Goal: Task Accomplishment & Management: Manage account settings

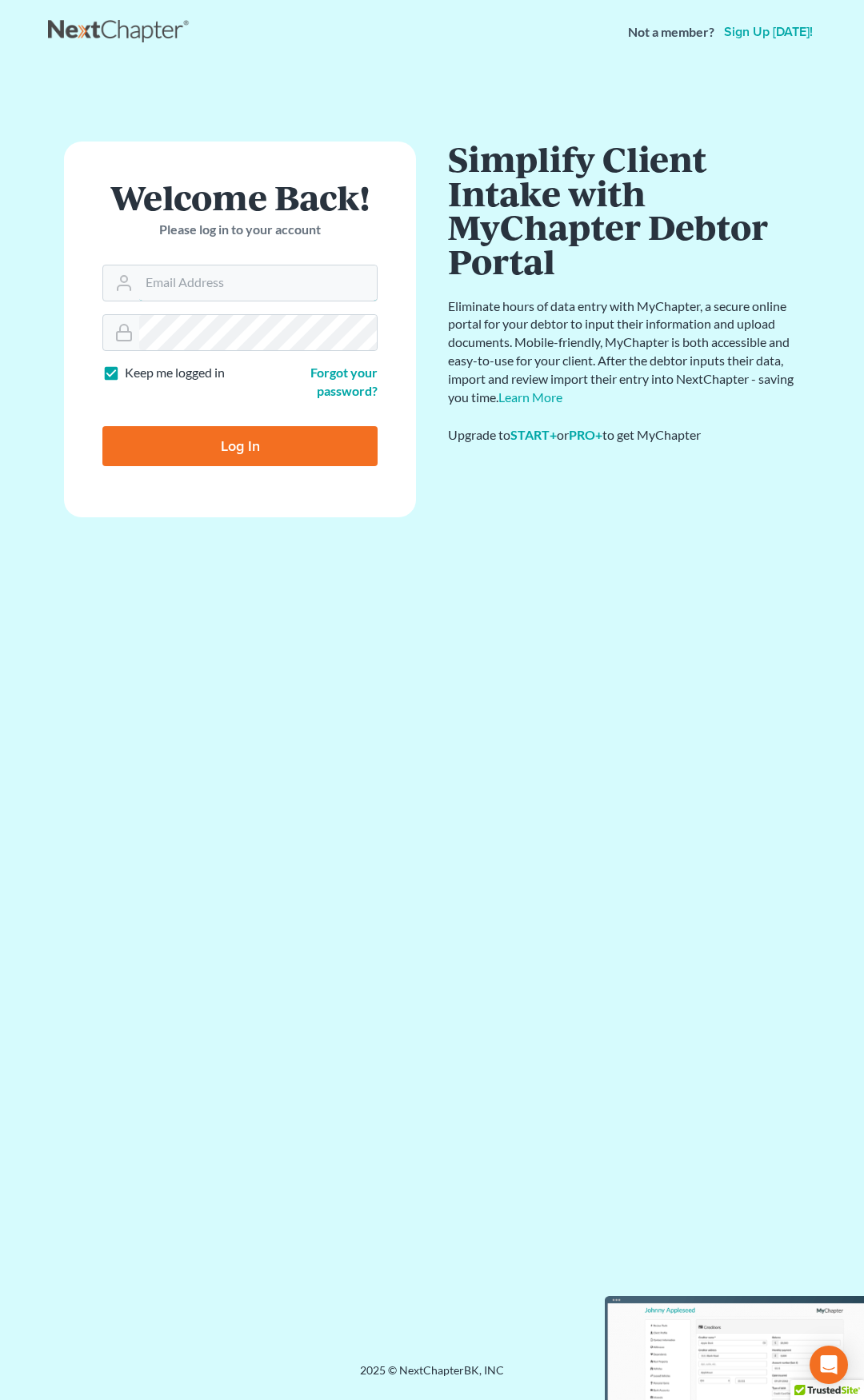
type input "[EMAIL_ADDRESS][DOMAIN_NAME]"
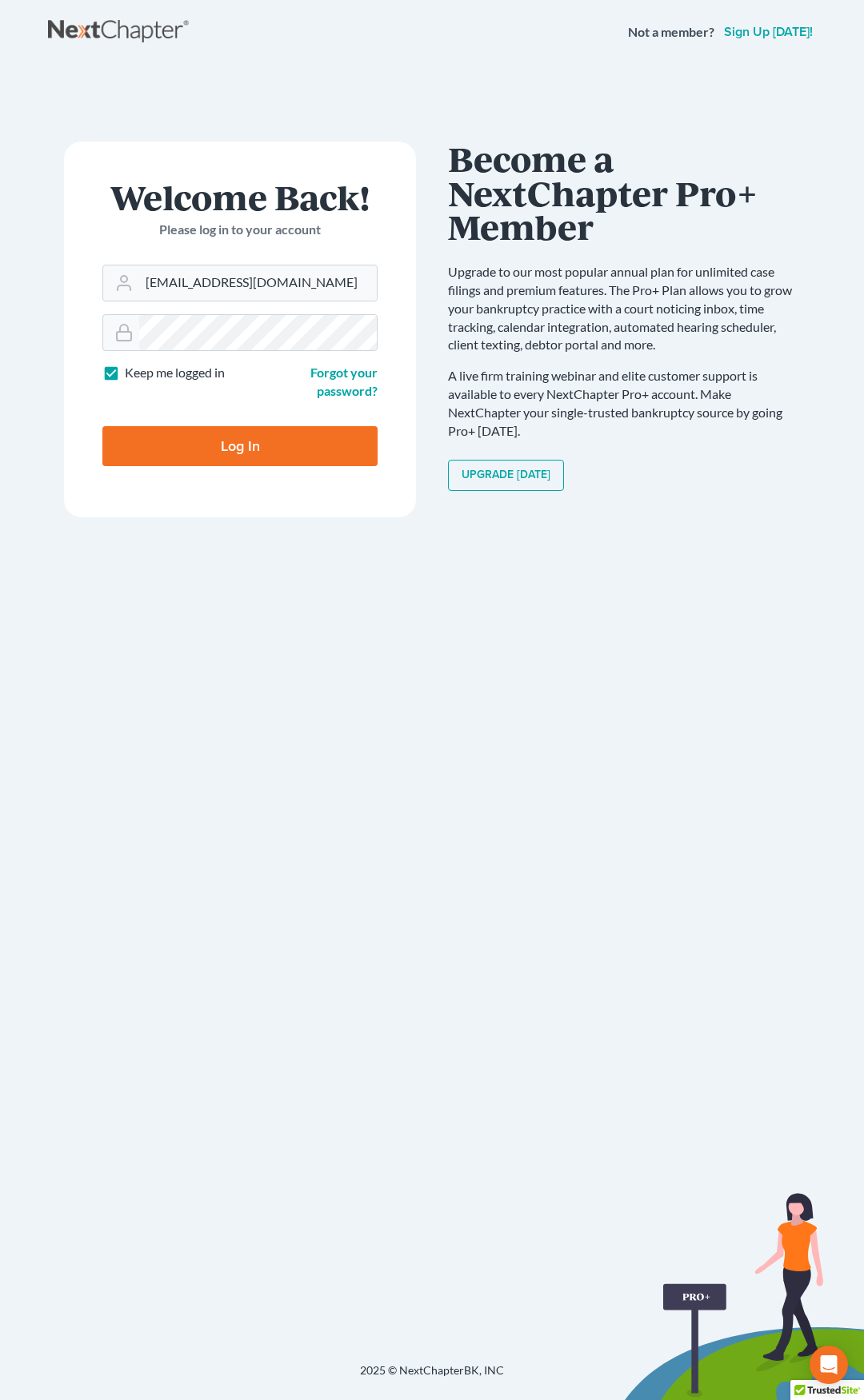
click at [268, 460] on input "Log In" at bounding box center [239, 446] width 275 height 40
type input "Thinking..."
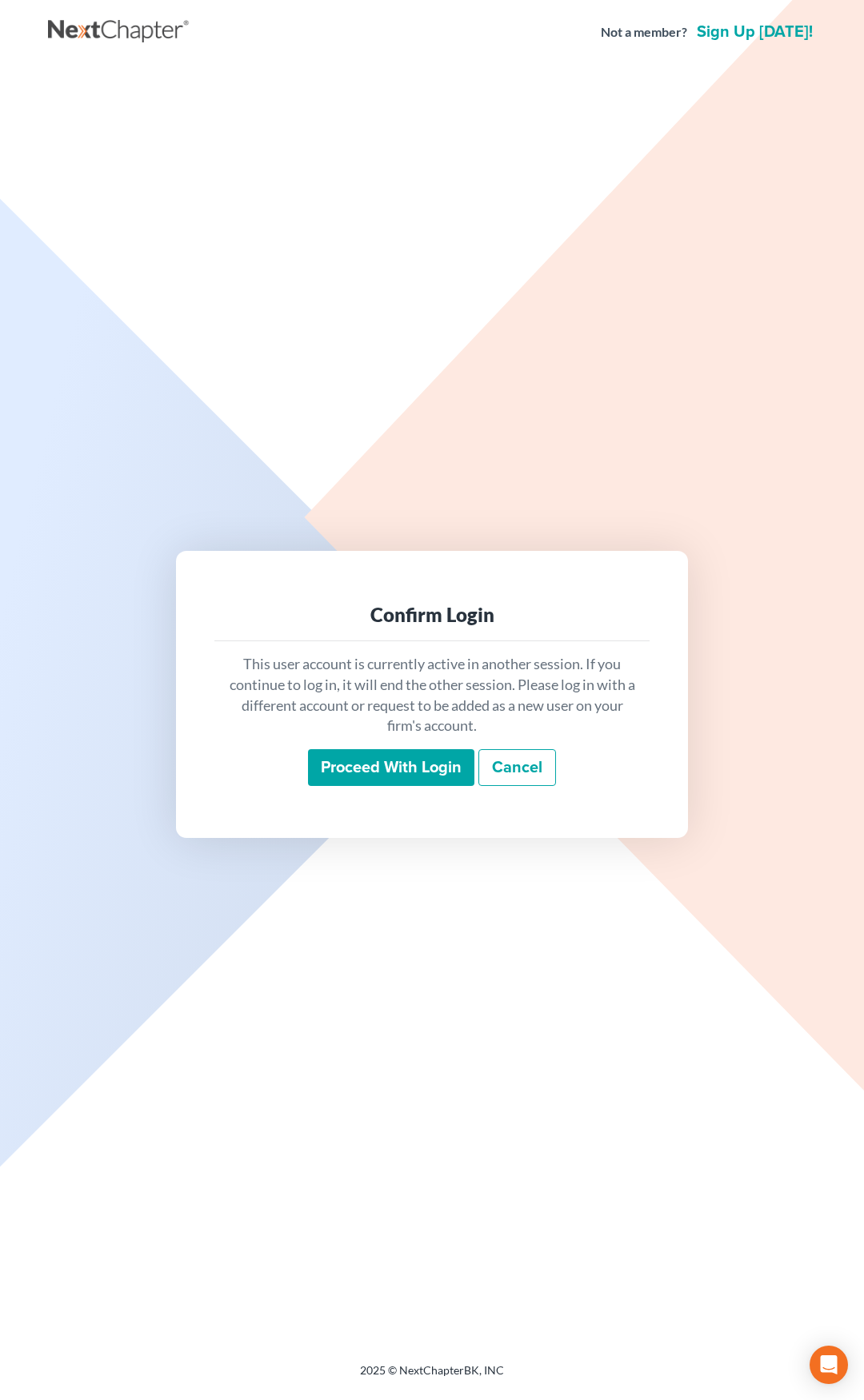
click at [381, 762] on input "Proceed with login" at bounding box center [391, 768] width 166 height 37
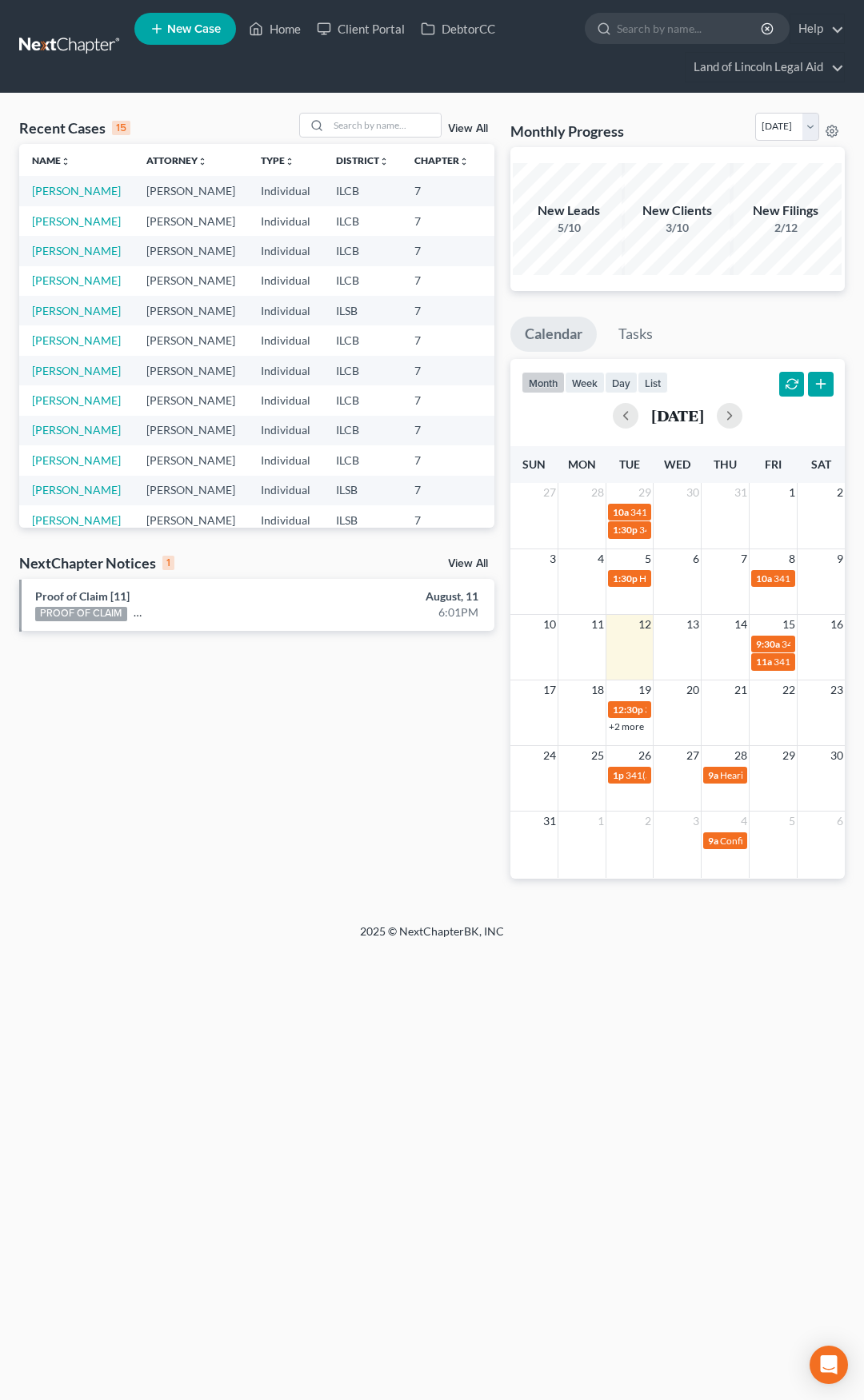
click at [458, 562] on link "View All" at bounding box center [468, 564] width 40 height 11
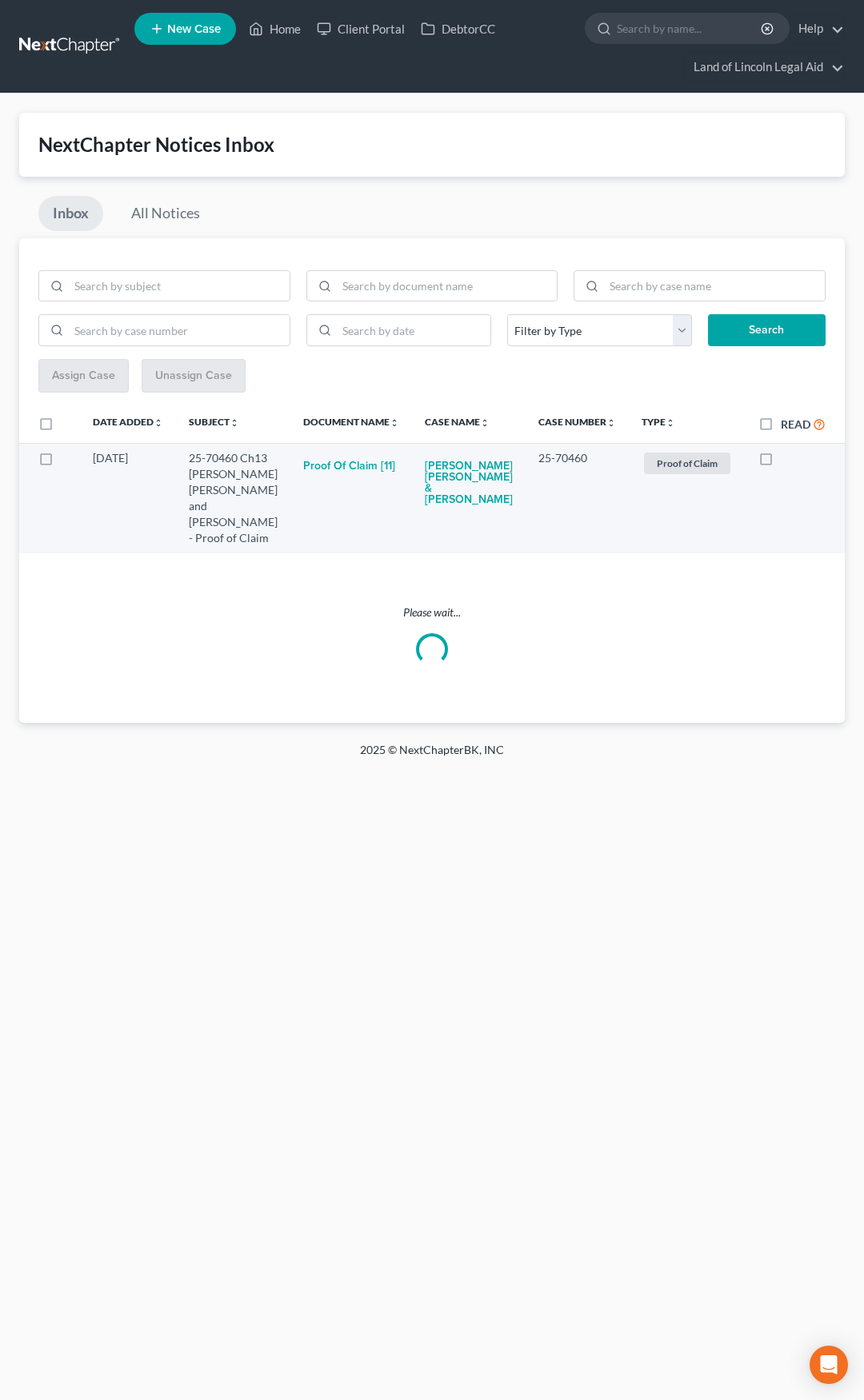
click at [781, 462] on label at bounding box center [781, 462] width 0 height 0
click at [786, 459] on input "checkbox" at bounding box center [791, 455] width 10 height 10
checkbox input "true"
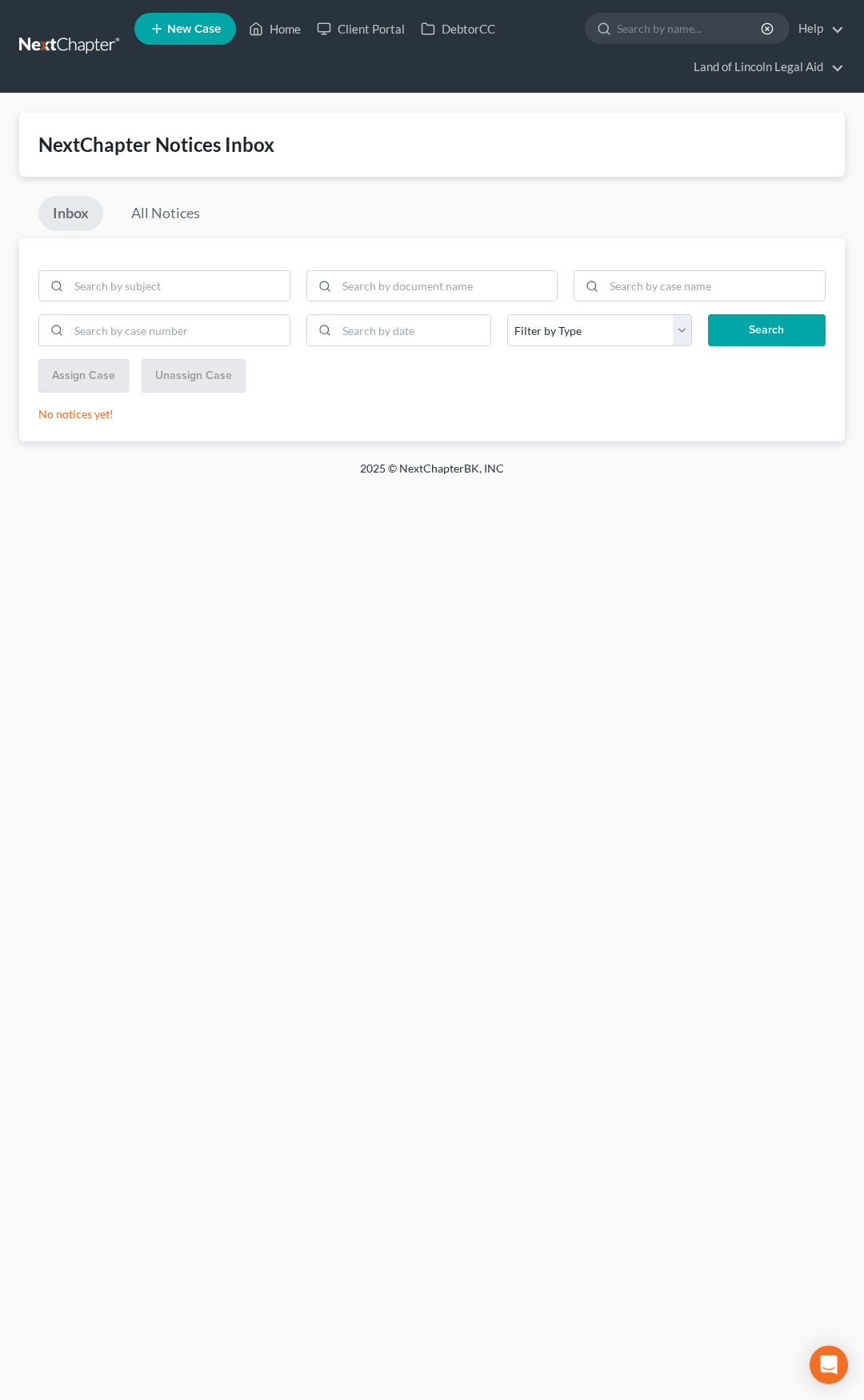
click at [70, 47] on link at bounding box center [70, 46] width 102 height 28
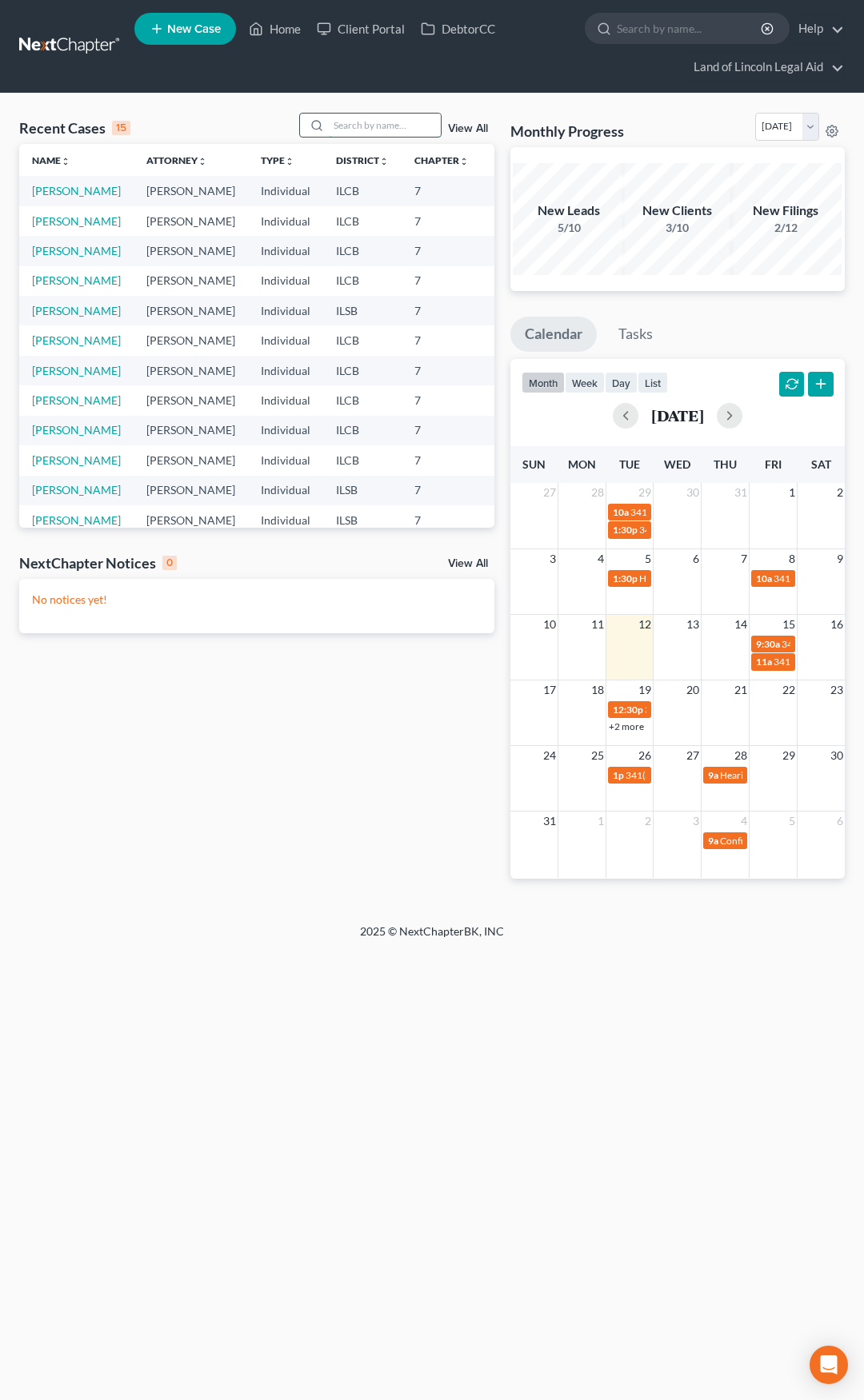
click at [362, 124] on input "search" at bounding box center [385, 125] width 112 height 24
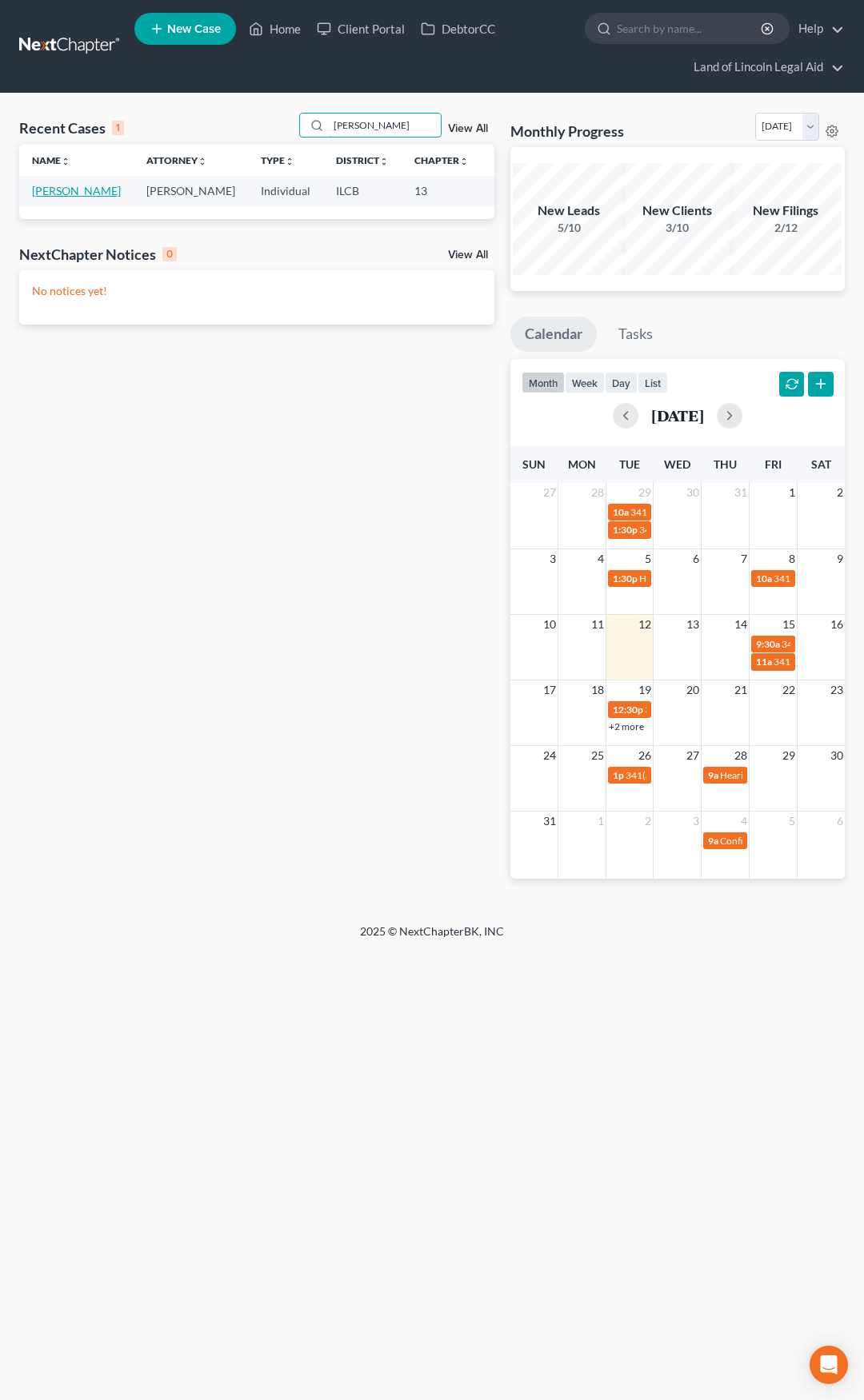
type input "robbins"
click at [57, 190] on link "[PERSON_NAME]" at bounding box center [77, 191] width 89 height 13
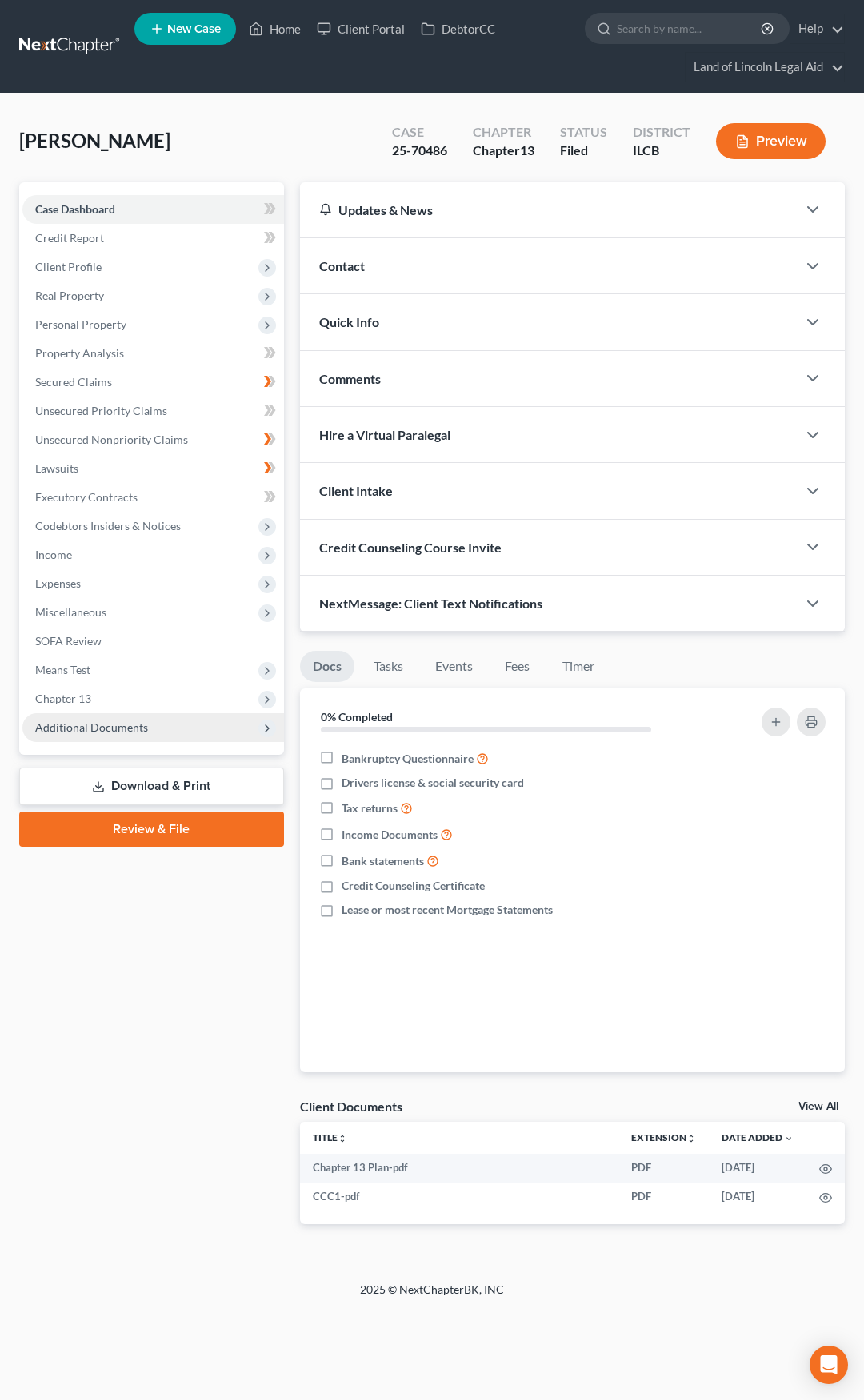
click at [195, 727] on span "Additional Documents" at bounding box center [153, 728] width 262 height 28
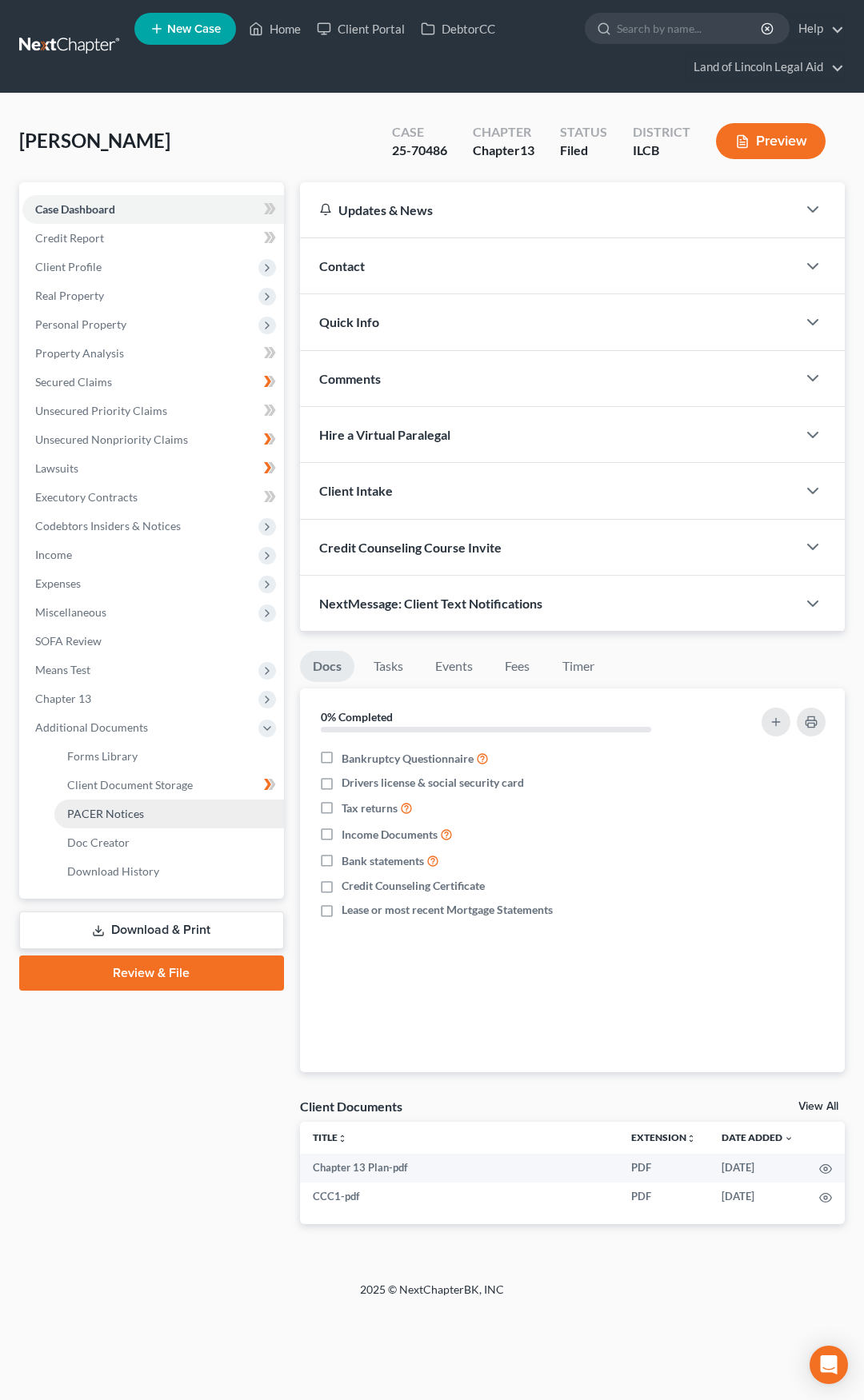
click at [174, 814] on link "PACER Notices" at bounding box center [169, 814] width 230 height 28
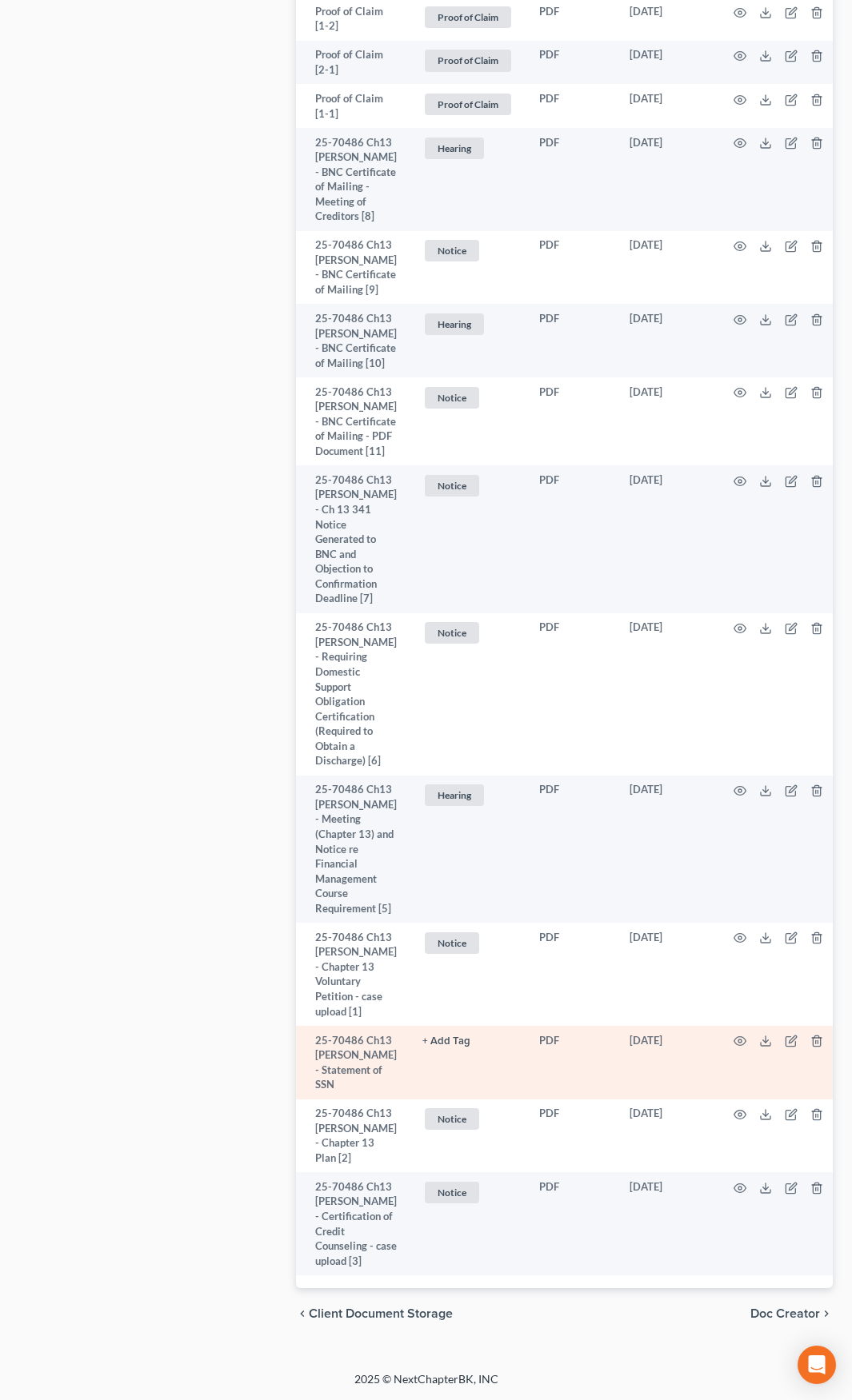
scroll to position [1936, 0]
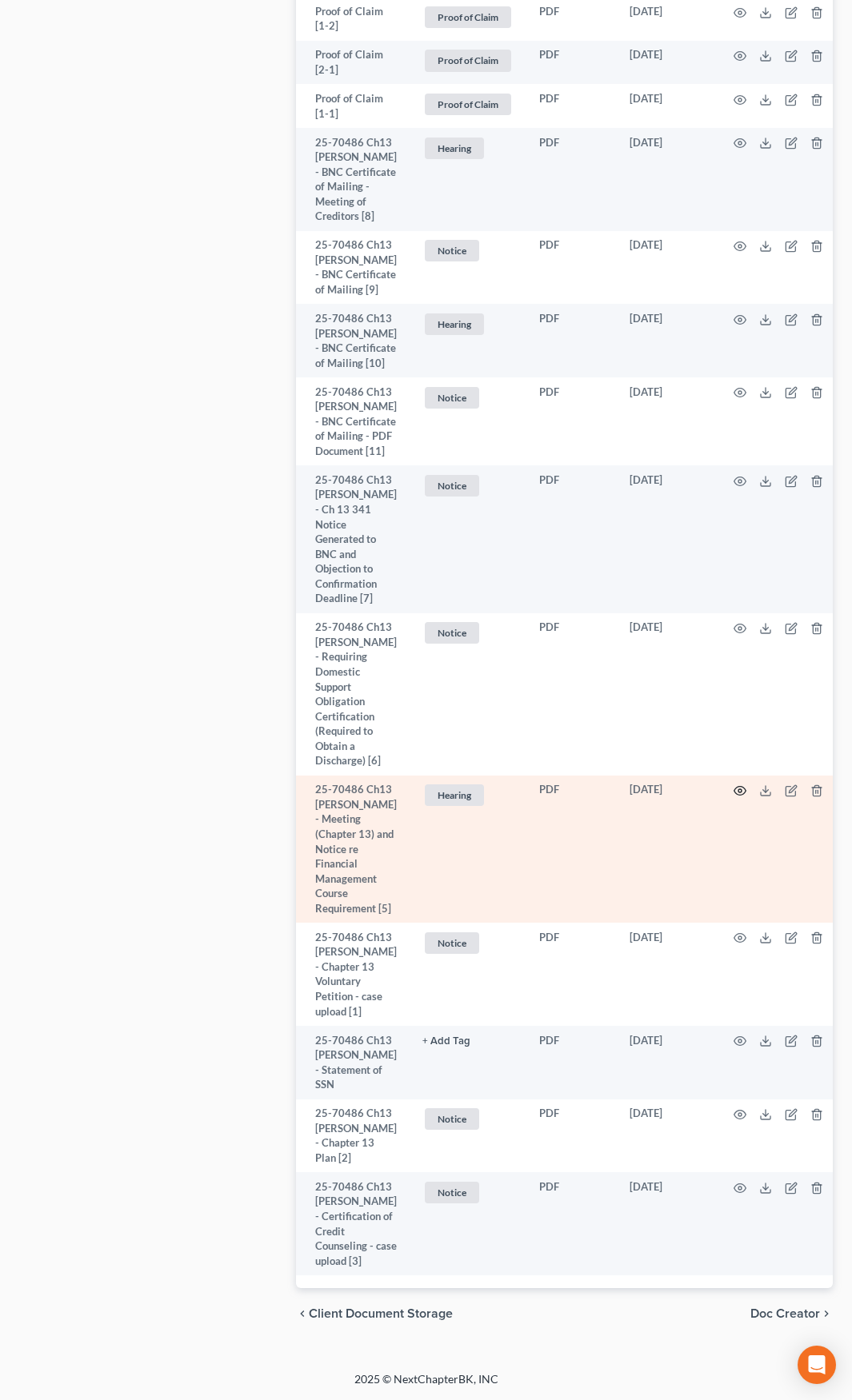
click at [734, 796] on icon "button" at bounding box center [739, 790] width 12 height 9
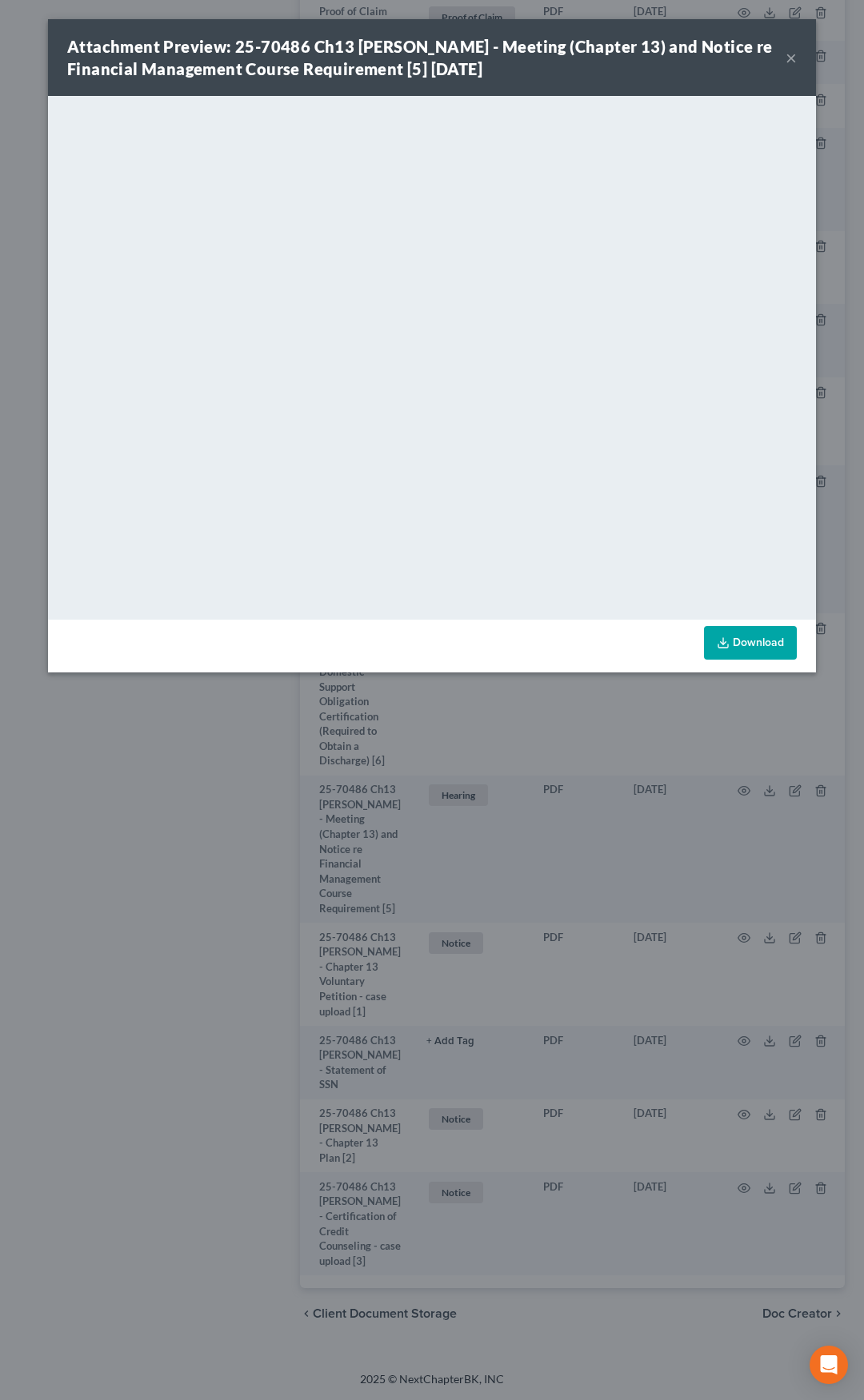
click at [789, 60] on button "×" at bounding box center [791, 58] width 11 height 19
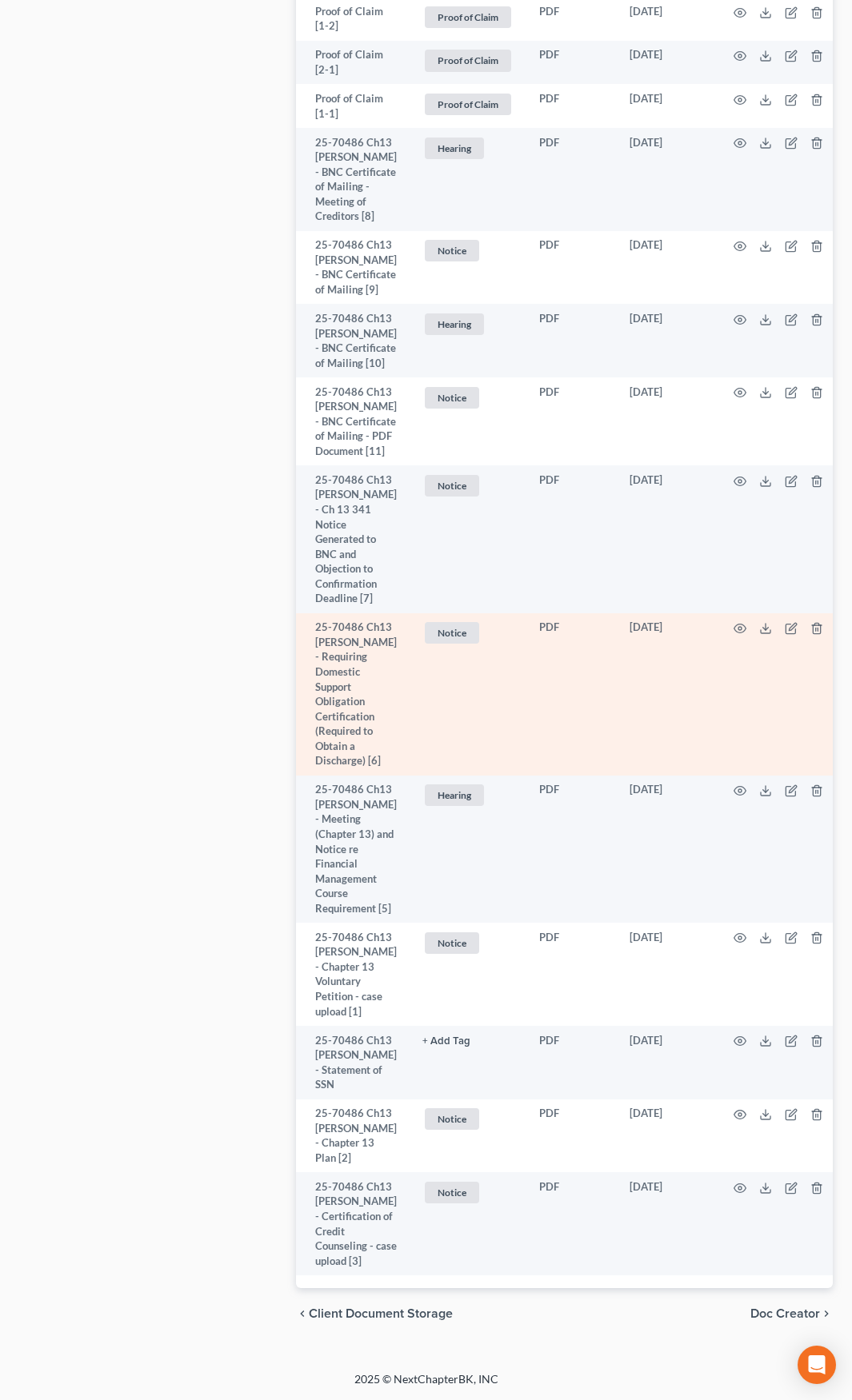
scroll to position [1857, 0]
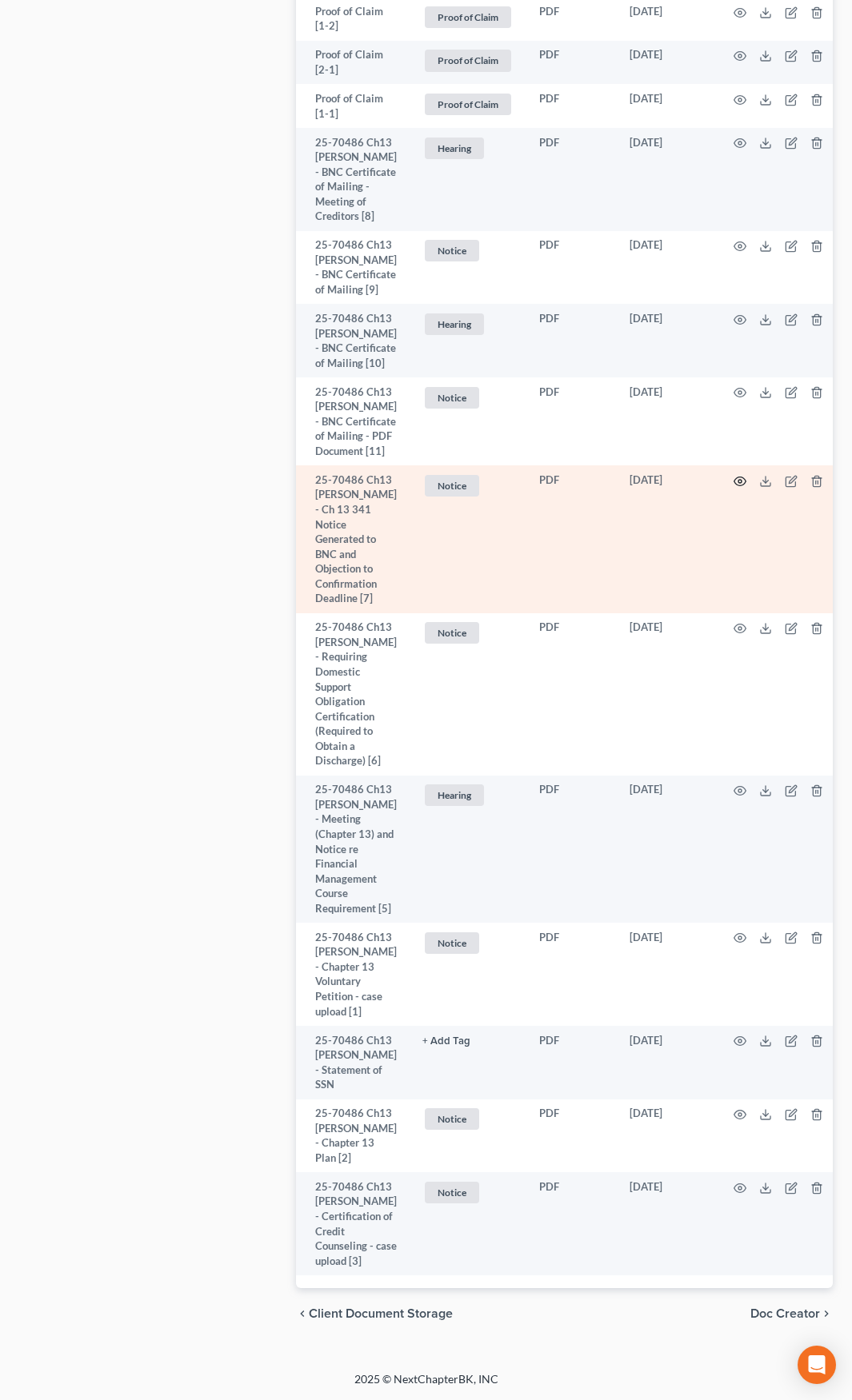
click at [735, 488] on icon "button" at bounding box center [740, 482] width 13 height 13
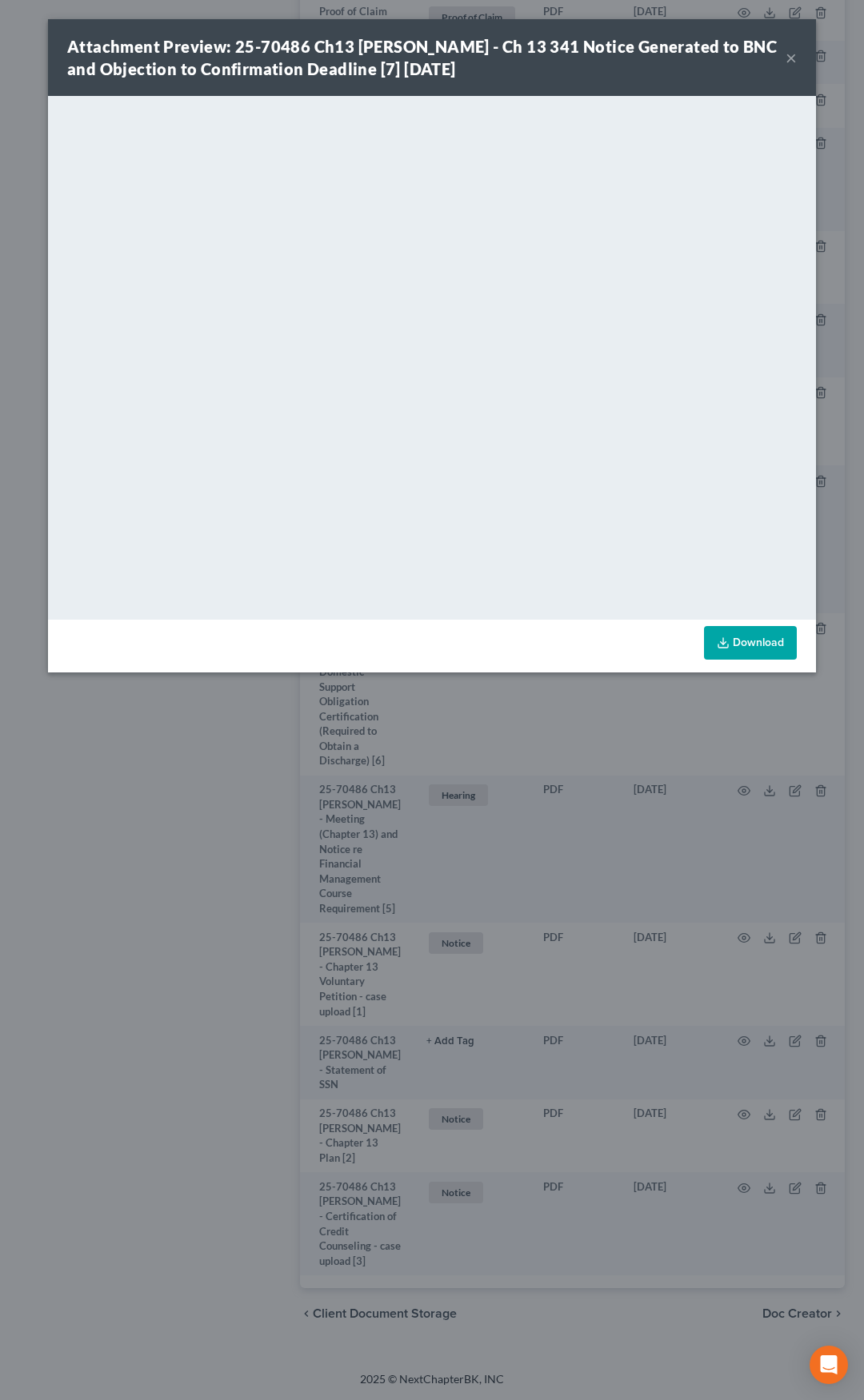
click at [791, 59] on button "×" at bounding box center [791, 58] width 11 height 19
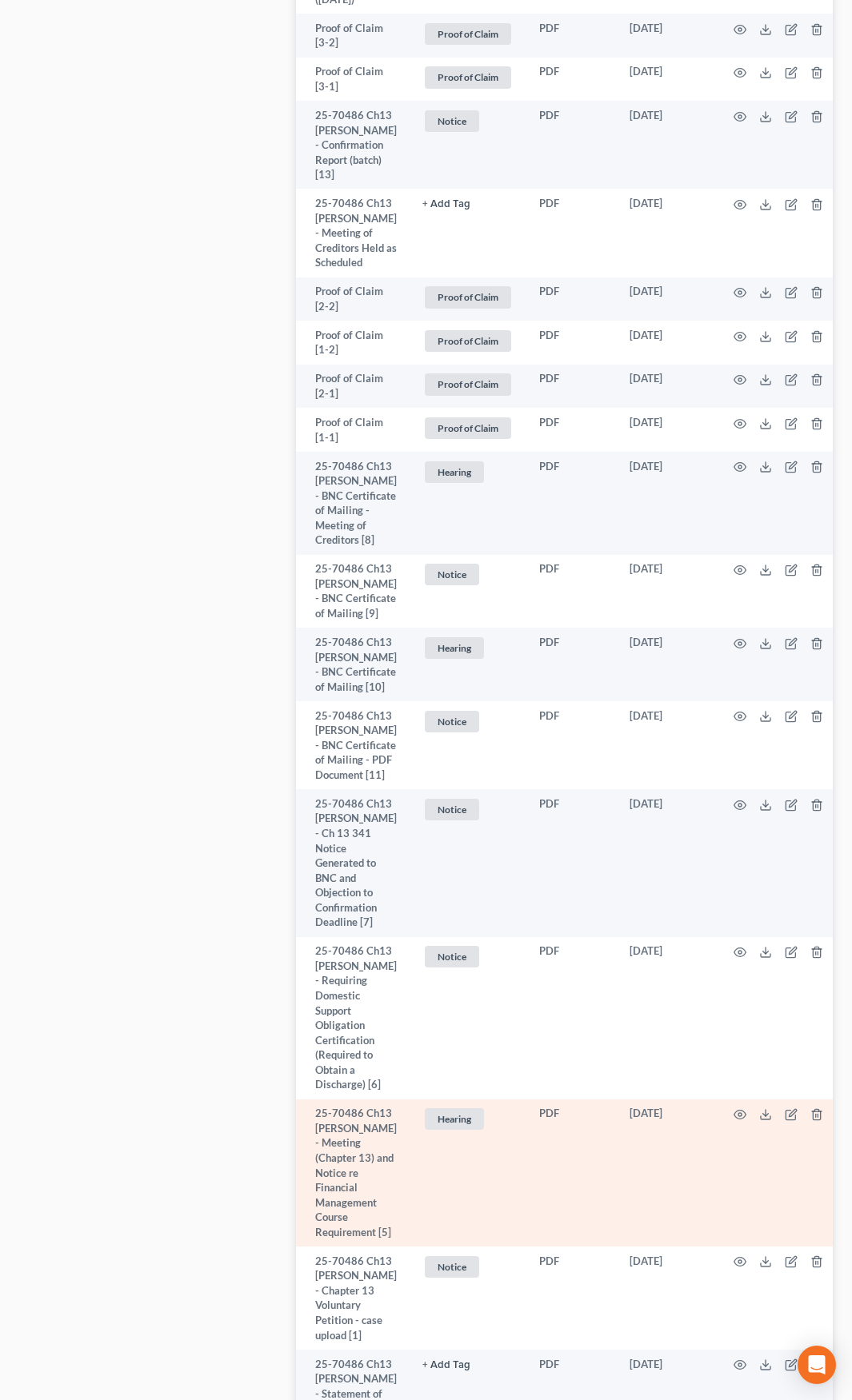
scroll to position [1376, 0]
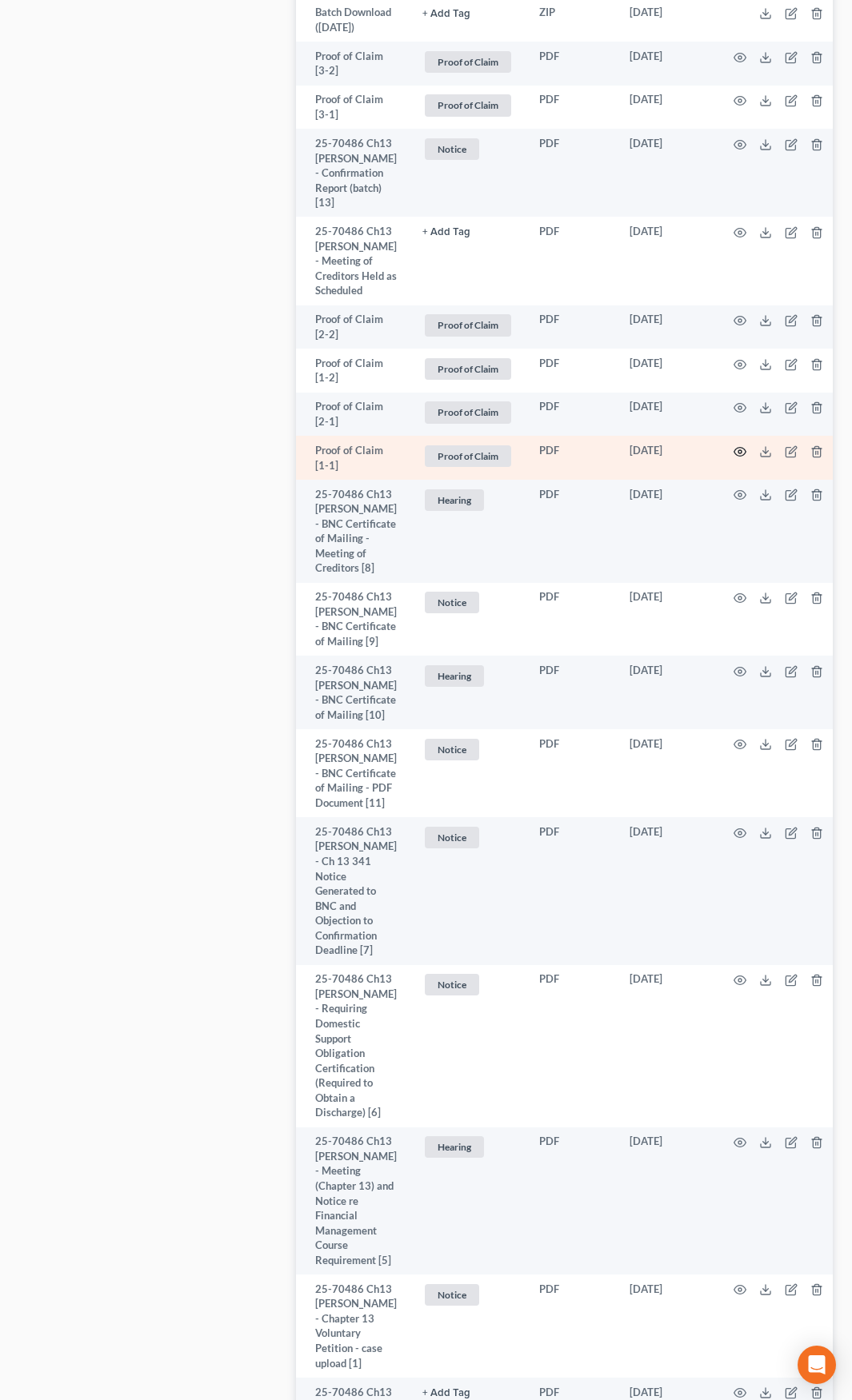
click at [735, 458] on icon "button" at bounding box center [740, 452] width 13 height 13
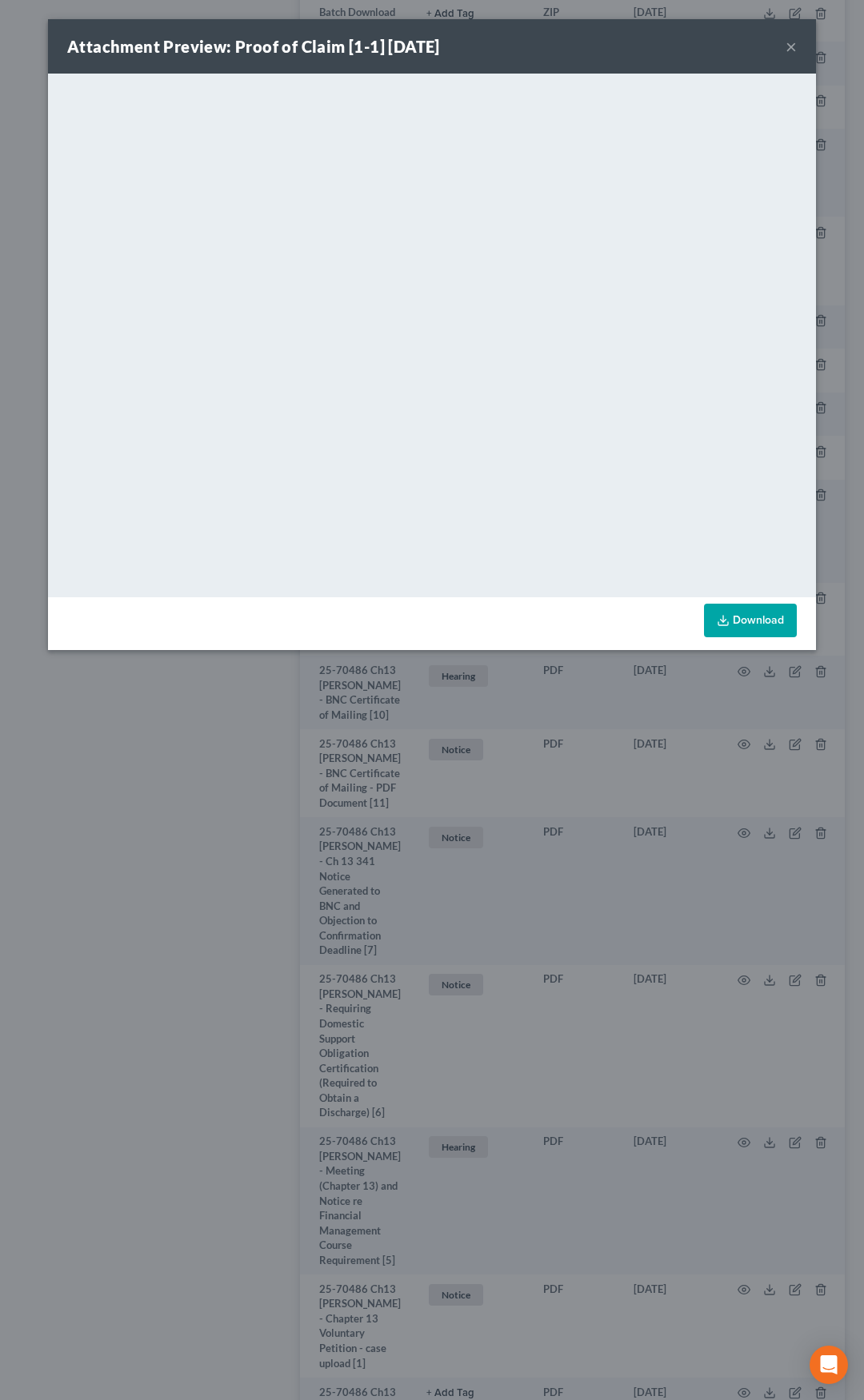
click at [792, 44] on button "×" at bounding box center [791, 46] width 11 height 19
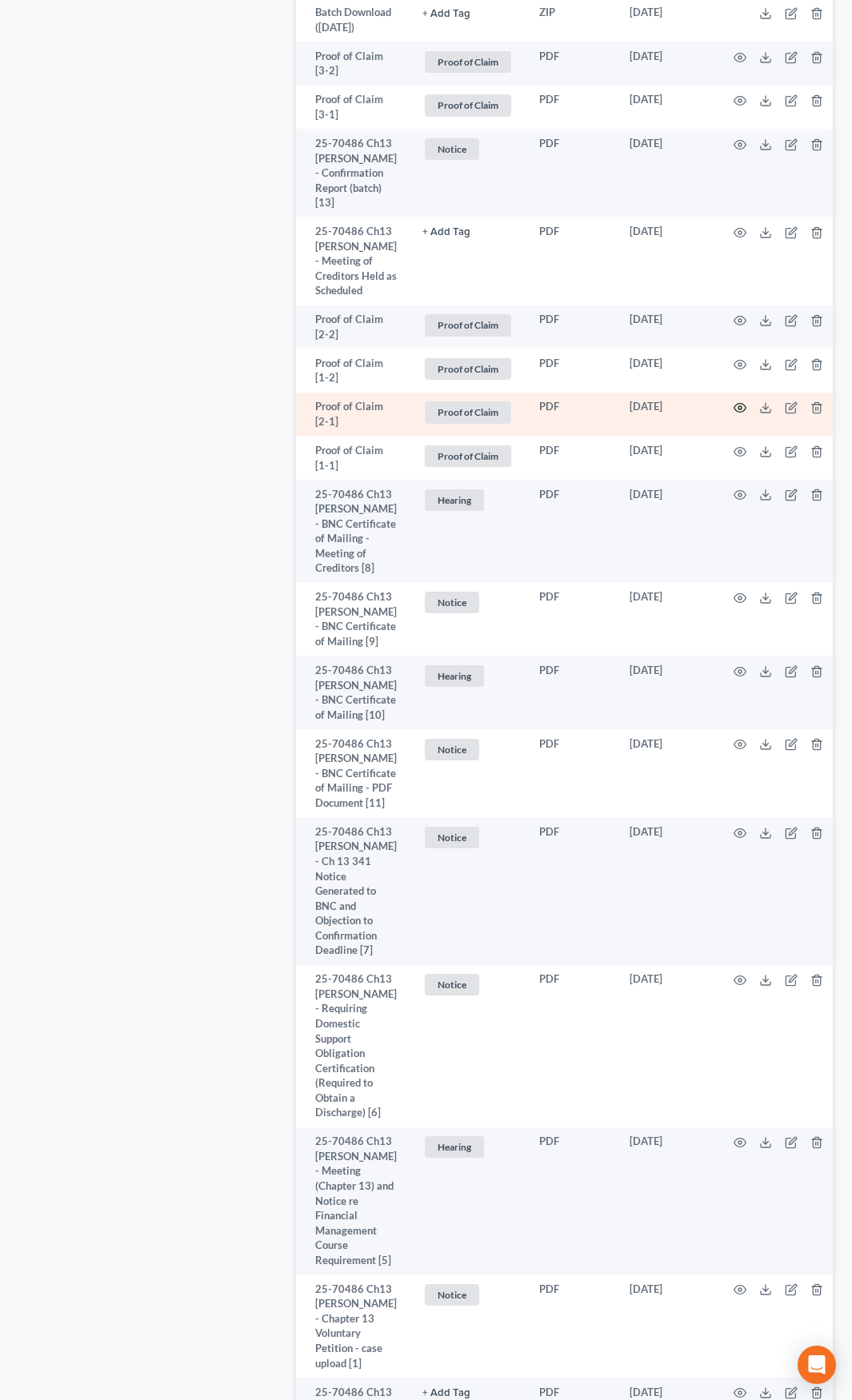
click at [734, 414] on icon "button" at bounding box center [740, 408] width 13 height 13
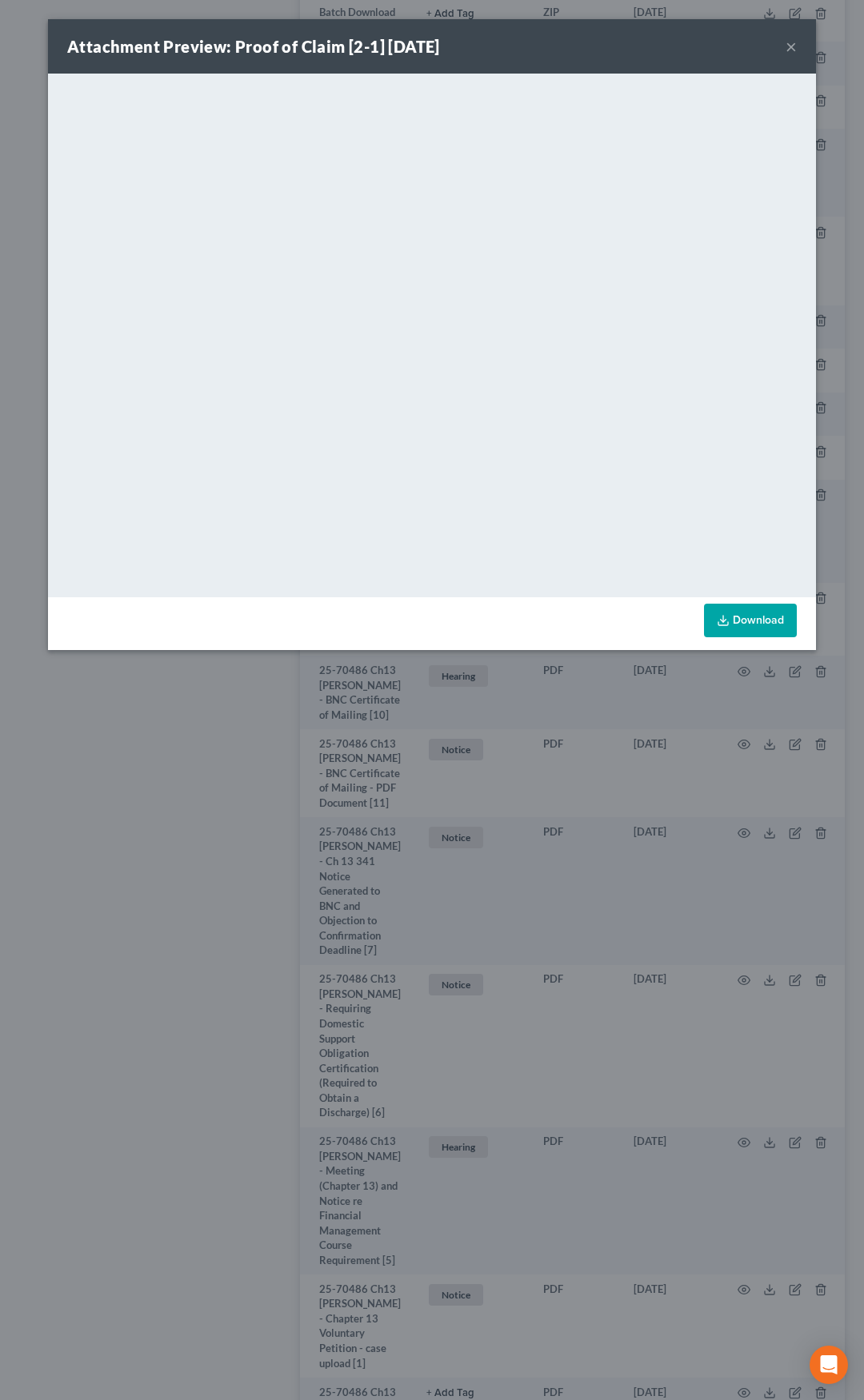
click at [789, 44] on button "×" at bounding box center [791, 46] width 11 height 19
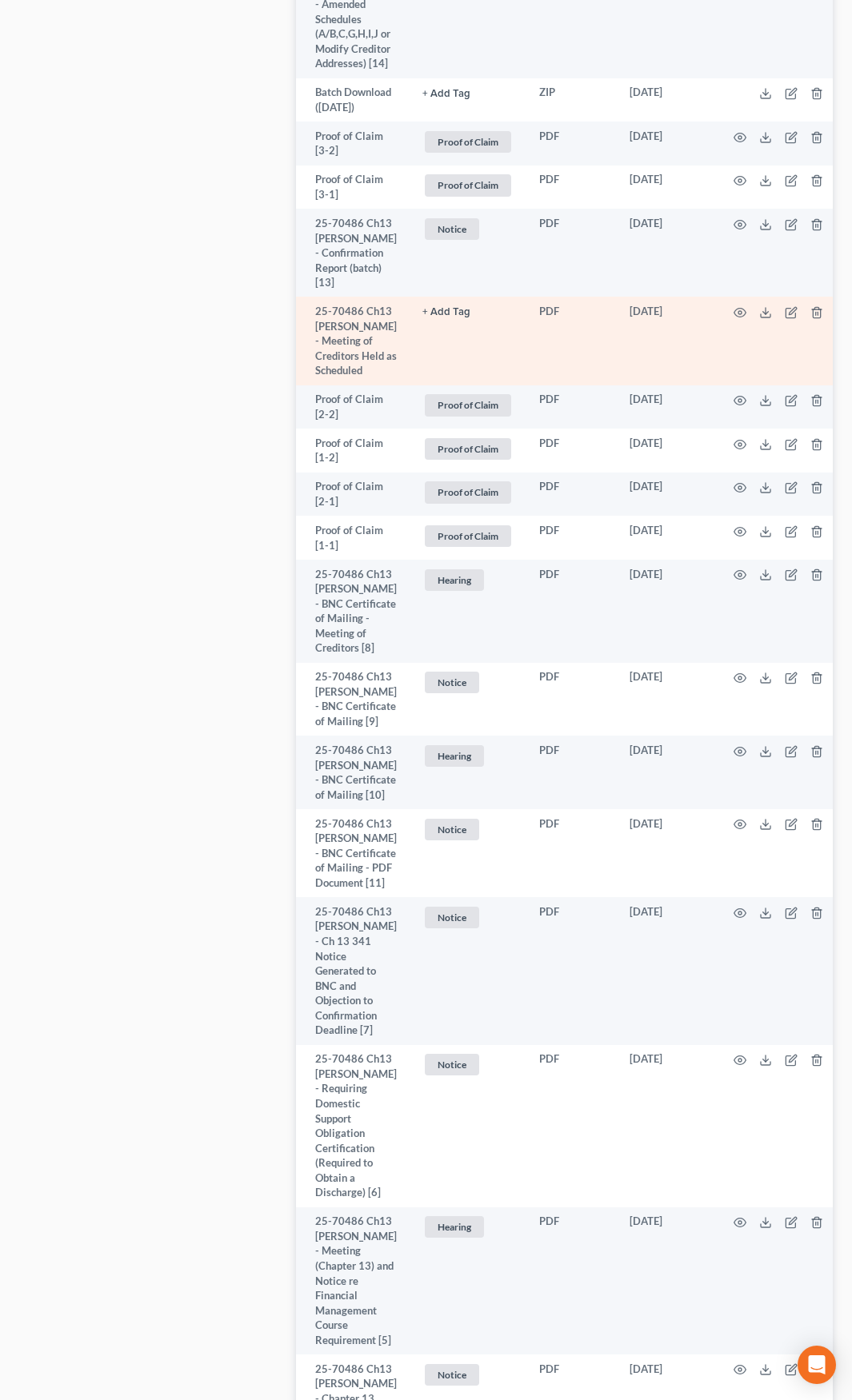
scroll to position [1217, 0]
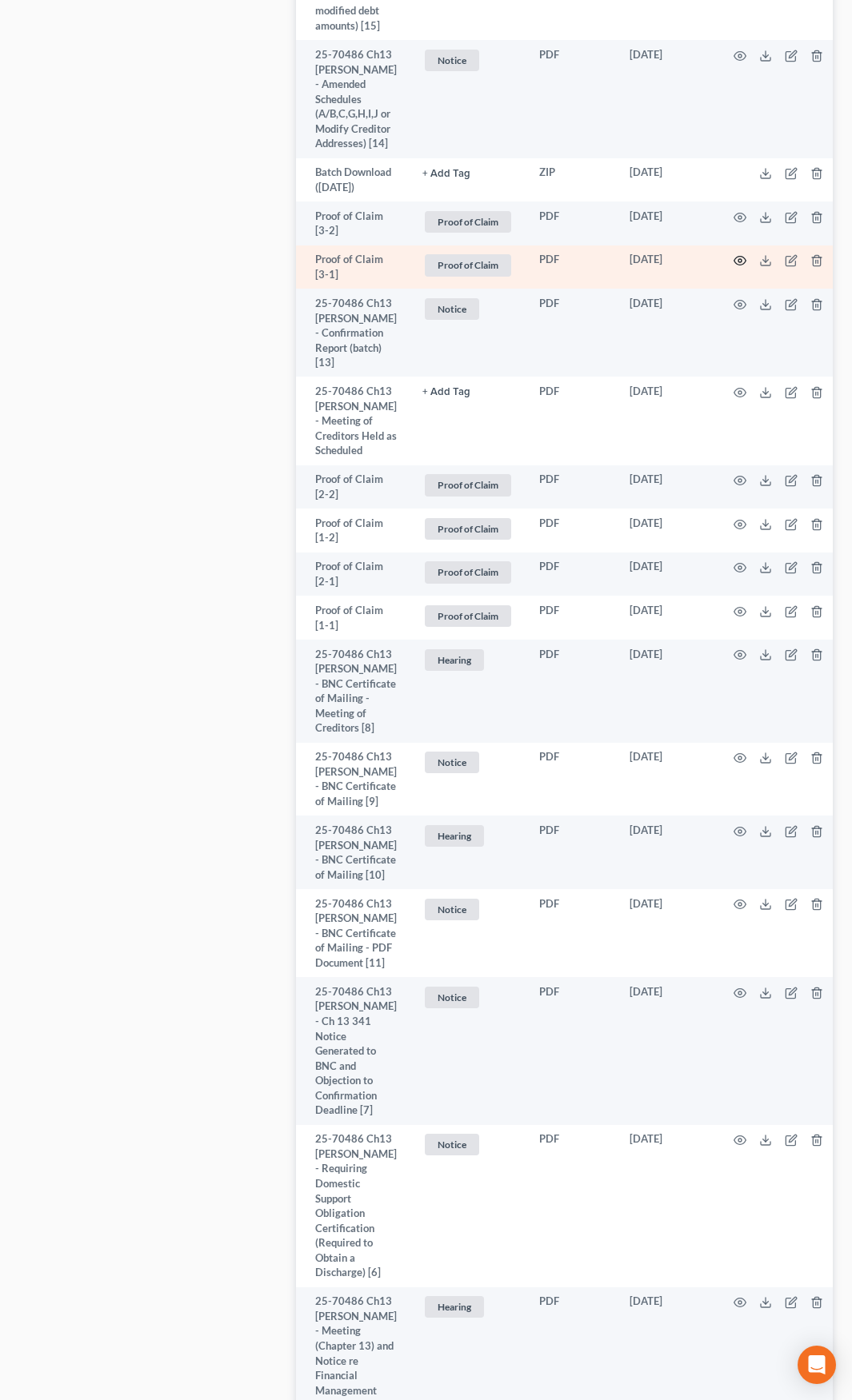
click at [737, 268] on icon "button" at bounding box center [740, 261] width 13 height 13
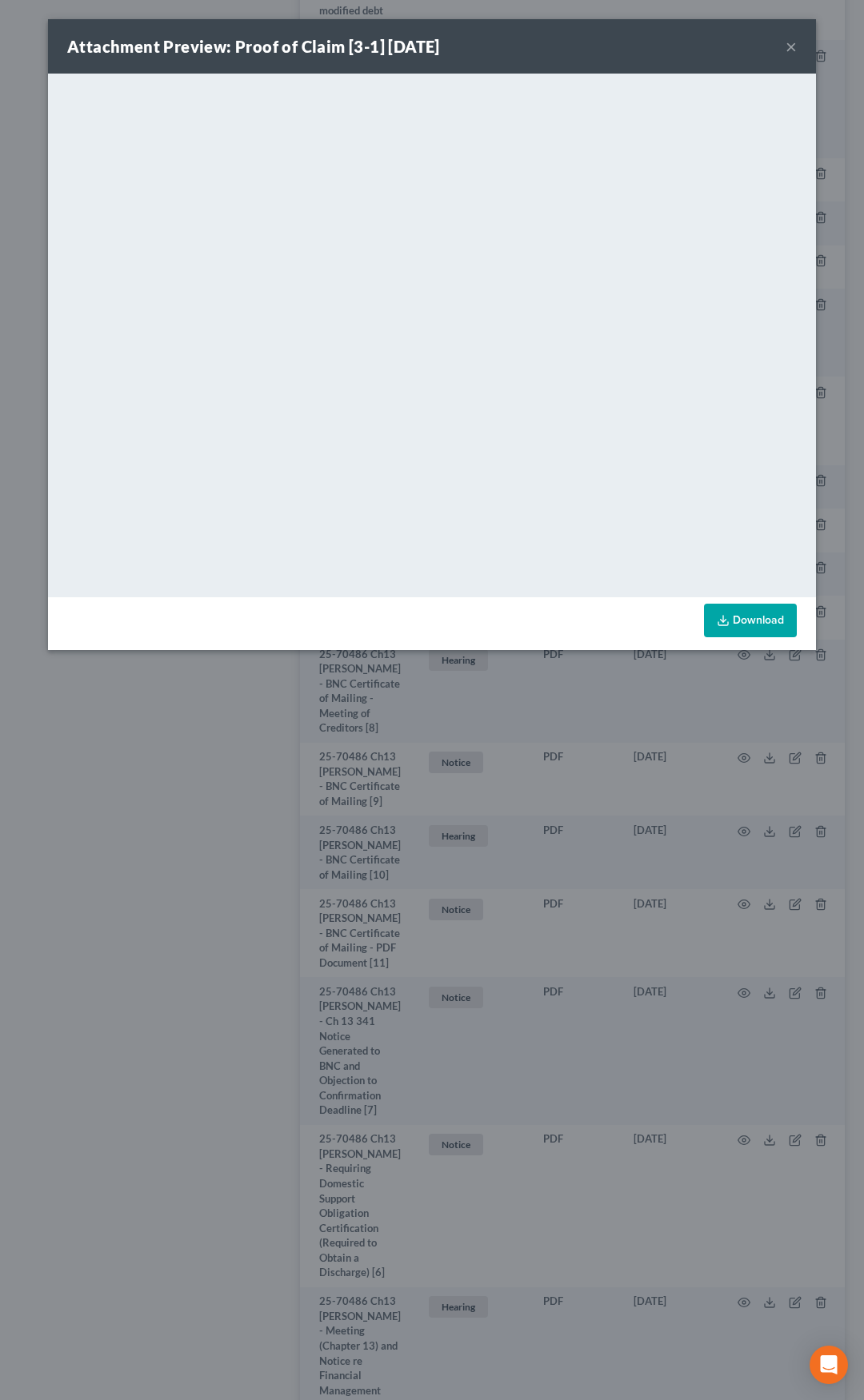
click at [792, 44] on button "×" at bounding box center [791, 46] width 11 height 19
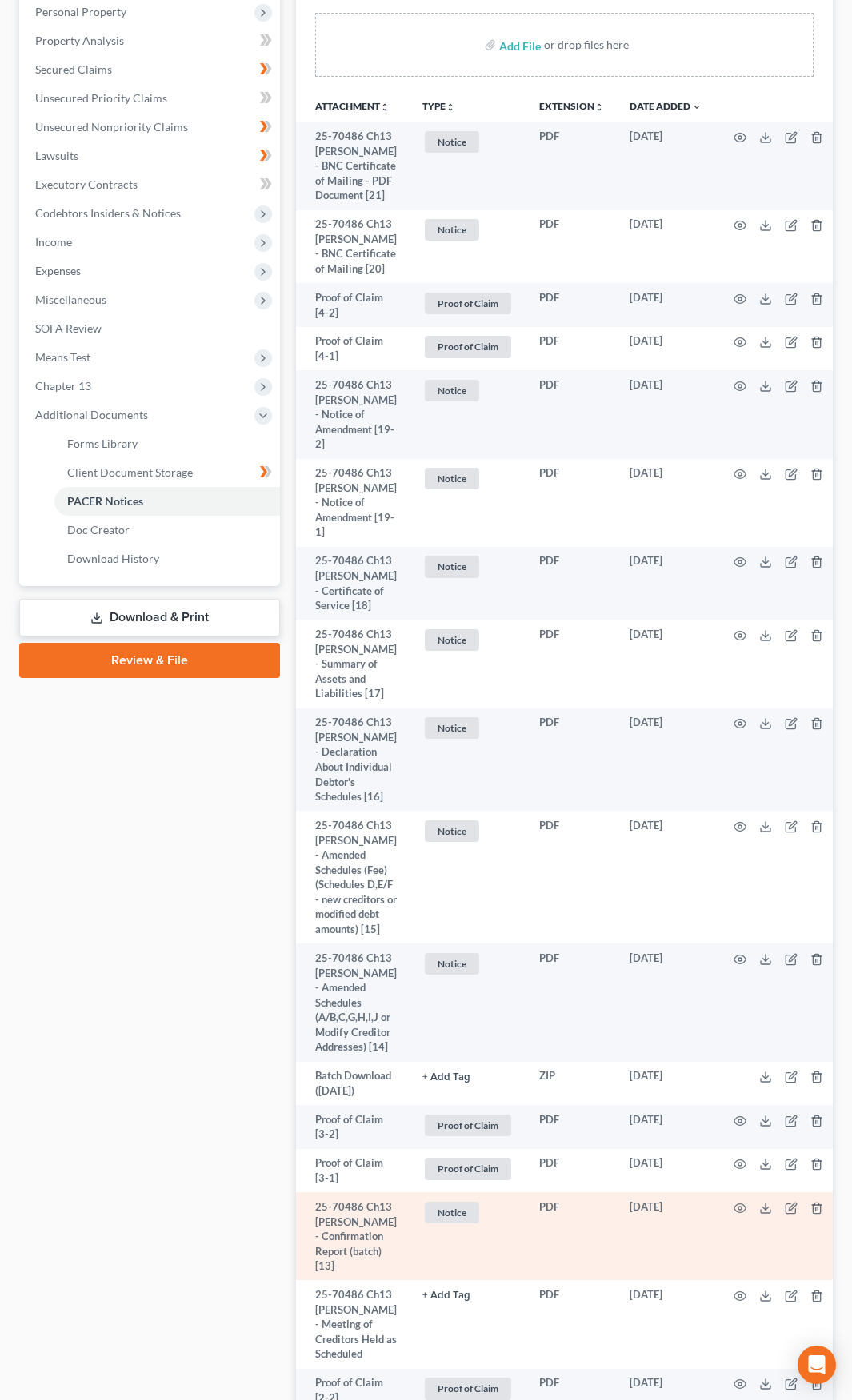
scroll to position [257, 0]
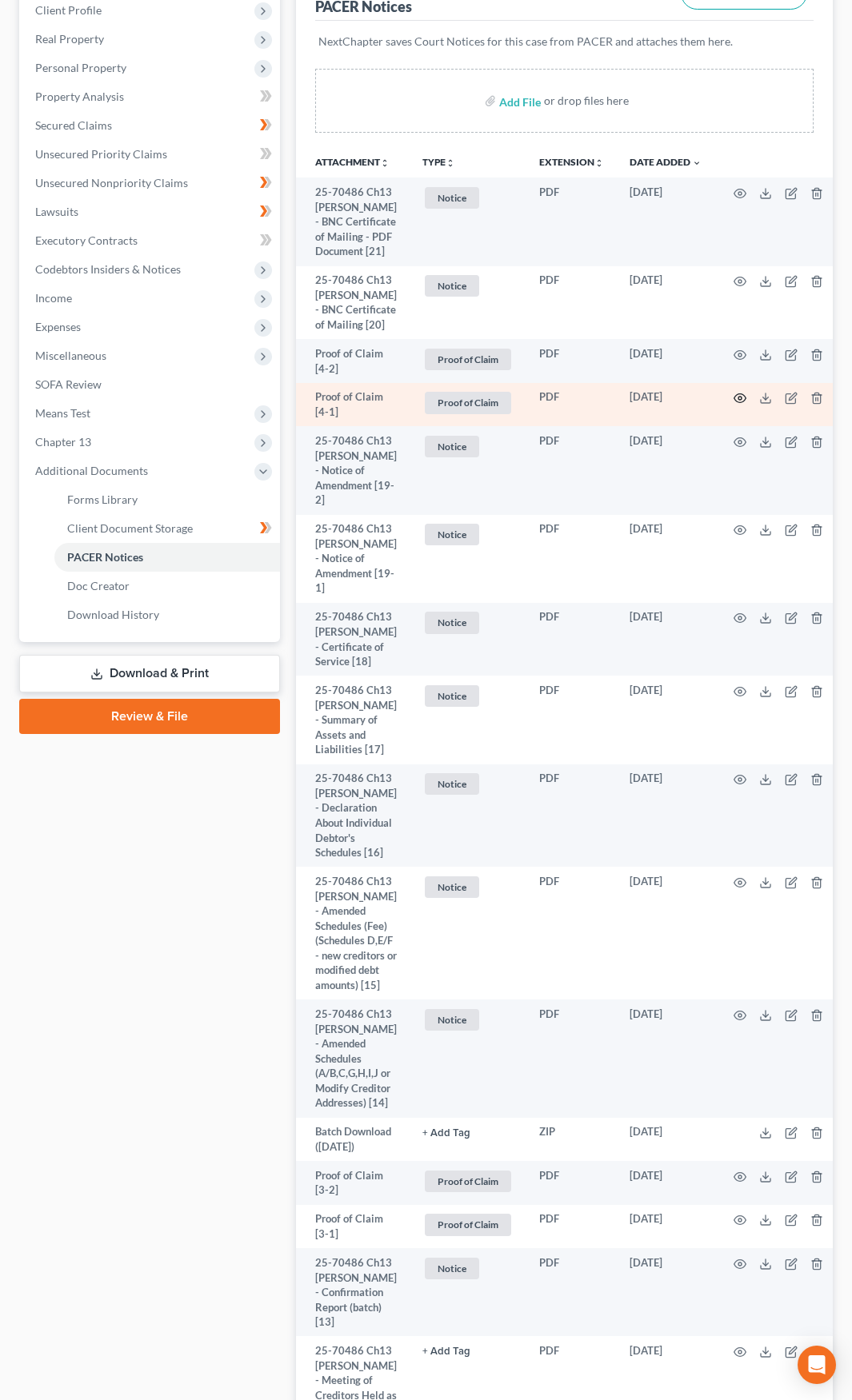
click at [739, 400] on circle "button" at bounding box center [739, 398] width 3 height 3
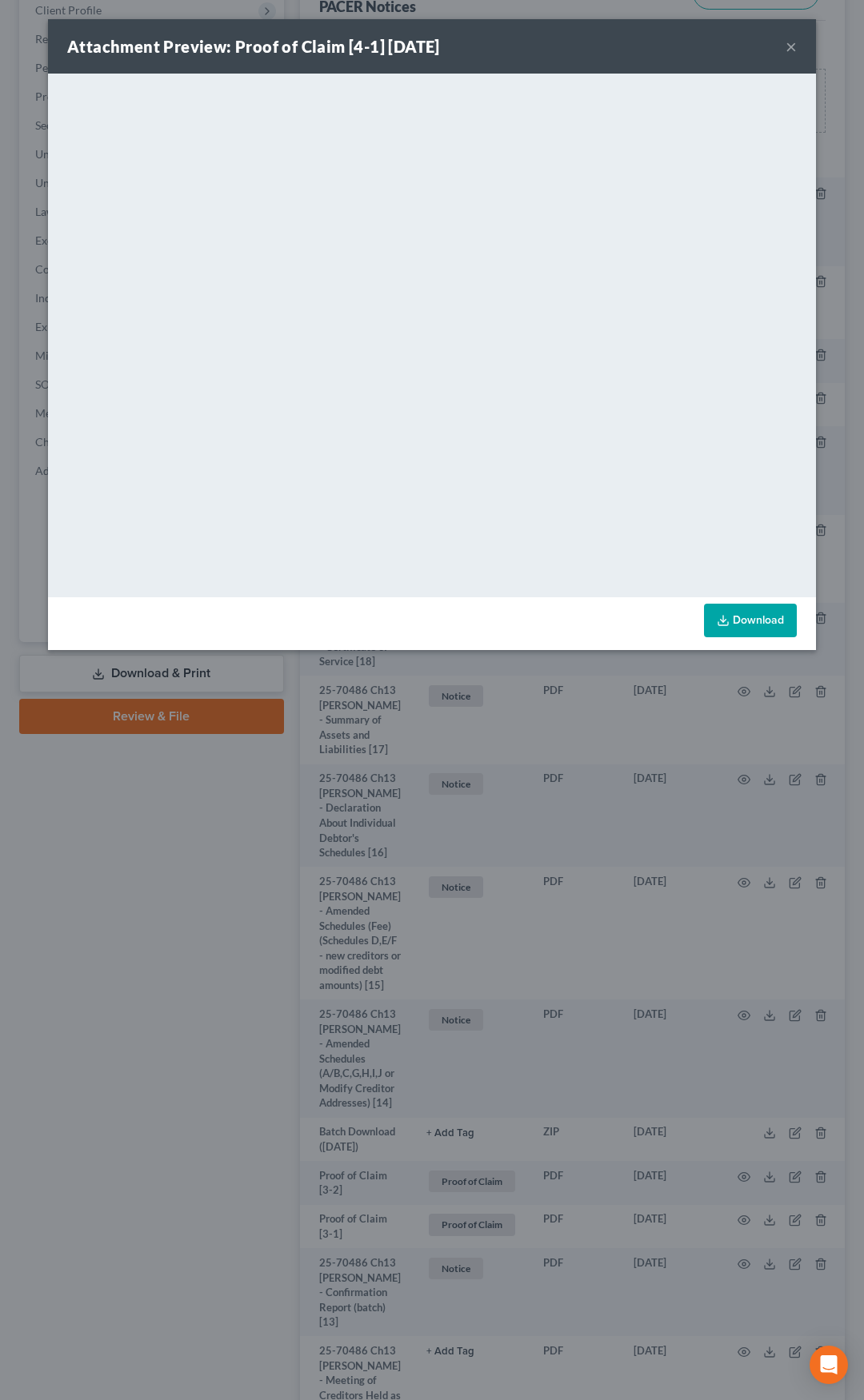
click at [788, 44] on button "×" at bounding box center [791, 46] width 11 height 19
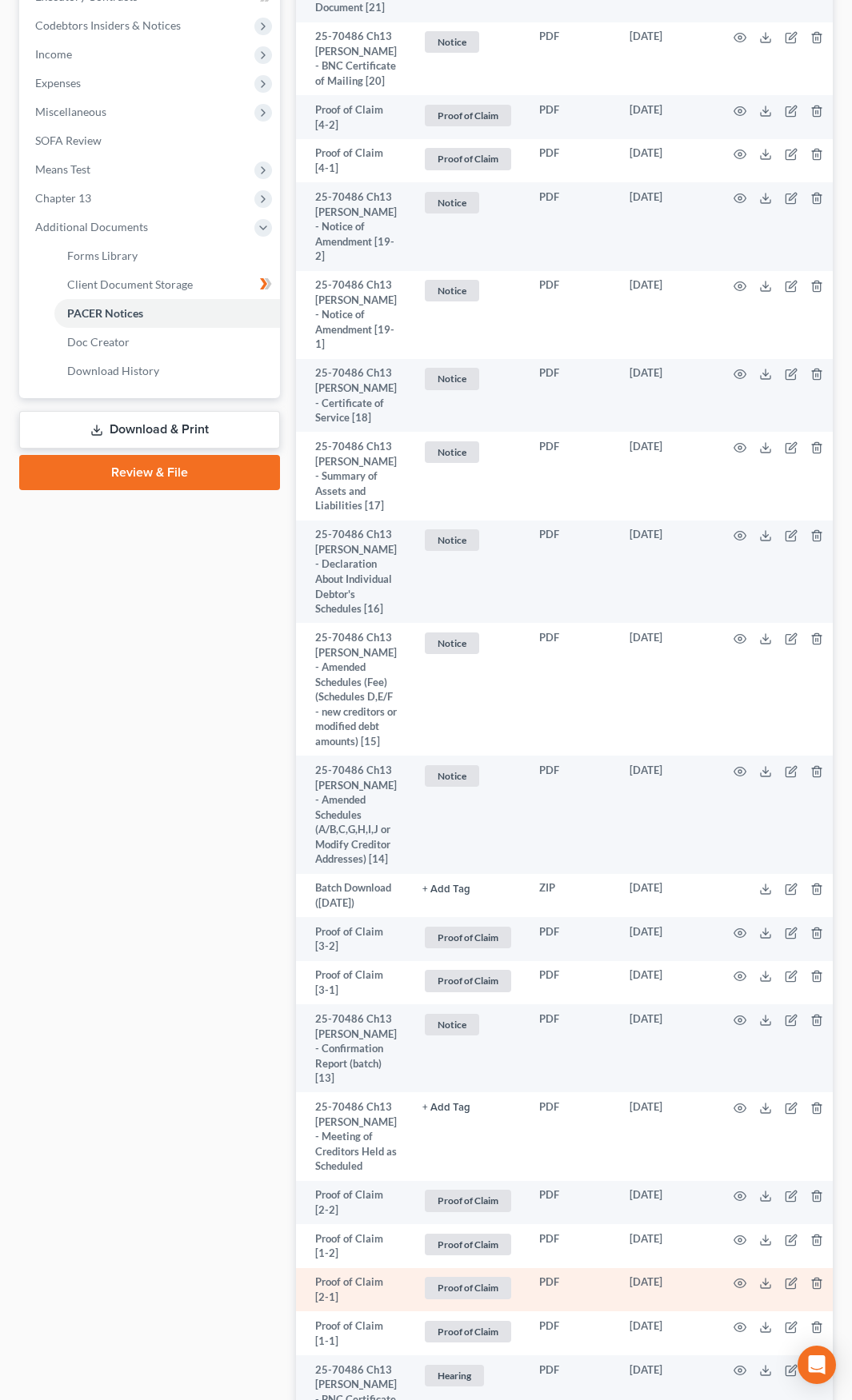
scroll to position [0, 0]
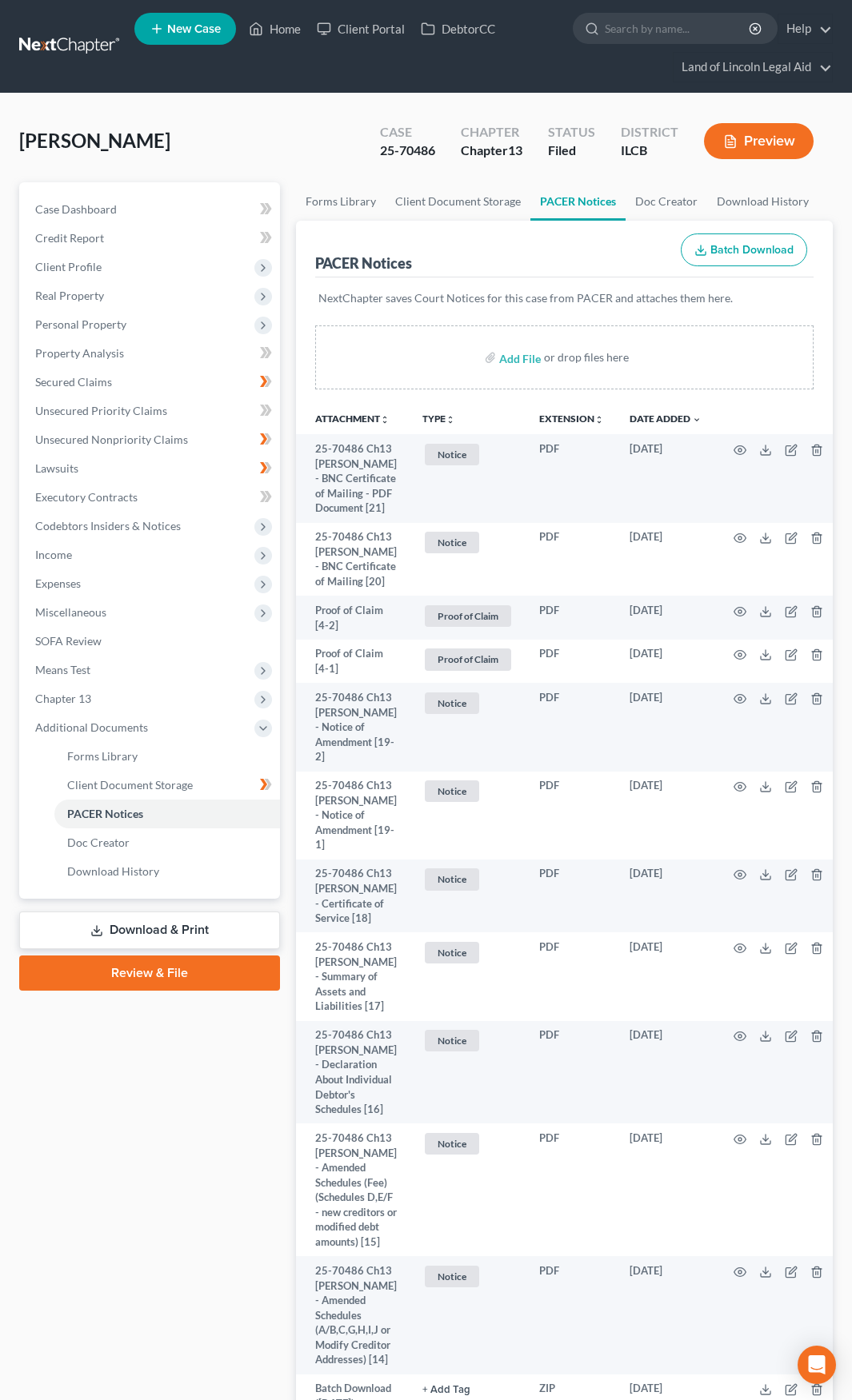
click at [70, 44] on link at bounding box center [70, 46] width 102 height 28
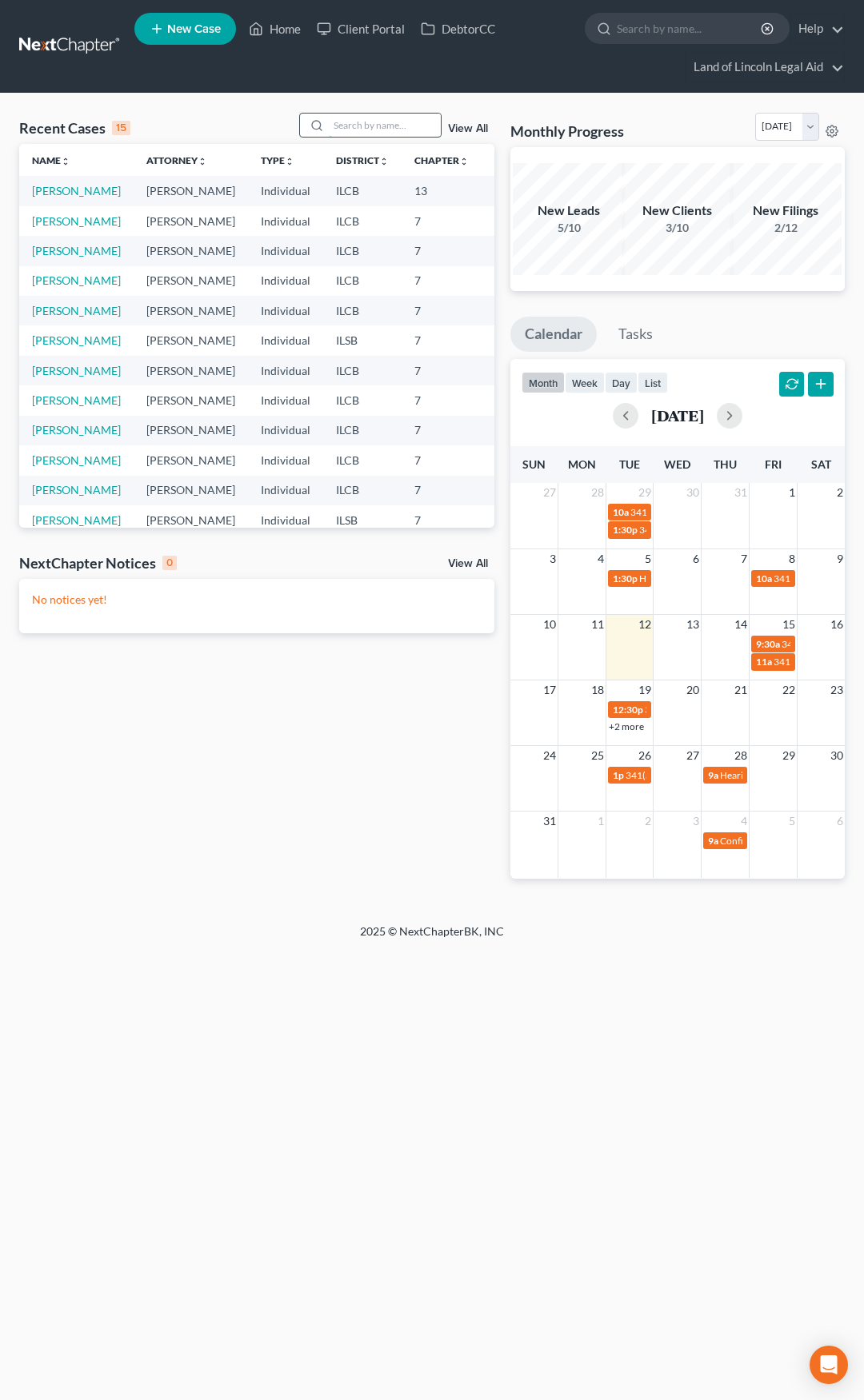
click at [346, 127] on input "search" at bounding box center [385, 125] width 112 height 24
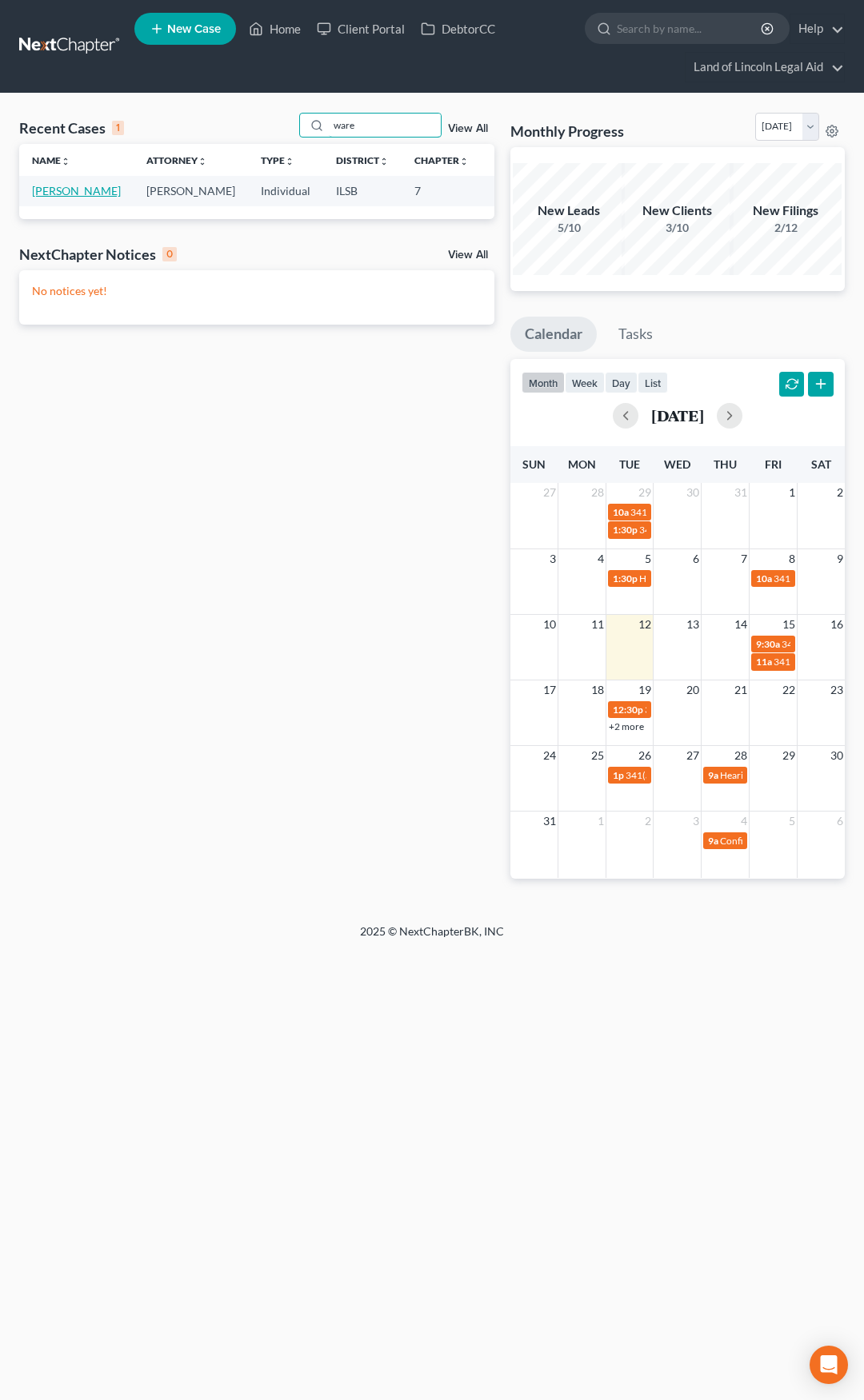
type input "ware"
click at [41, 193] on link "[PERSON_NAME]" at bounding box center [77, 191] width 89 height 13
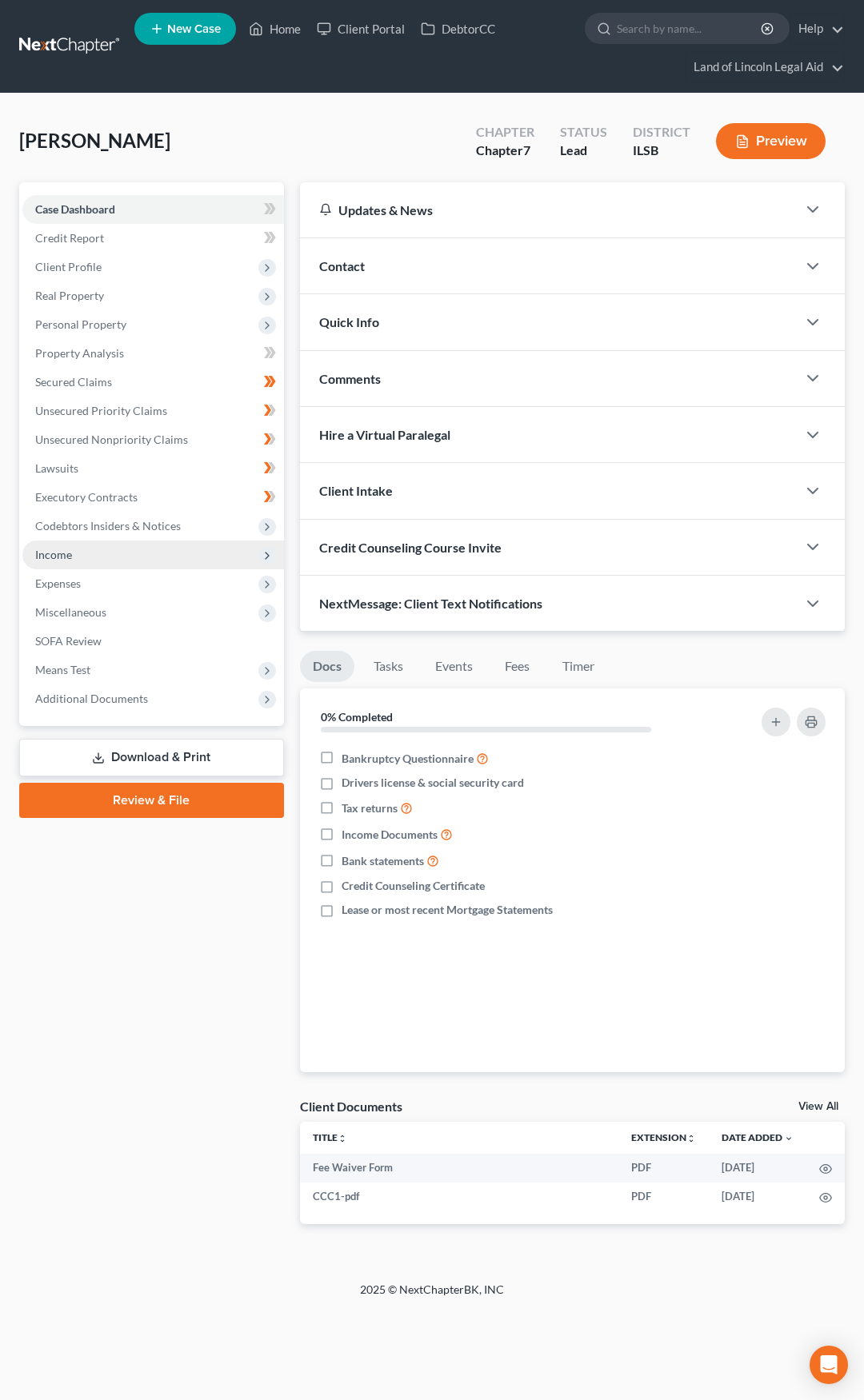
click at [176, 566] on span "Income" at bounding box center [153, 555] width 262 height 28
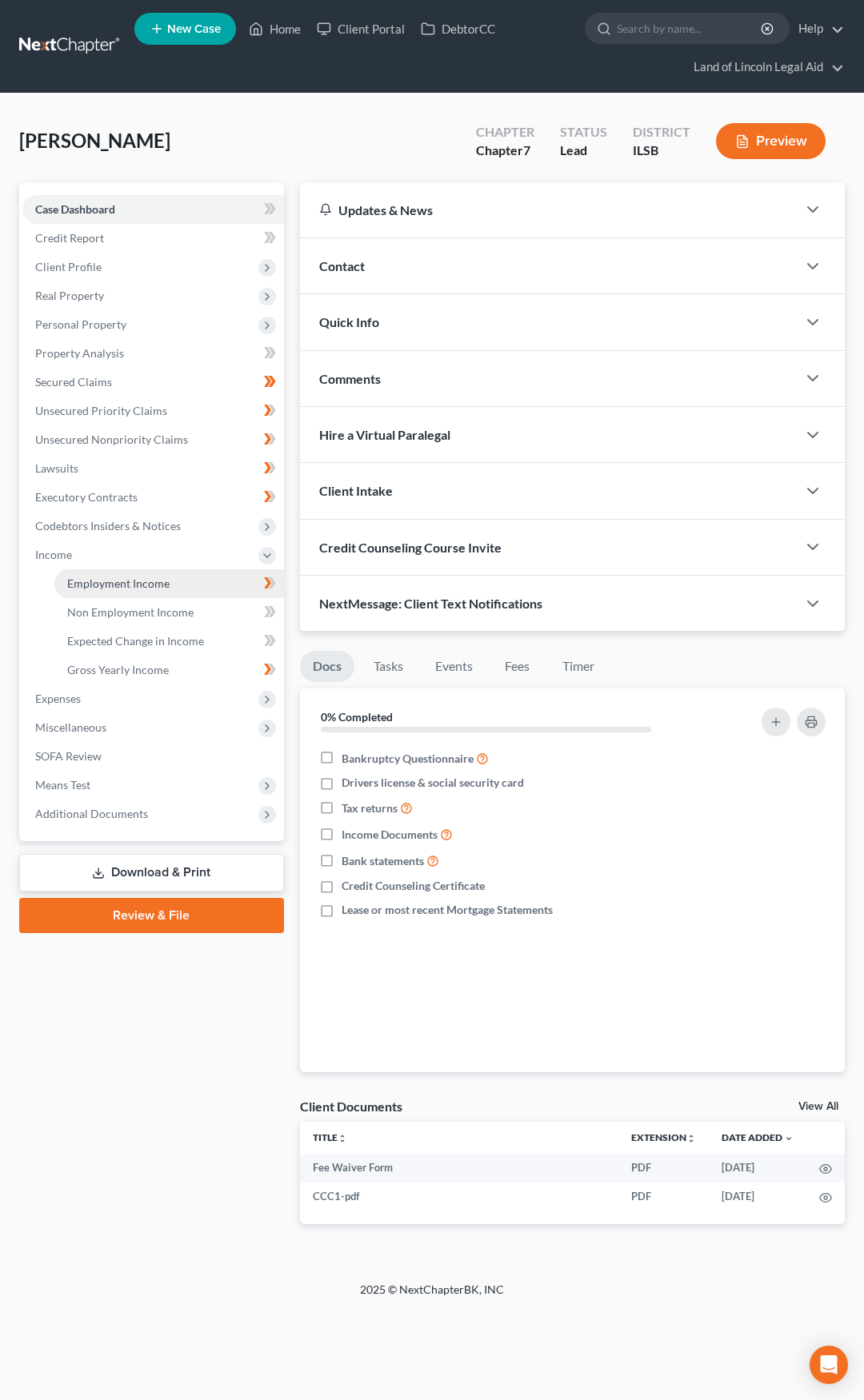
click at [168, 584] on link "Employment Income" at bounding box center [169, 583] width 230 height 28
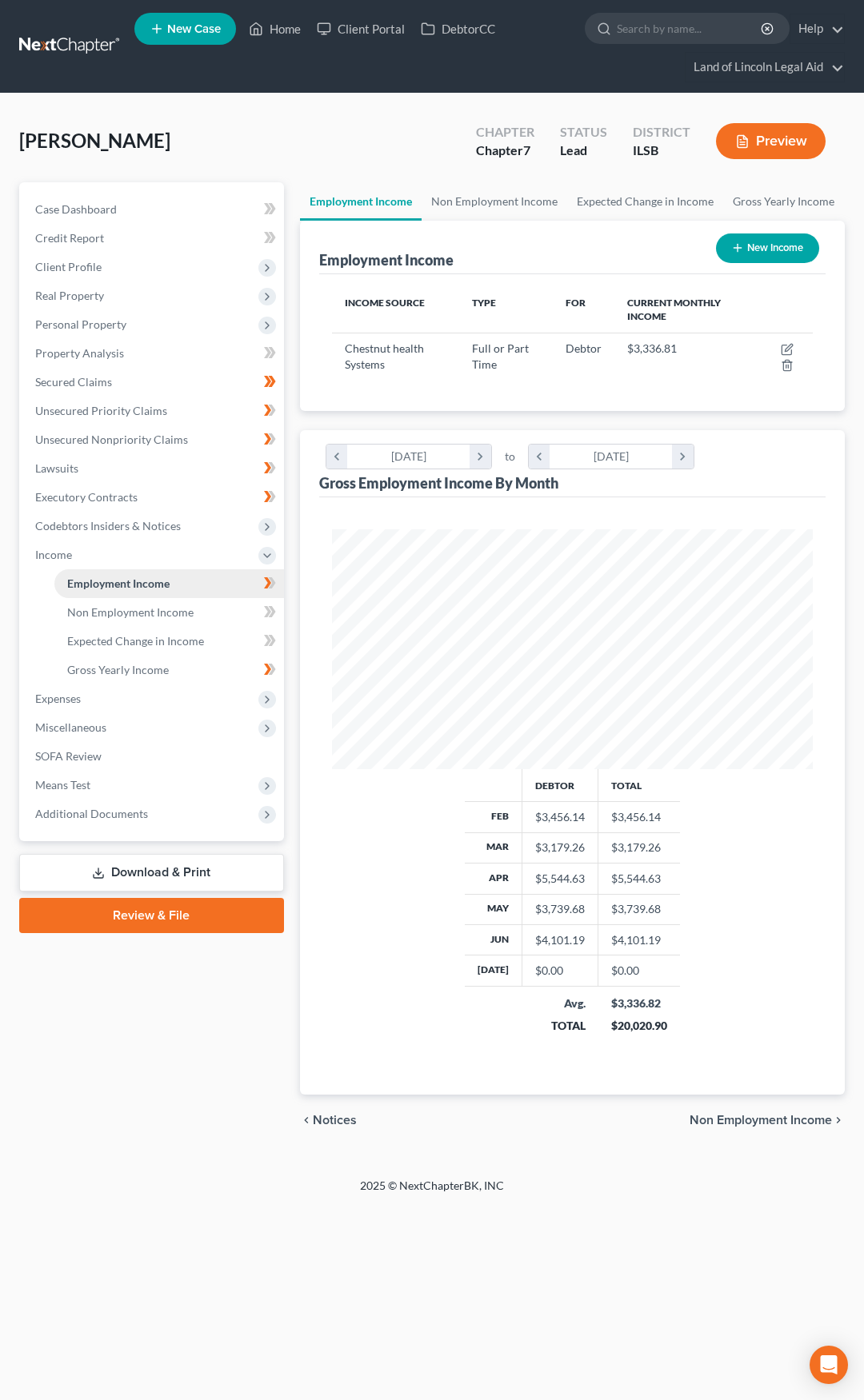
scroll to position [240, 513]
click at [784, 346] on icon "button" at bounding box center [787, 350] width 13 height 13
select select "0"
select select "14"
select select "2"
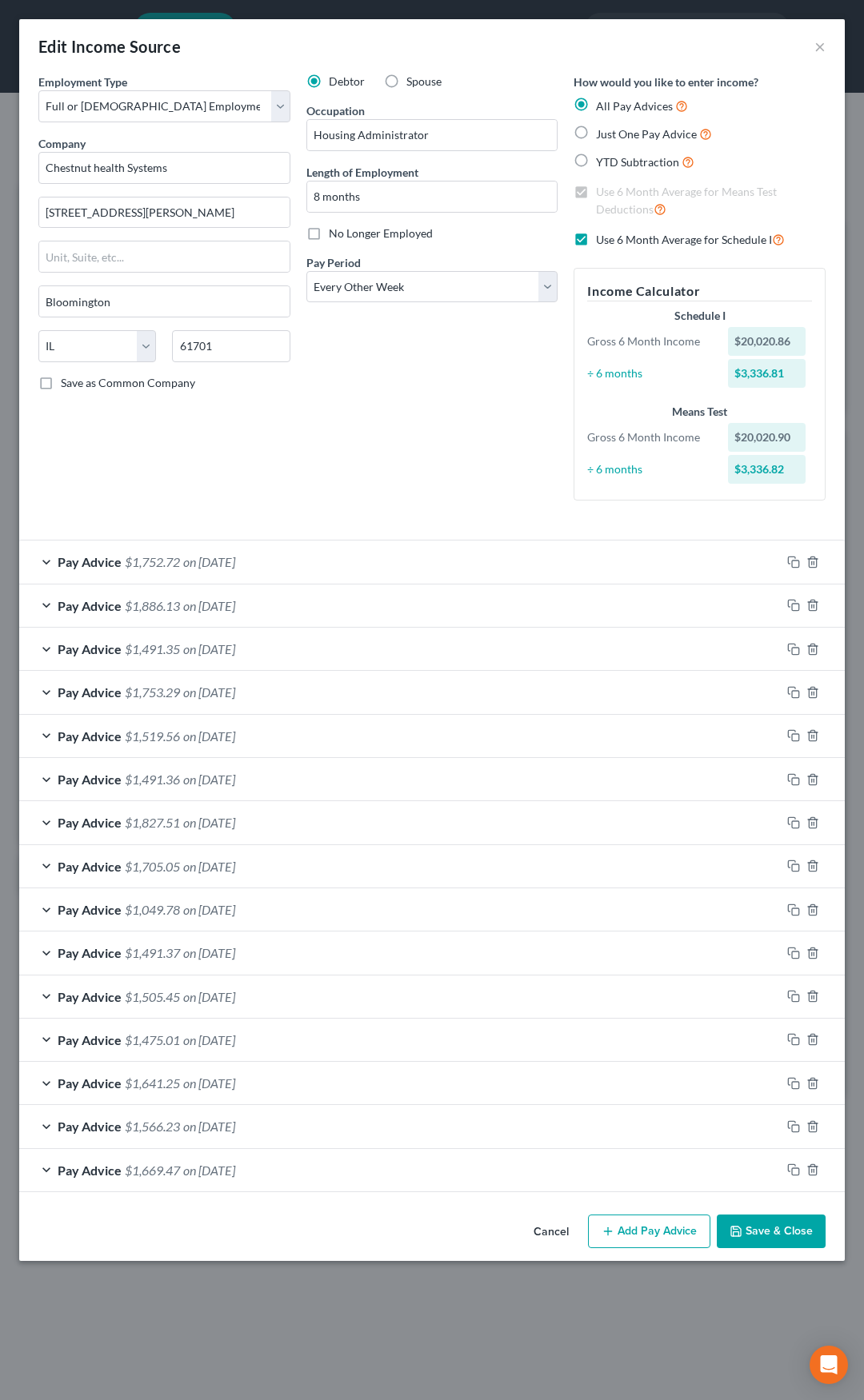
click at [657, 1168] on div "Pay Advice $1,669.47 on 12/11/2024" at bounding box center [399, 1170] width 761 height 43
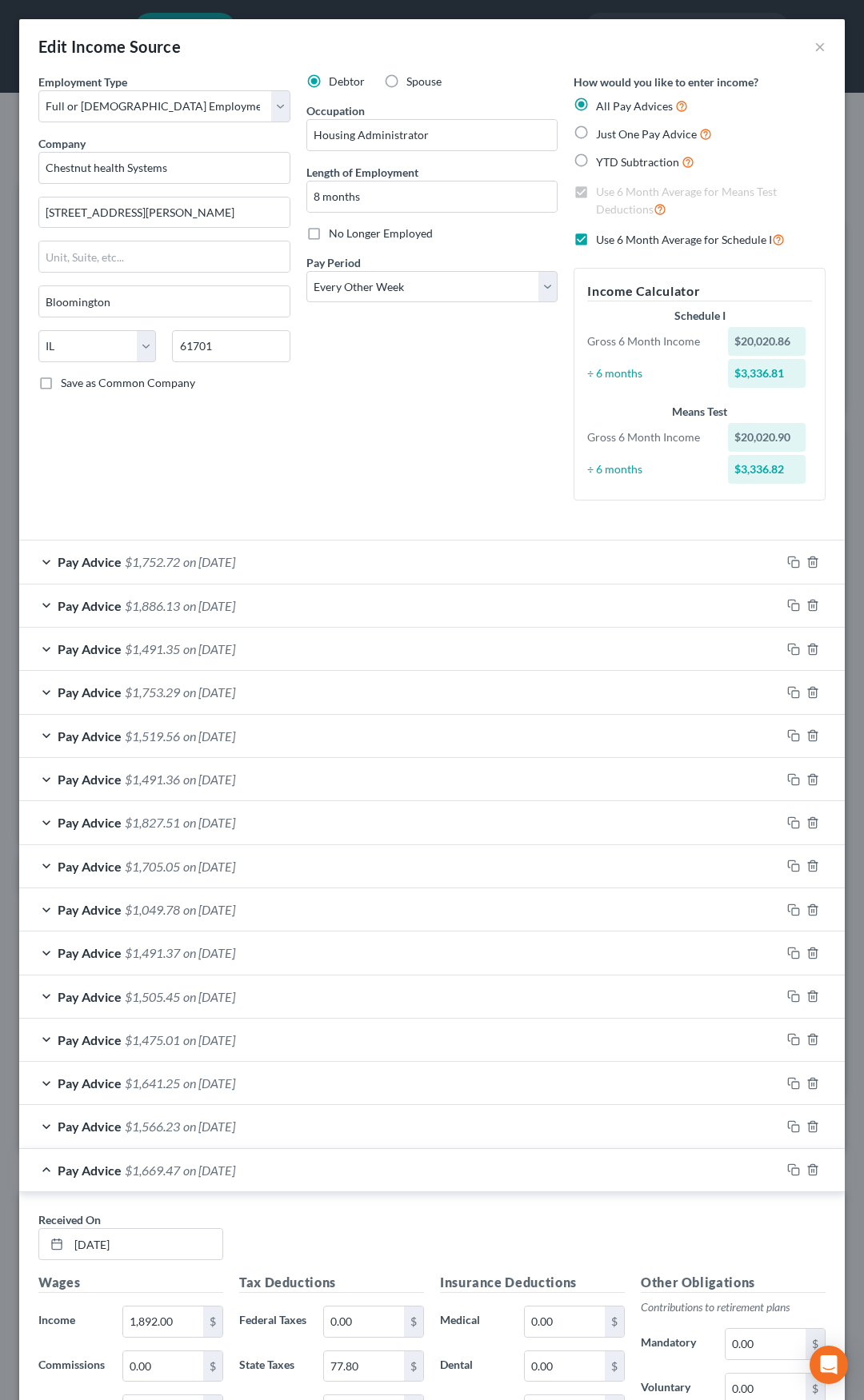
click at [656, 1167] on div "Pay Advice $1,669.47 on 12/11/2024" at bounding box center [399, 1170] width 761 height 43
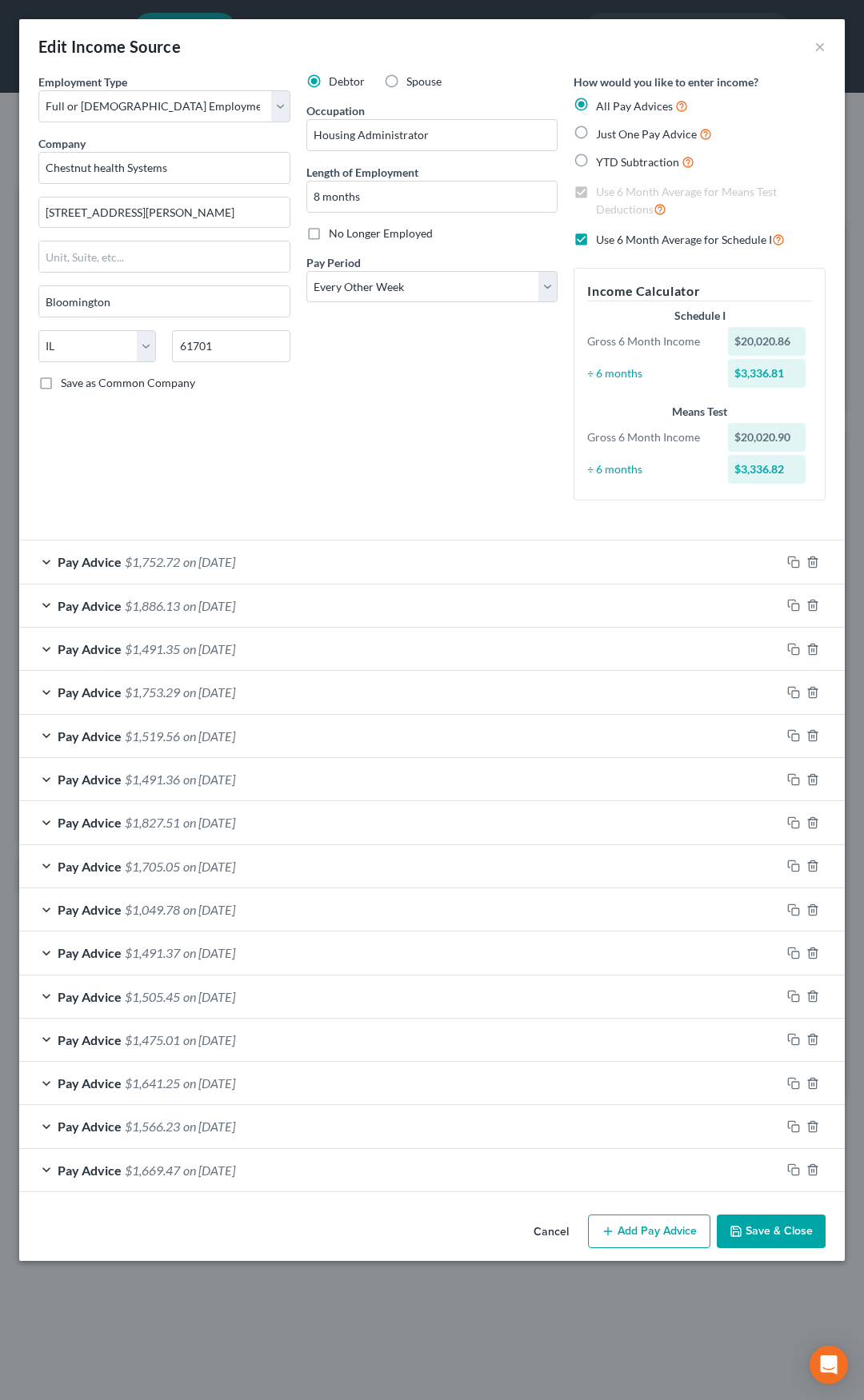
click at [651, 1227] on button "Add Pay Advice" at bounding box center [648, 1232] width 122 height 34
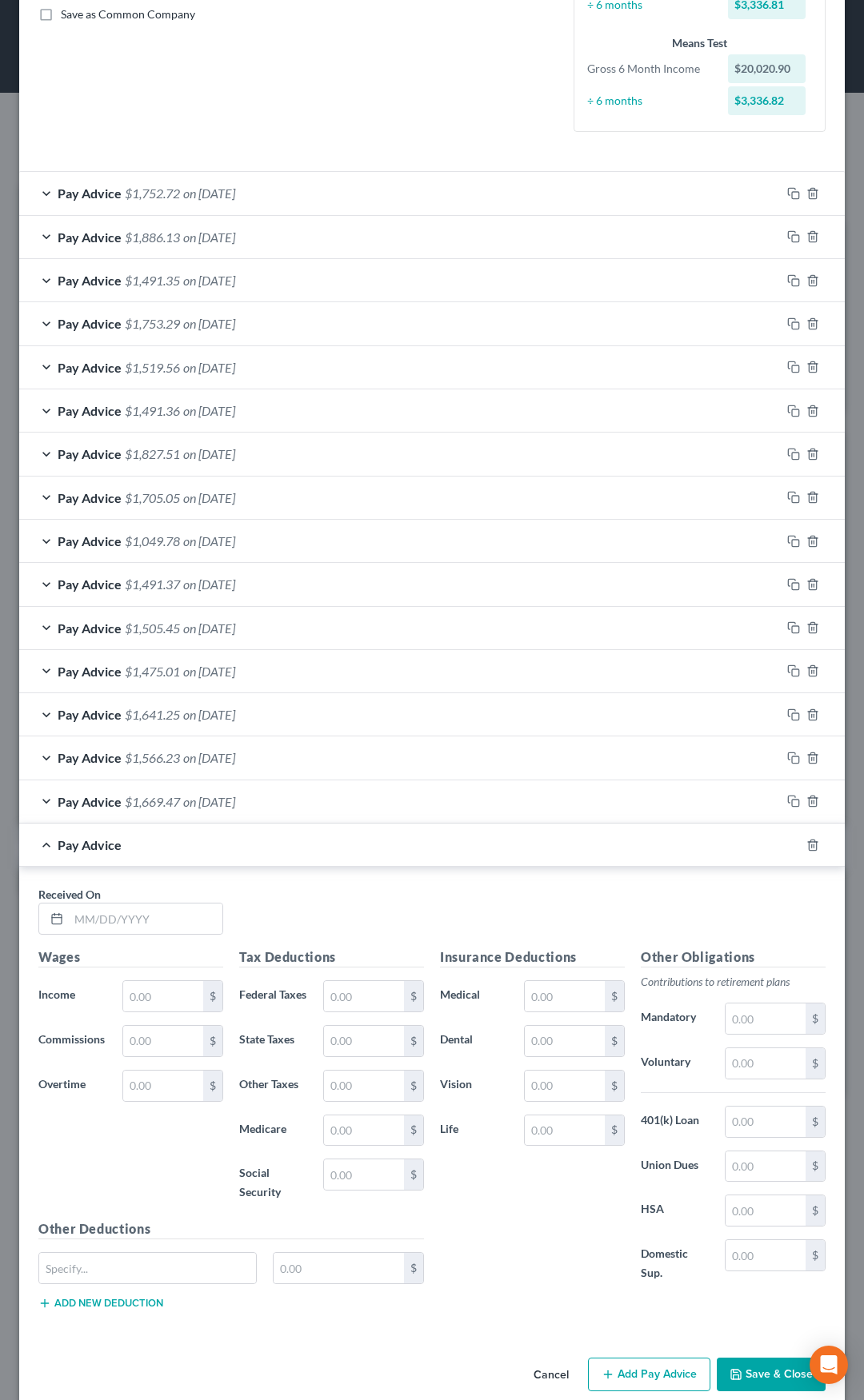
scroll to position [400, 0]
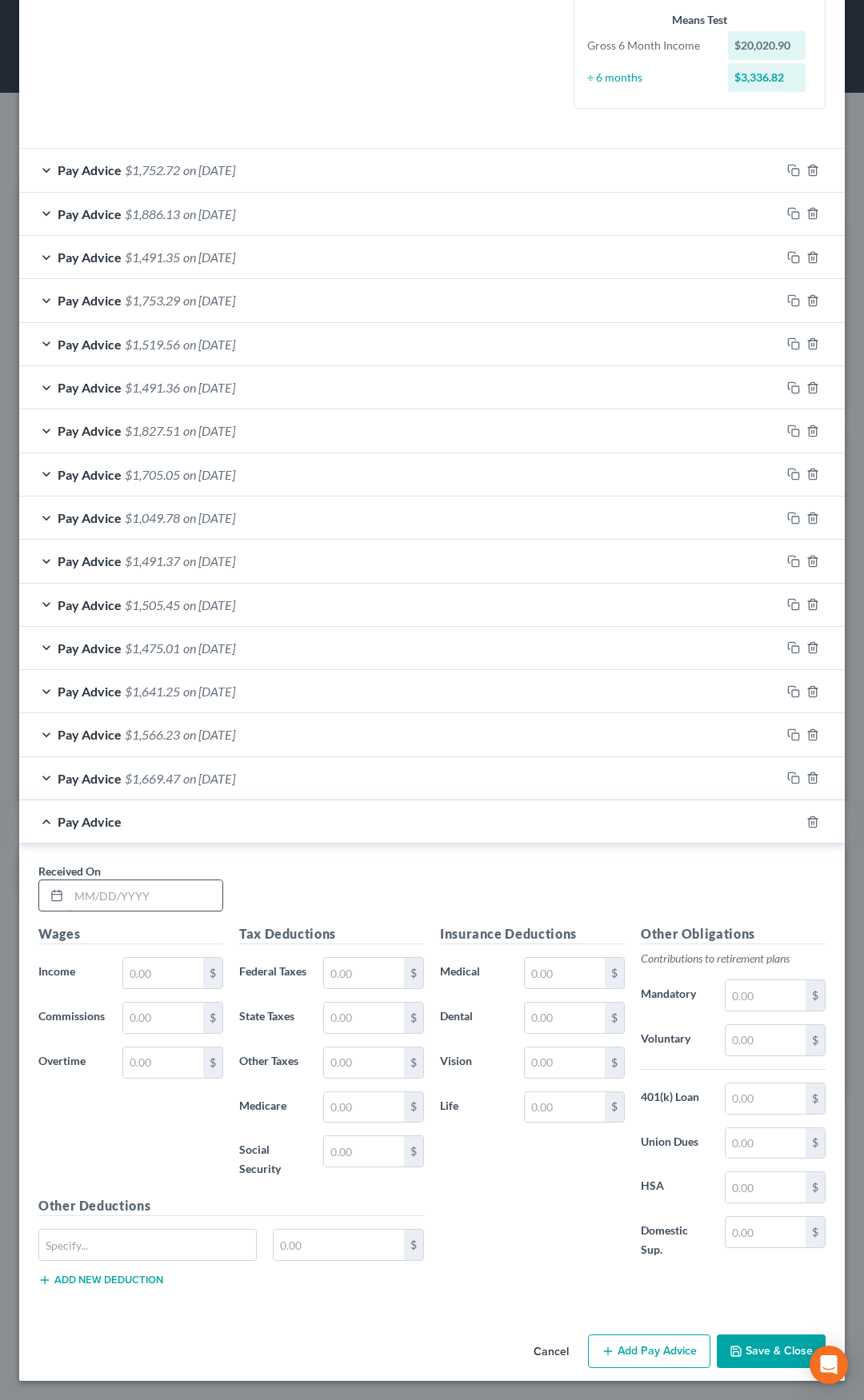
click at [195, 890] on input "text" at bounding box center [146, 895] width 153 height 30
type input "07/09/25"
type input "1,918.01"
type input "27.52"
type input "117.68"
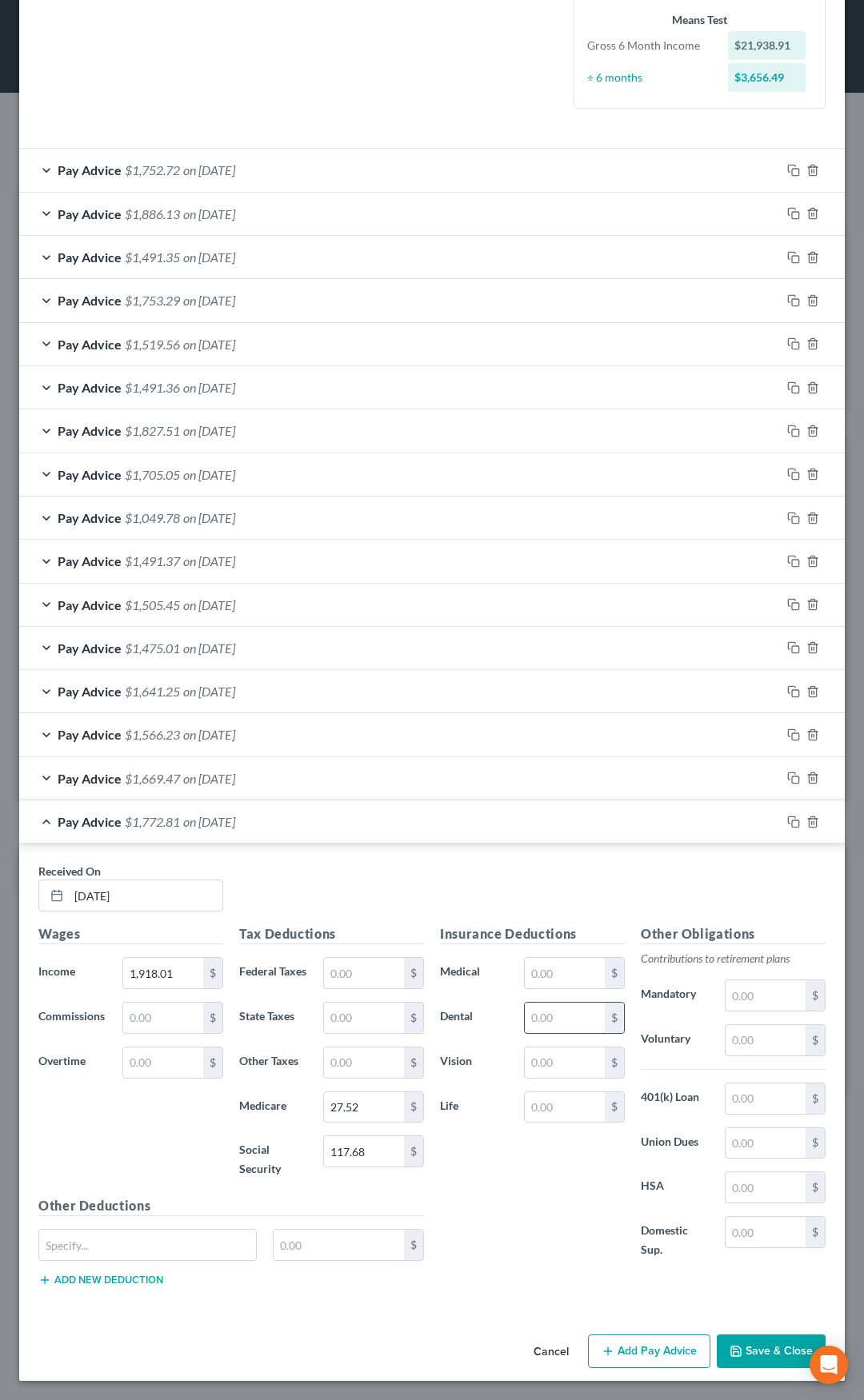
click at [525, 1004] on input "text" at bounding box center [564, 1018] width 80 height 30
type input "12.50"
type input "7.32"
type input "10.88"
click at [379, 818] on div "Pay Advice $1,742.11 on 07/09/2025" at bounding box center [399, 821] width 761 height 43
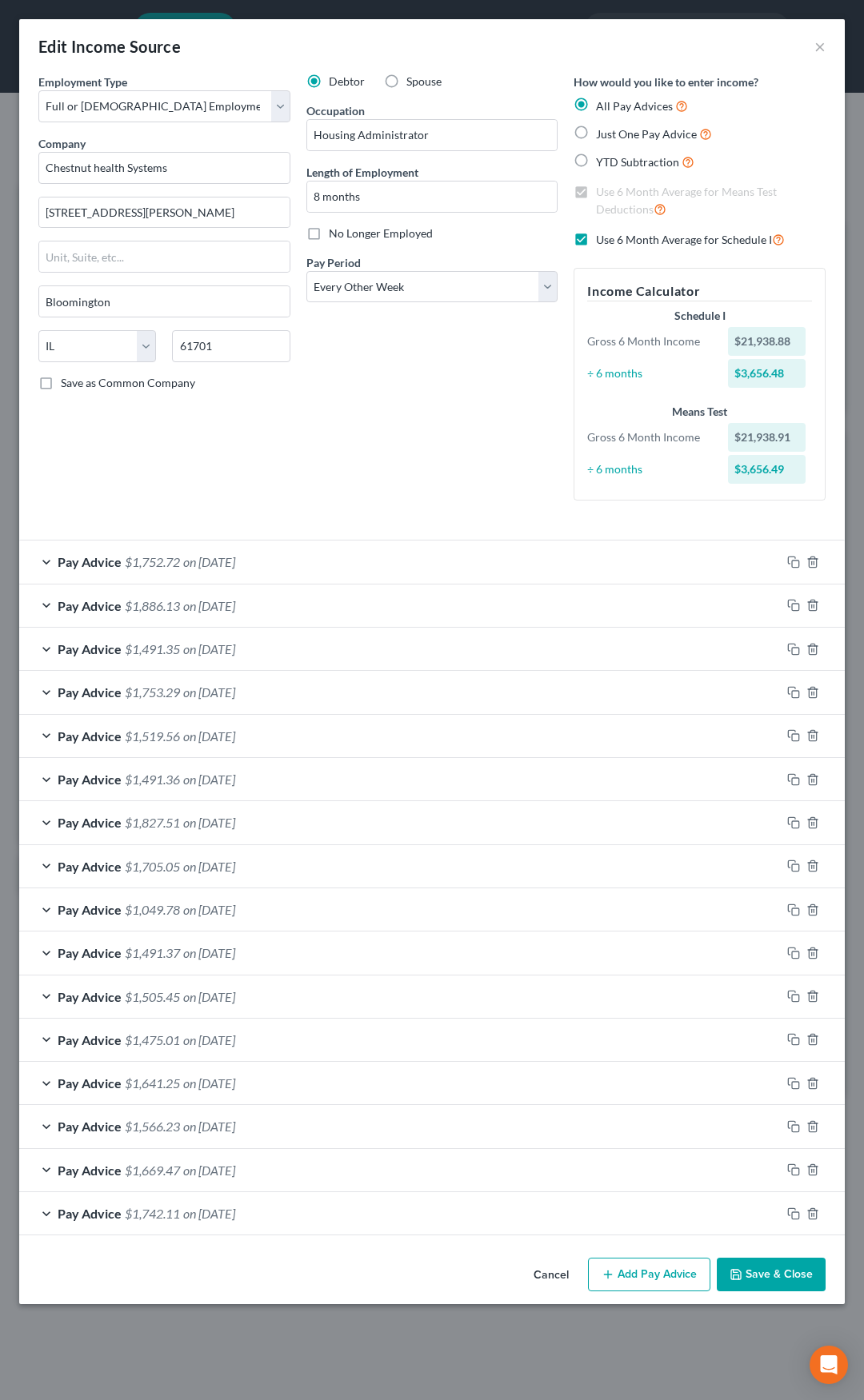
scroll to position [0, 0]
click at [628, 1271] on button "Add Pay Advice" at bounding box center [648, 1275] width 122 height 34
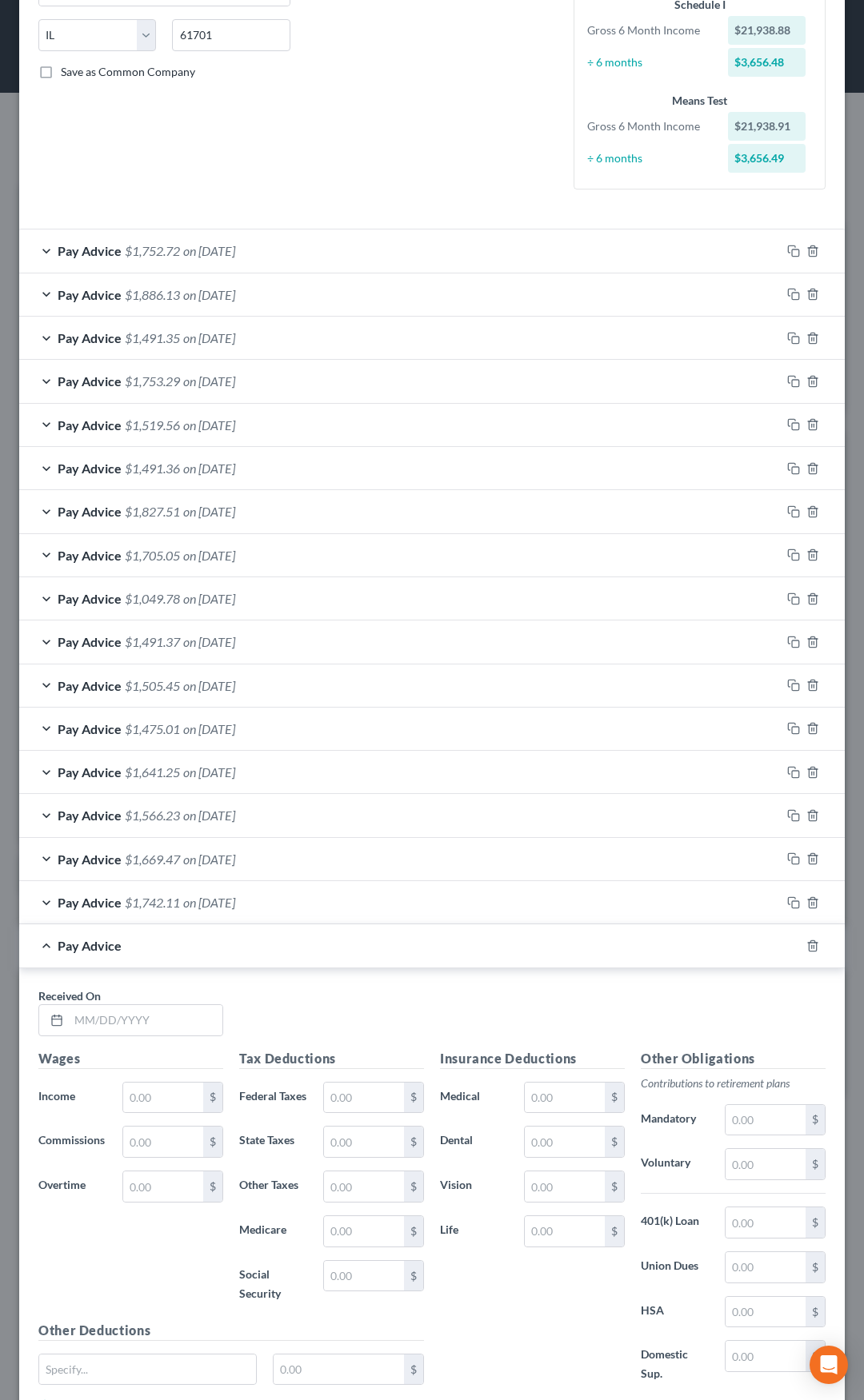
scroll to position [320, 0]
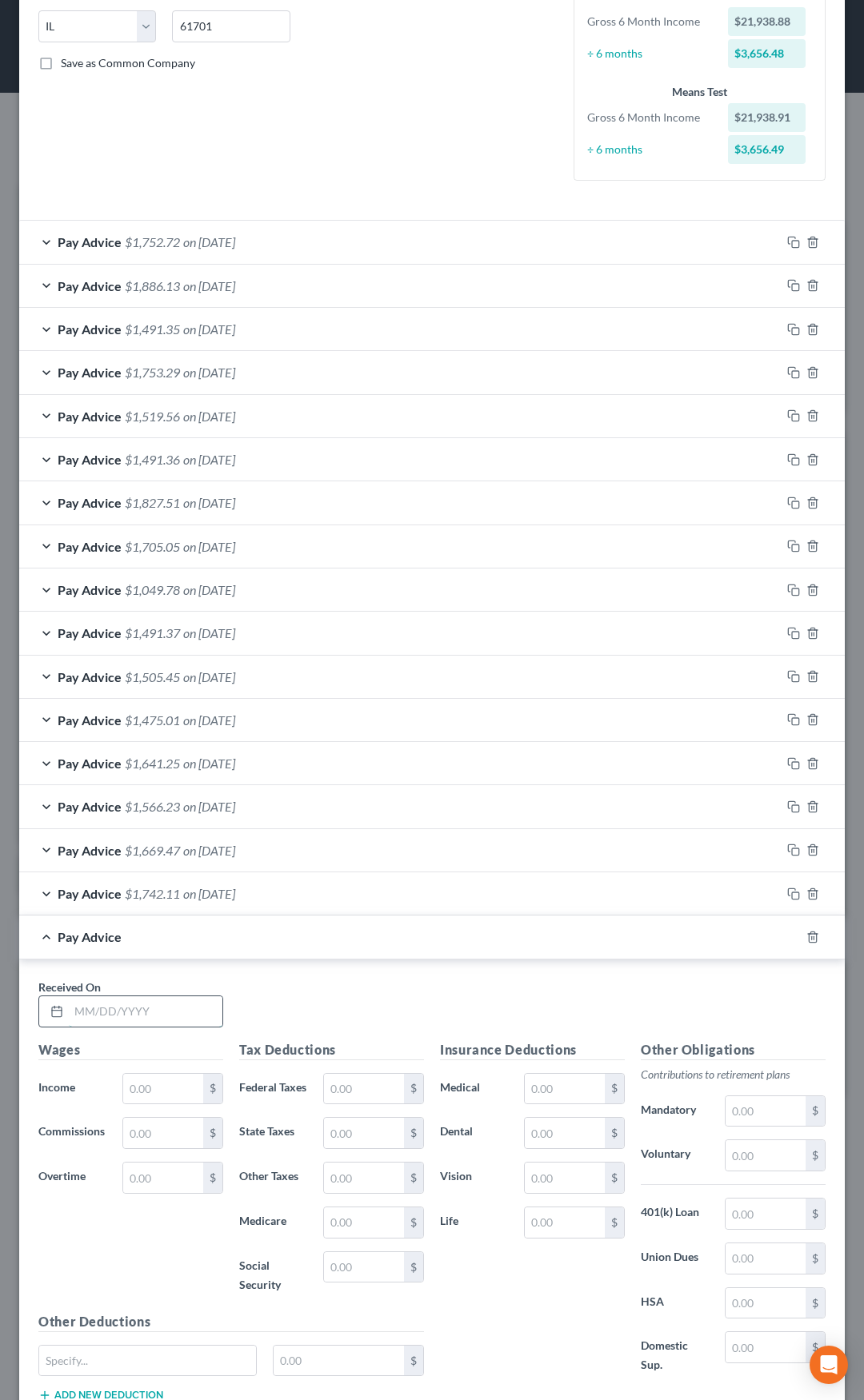
click at [157, 1015] on input "text" at bounding box center [146, 1011] width 153 height 30
type input "07/23/25"
type input "1,926"
click at [138, 1166] on input "text" at bounding box center [163, 1178] width 80 height 30
type input "227.99"
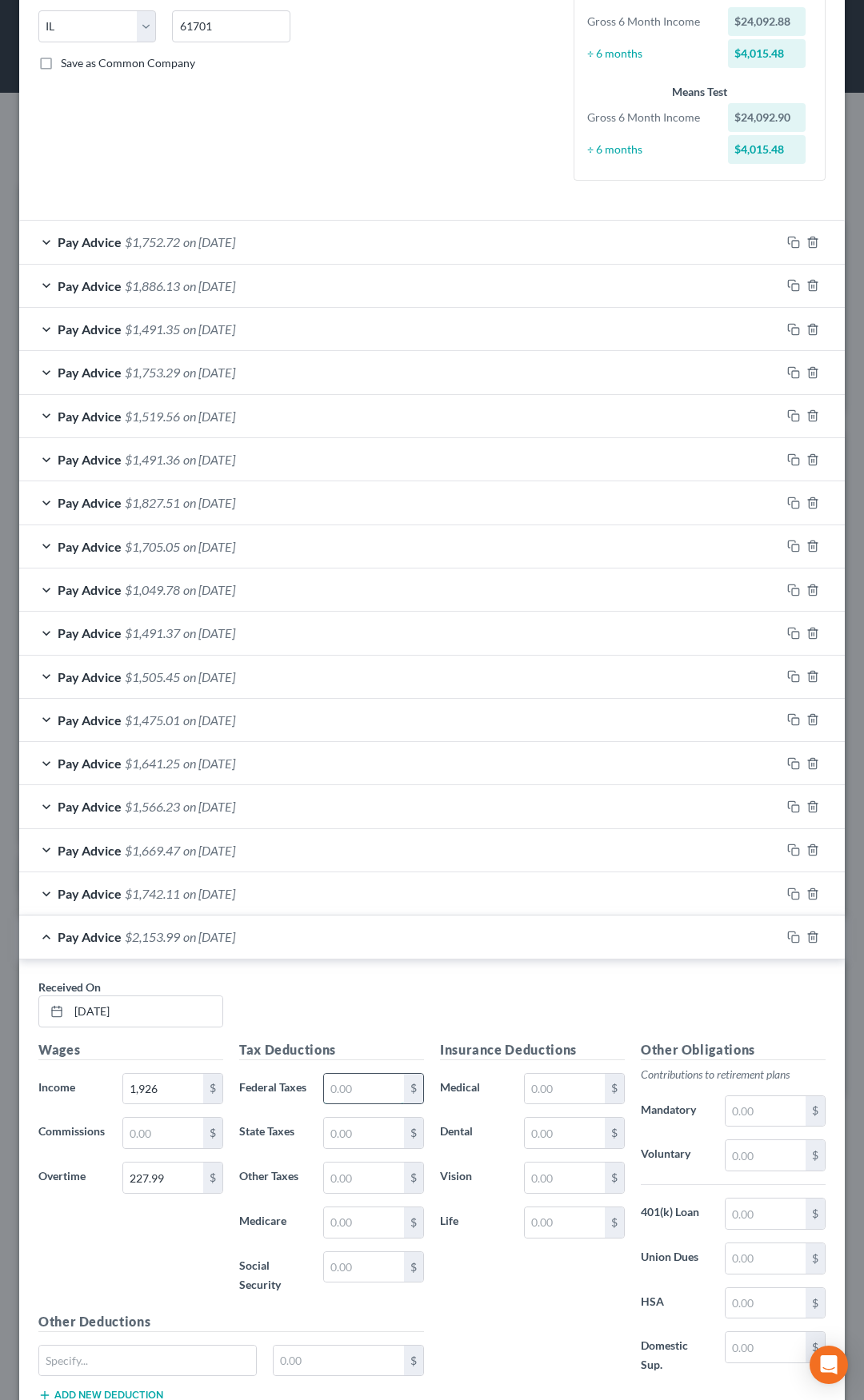
click at [338, 1096] on input "text" at bounding box center [364, 1089] width 80 height 30
type input "30.95"
type input "132.32"
click at [536, 1130] on input "text" at bounding box center [564, 1133] width 80 height 30
type input "12.50"
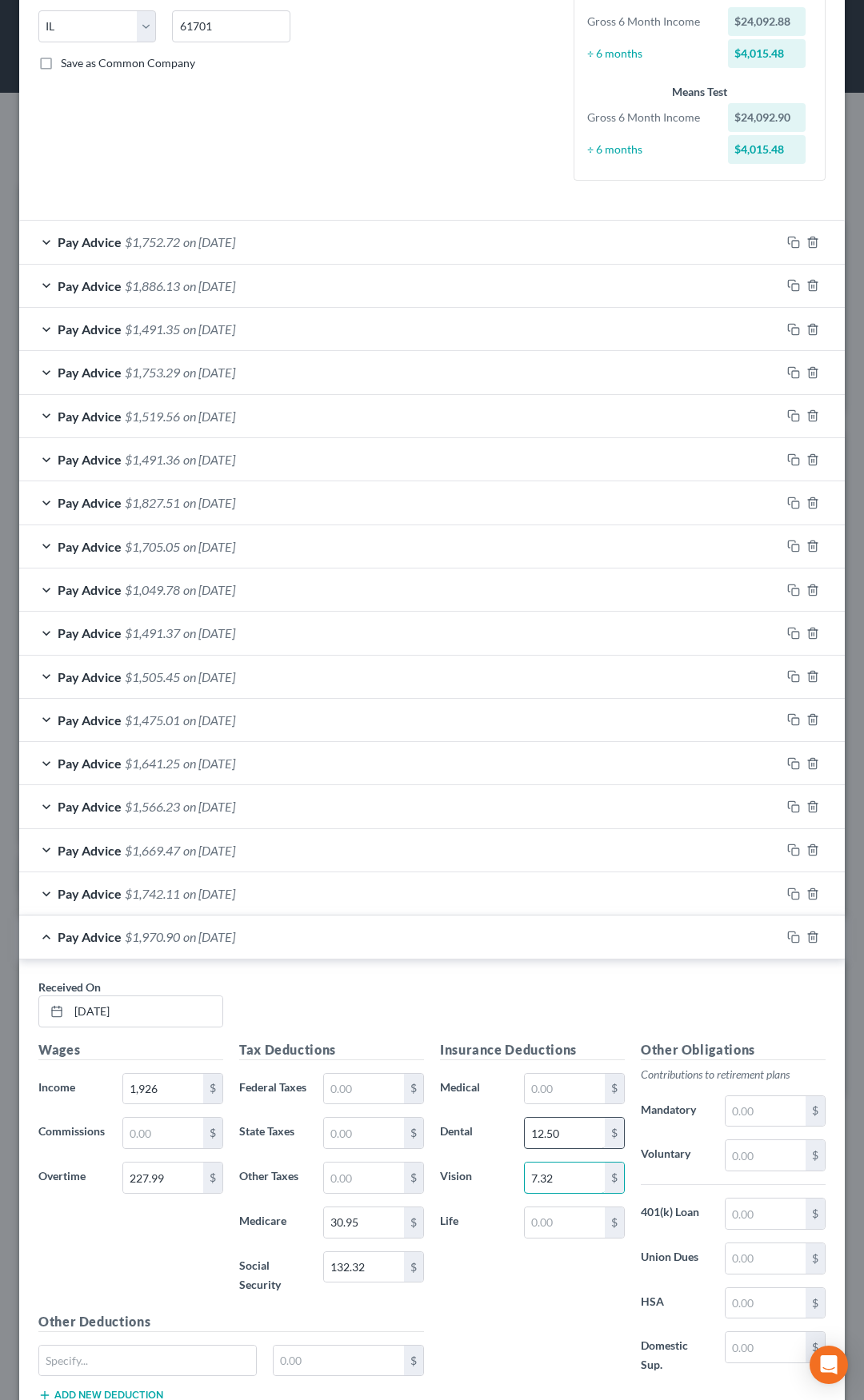
type input "7.32"
type input "10.88"
click at [414, 942] on div "Pay Advice $1,960.02 on 07/23/2025" at bounding box center [399, 937] width 761 height 43
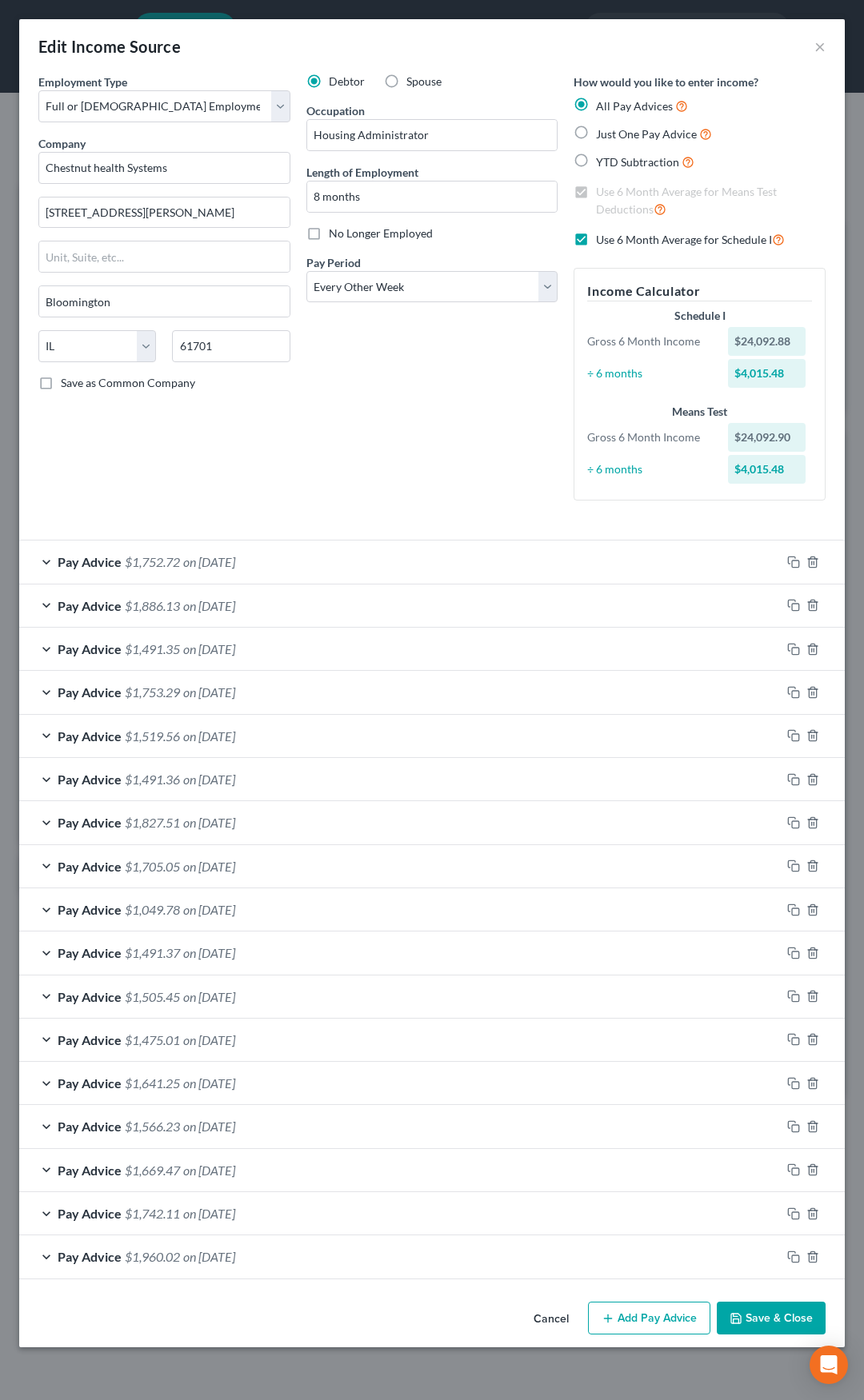
scroll to position [0, 0]
click at [777, 1332] on button "Save & Close" at bounding box center [770, 1319] width 109 height 34
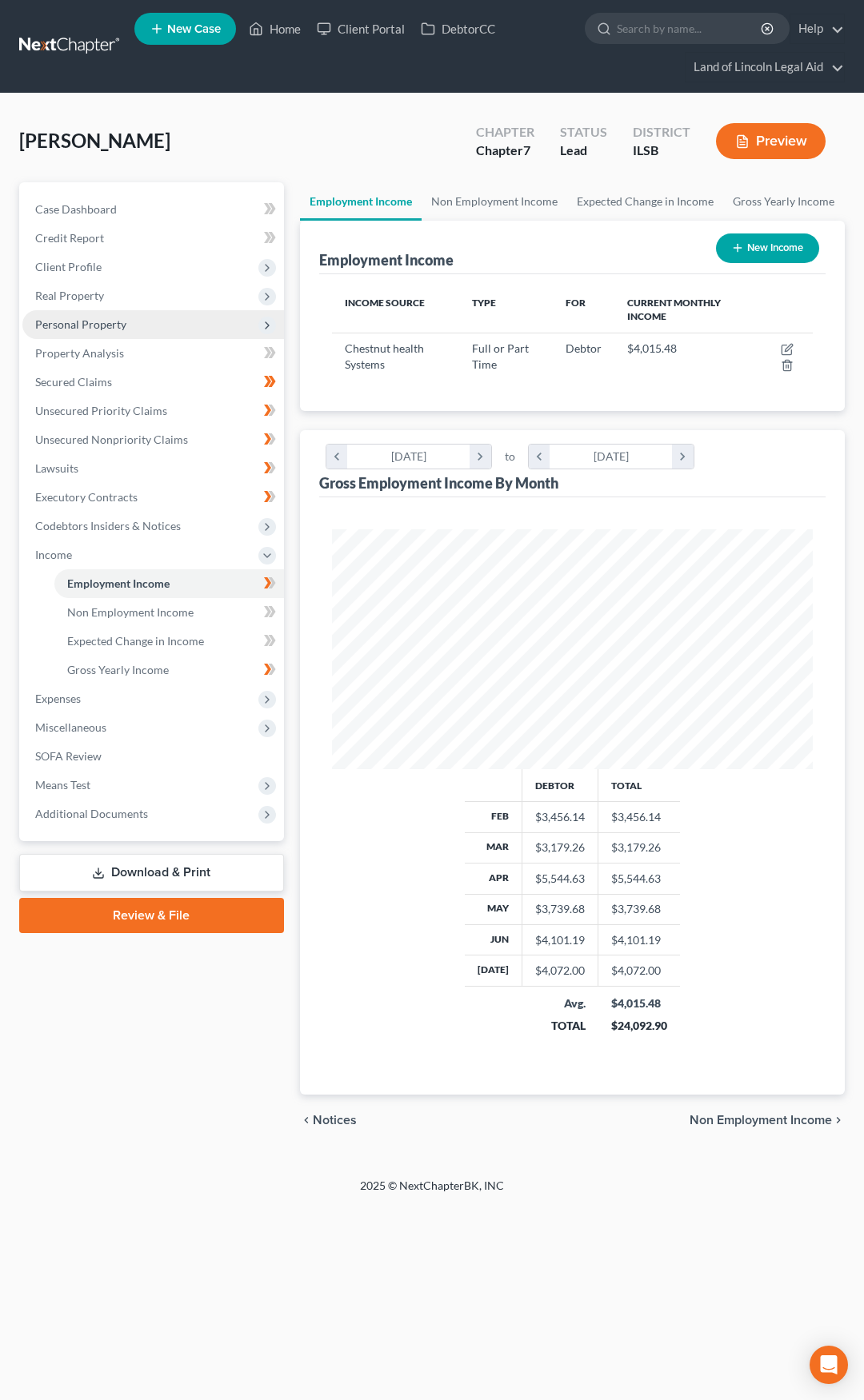
click at [190, 323] on span "Personal Property" at bounding box center [153, 324] width 262 height 28
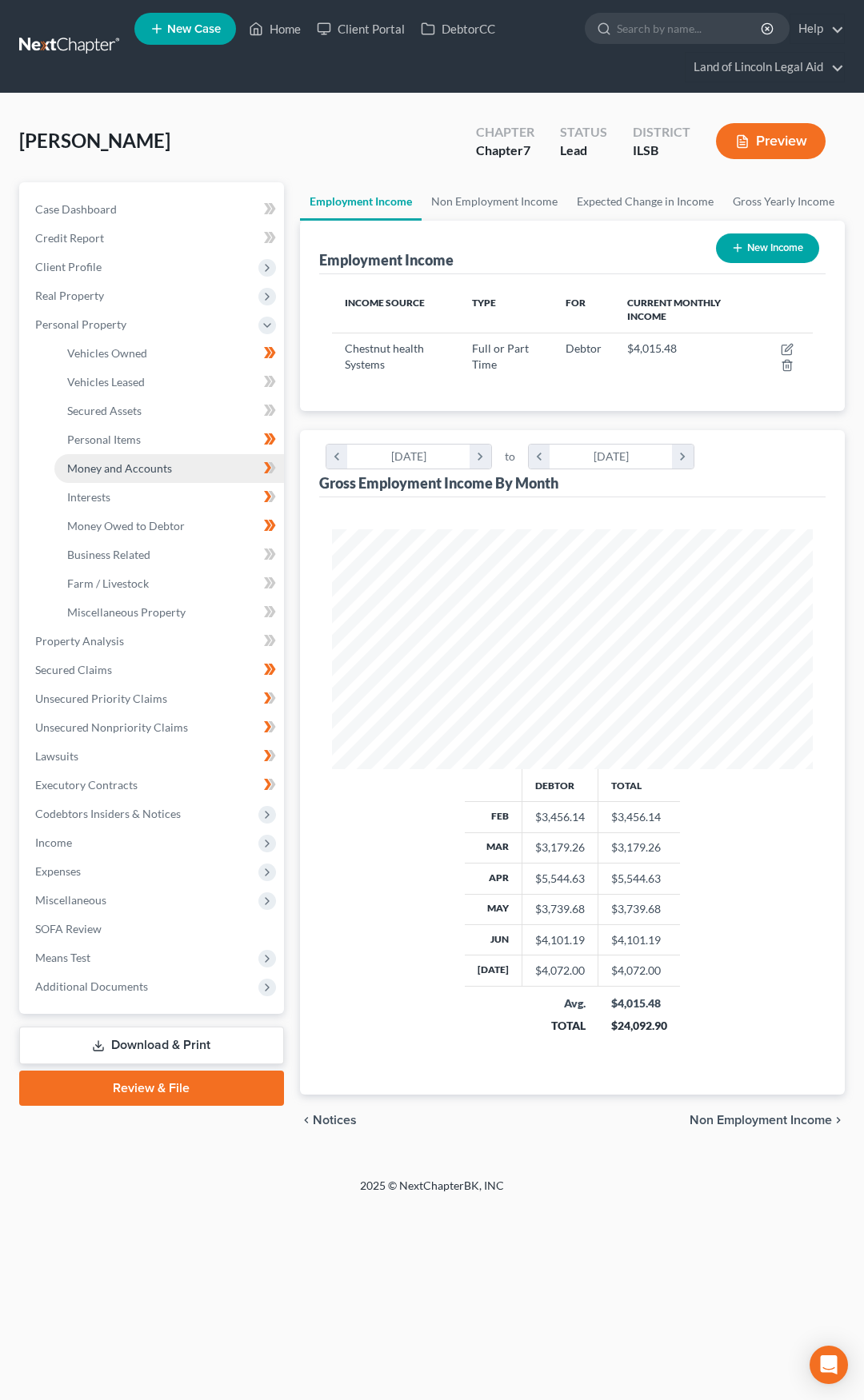
click at [195, 465] on link "Money and Accounts" at bounding box center [169, 469] width 230 height 28
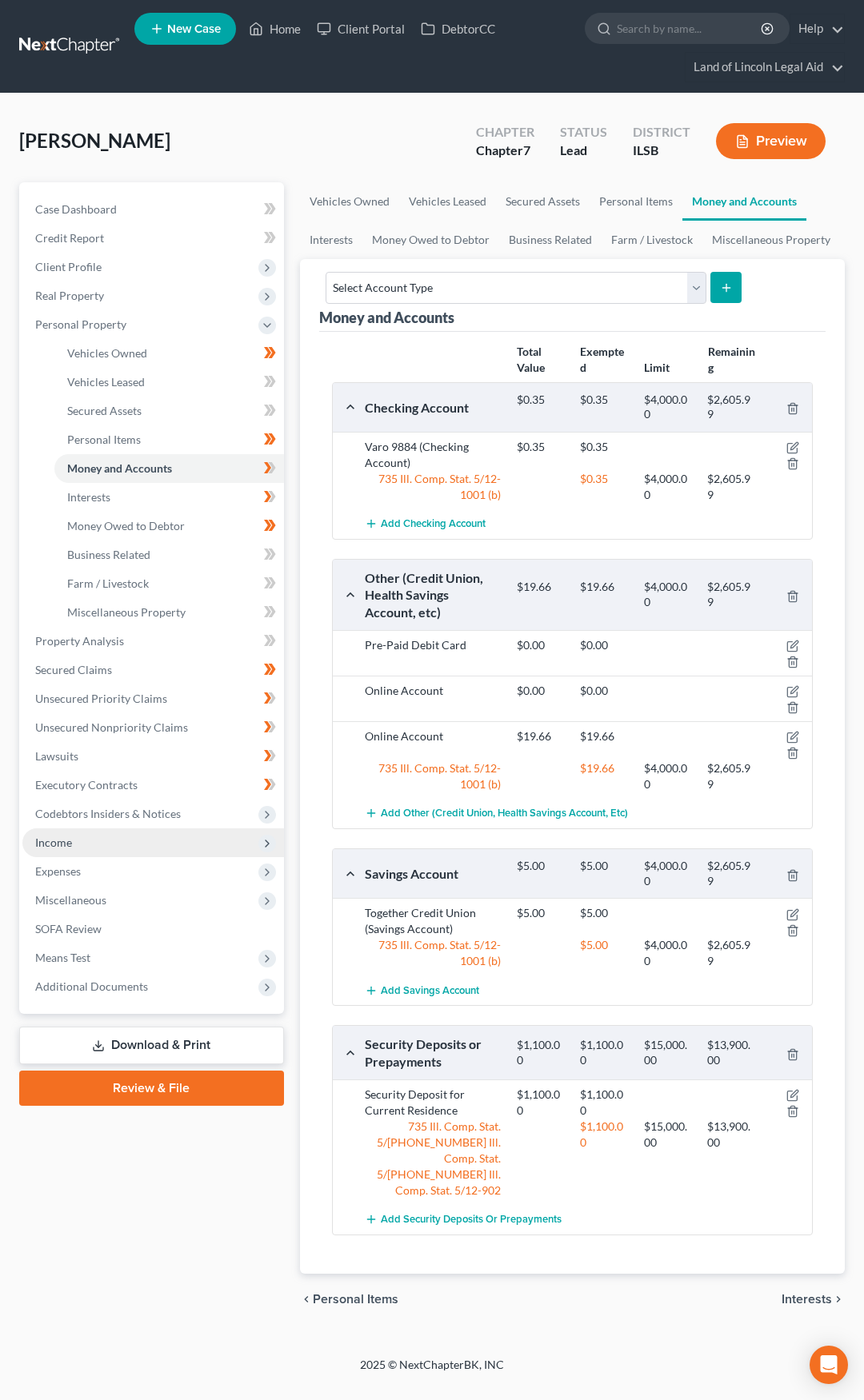
click at [180, 838] on span "Income" at bounding box center [153, 842] width 262 height 28
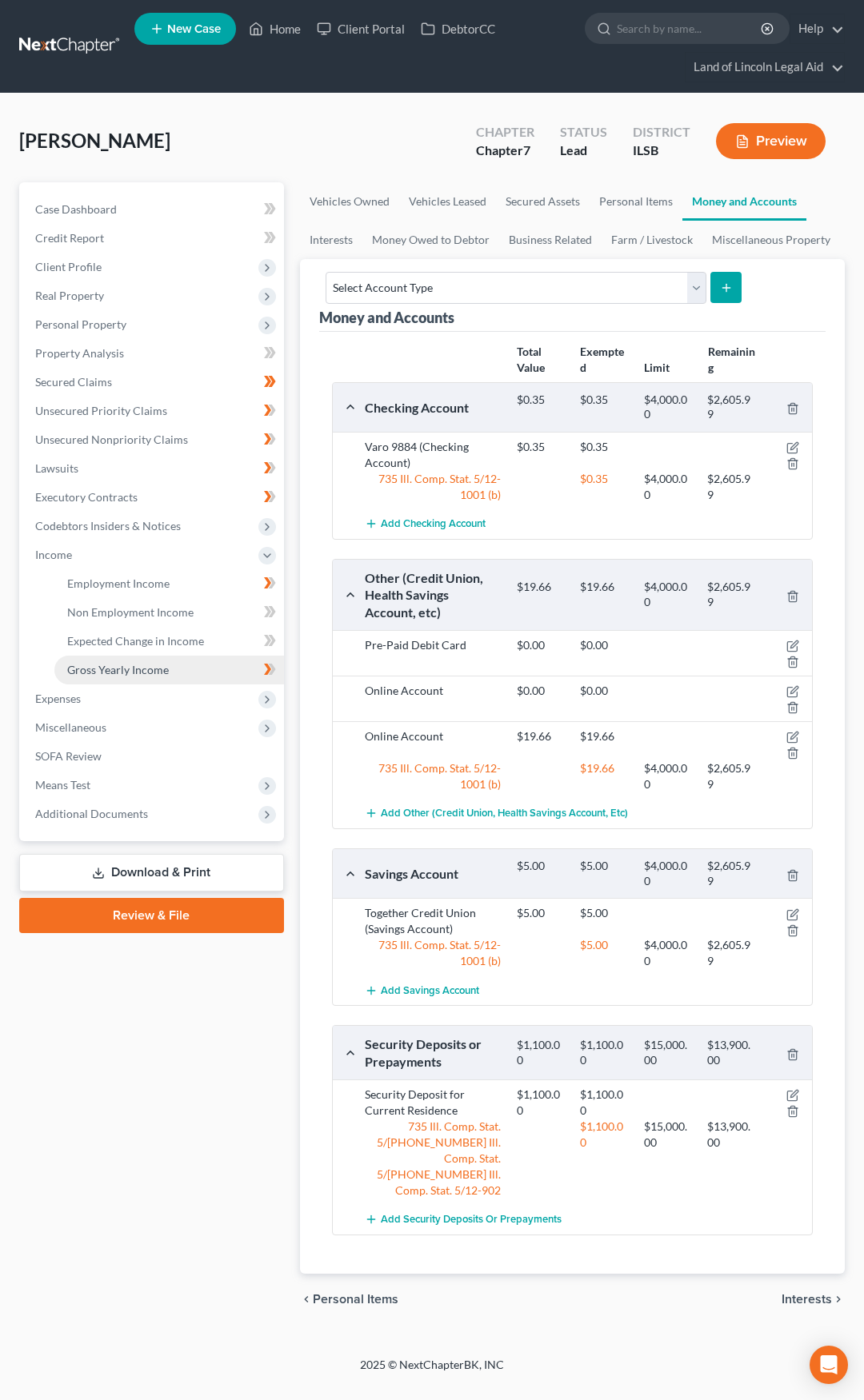
click at [165, 661] on link "Gross Yearly Income" at bounding box center [169, 670] width 230 height 28
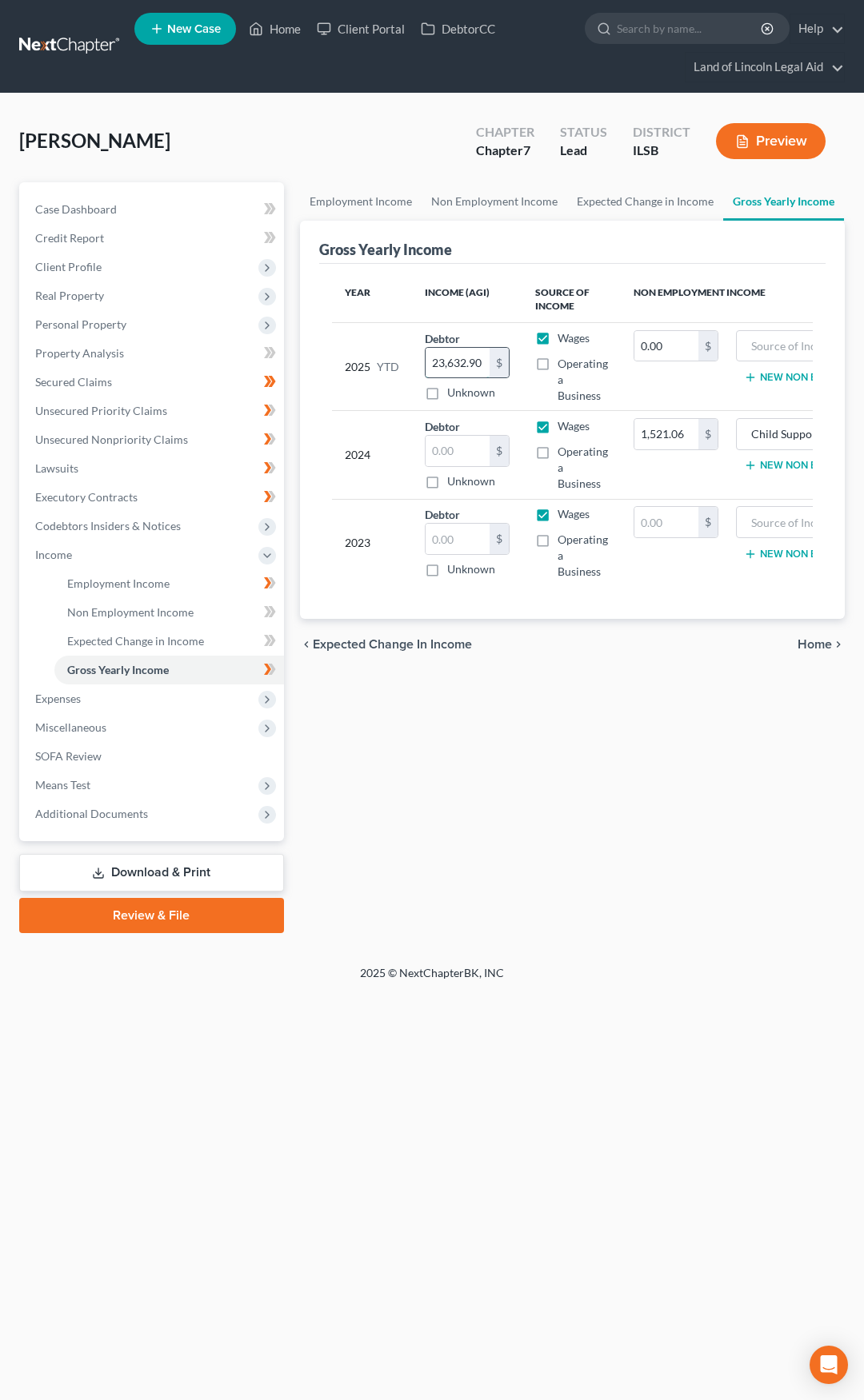
click at [453, 361] on input "23,632.90" at bounding box center [458, 363] width 64 height 30
type input "30,007.96"
click at [391, 387] on div "2025 YTD" at bounding box center [372, 367] width 55 height 74
click at [80, 38] on link at bounding box center [70, 46] width 102 height 28
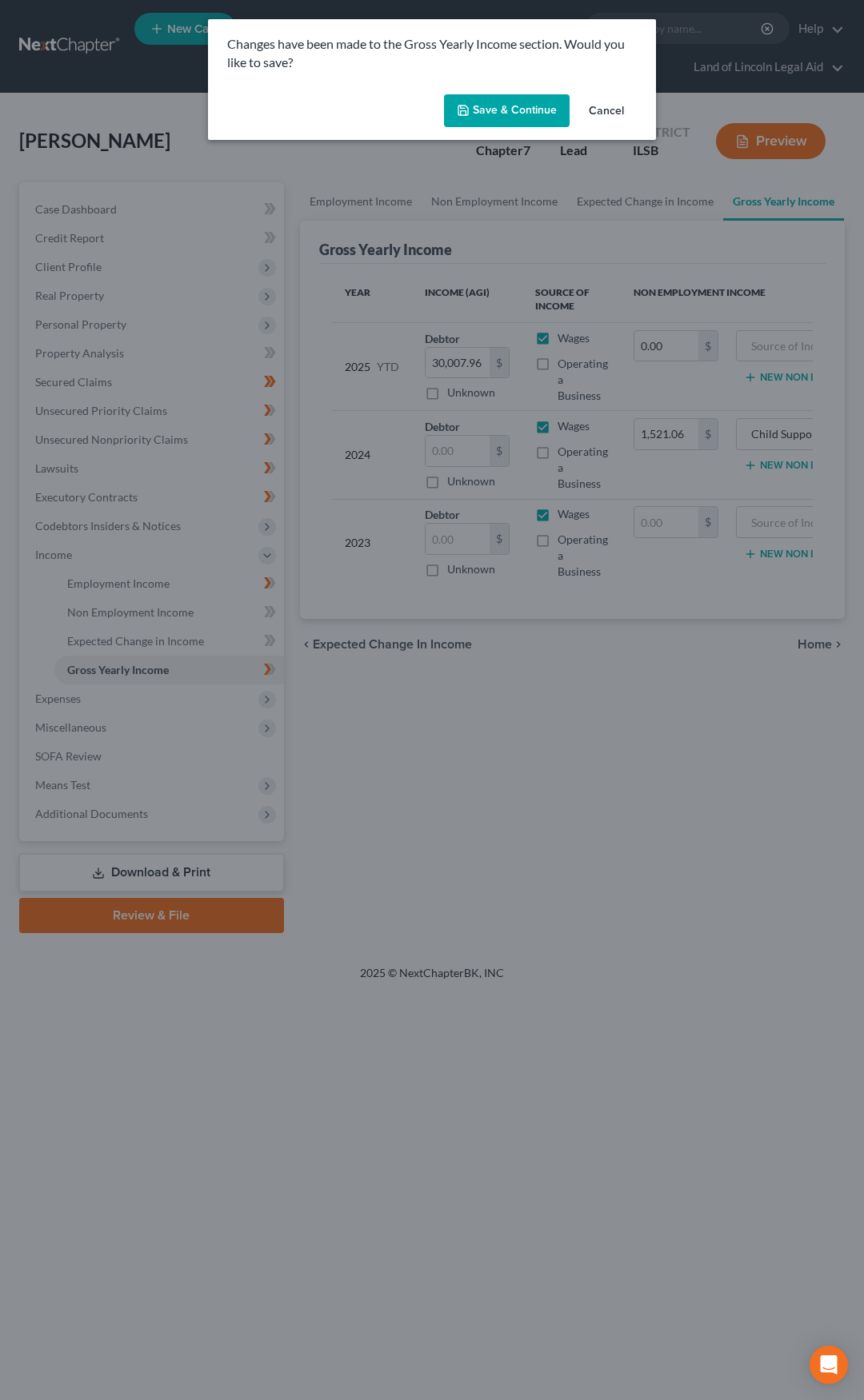
click at [485, 112] on button "Save & Continue" at bounding box center [507, 112] width 126 height 34
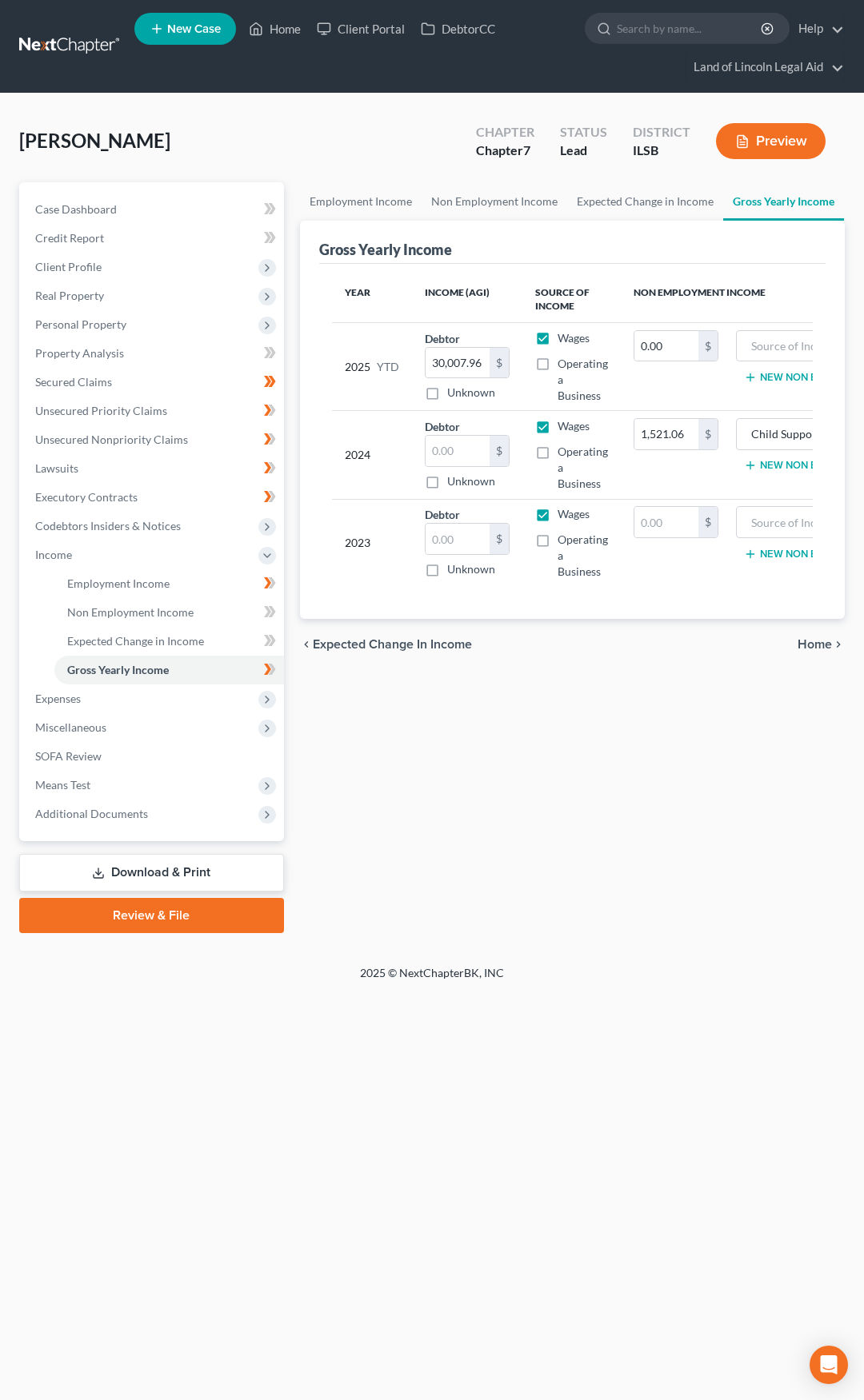
click at [75, 48] on link at bounding box center [70, 46] width 102 height 28
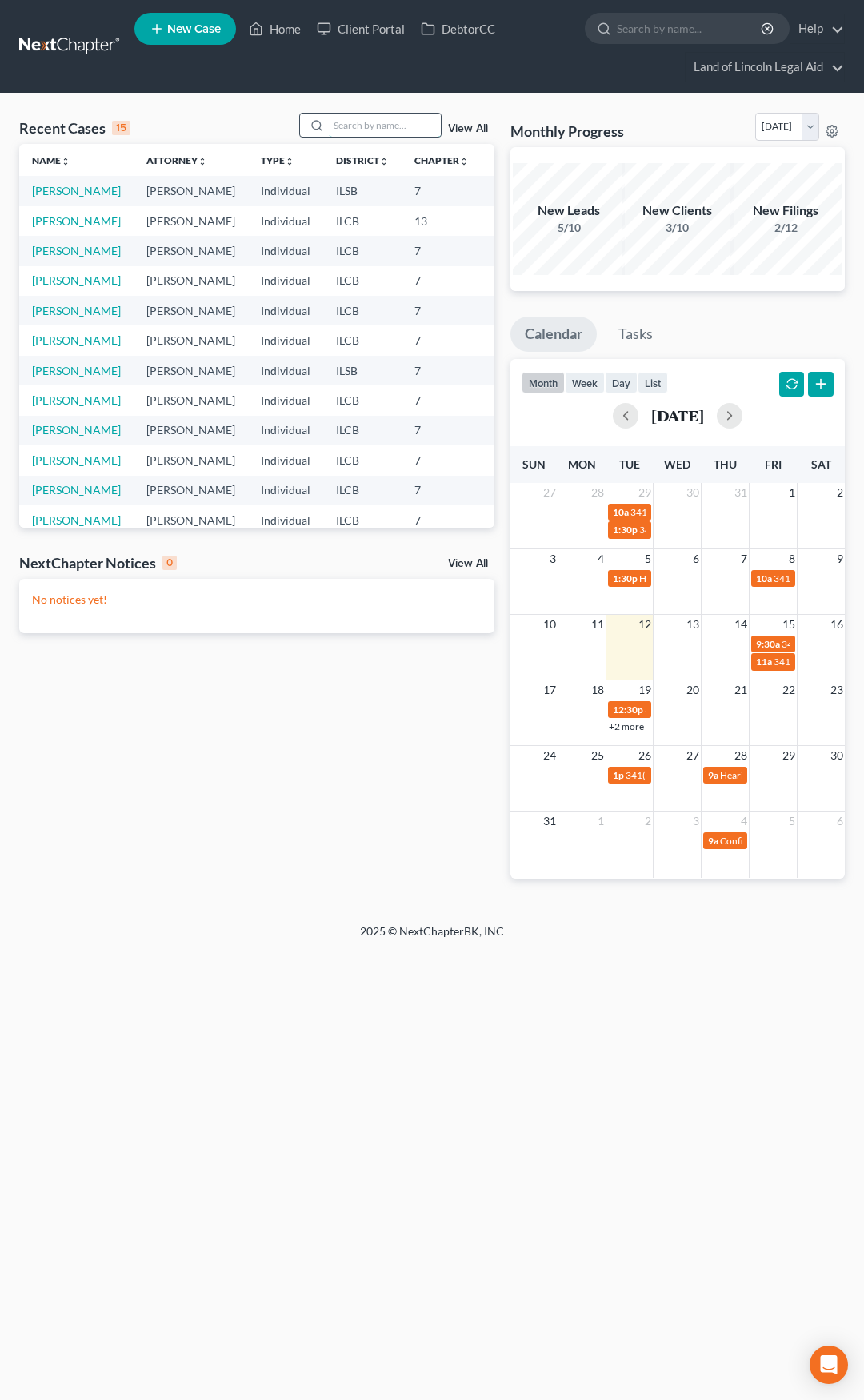
click at [337, 118] on input "search" at bounding box center [385, 125] width 112 height 24
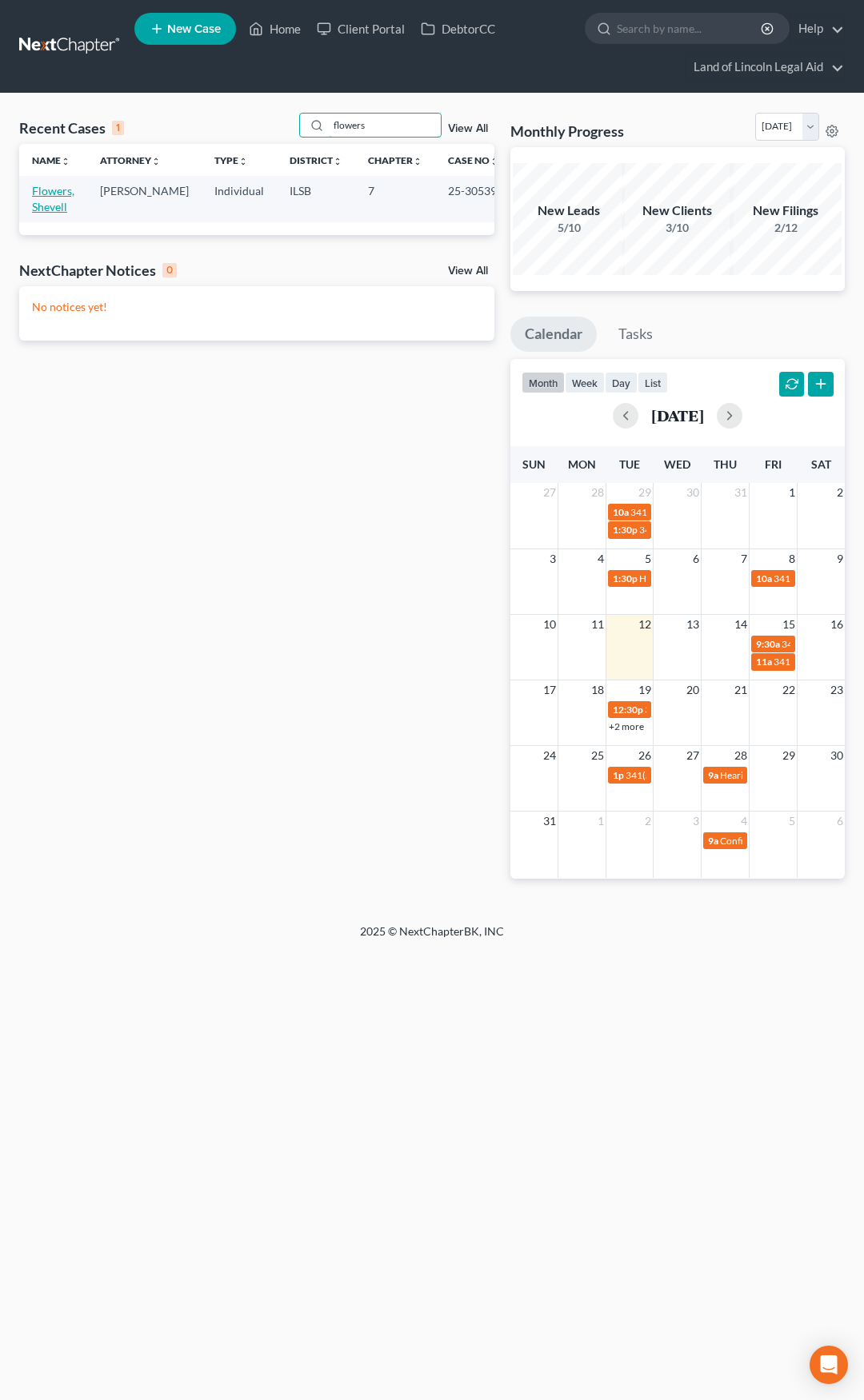
type input "flowers"
click at [55, 189] on link "Flowers, Shevell" at bounding box center [53, 199] width 43 height 29
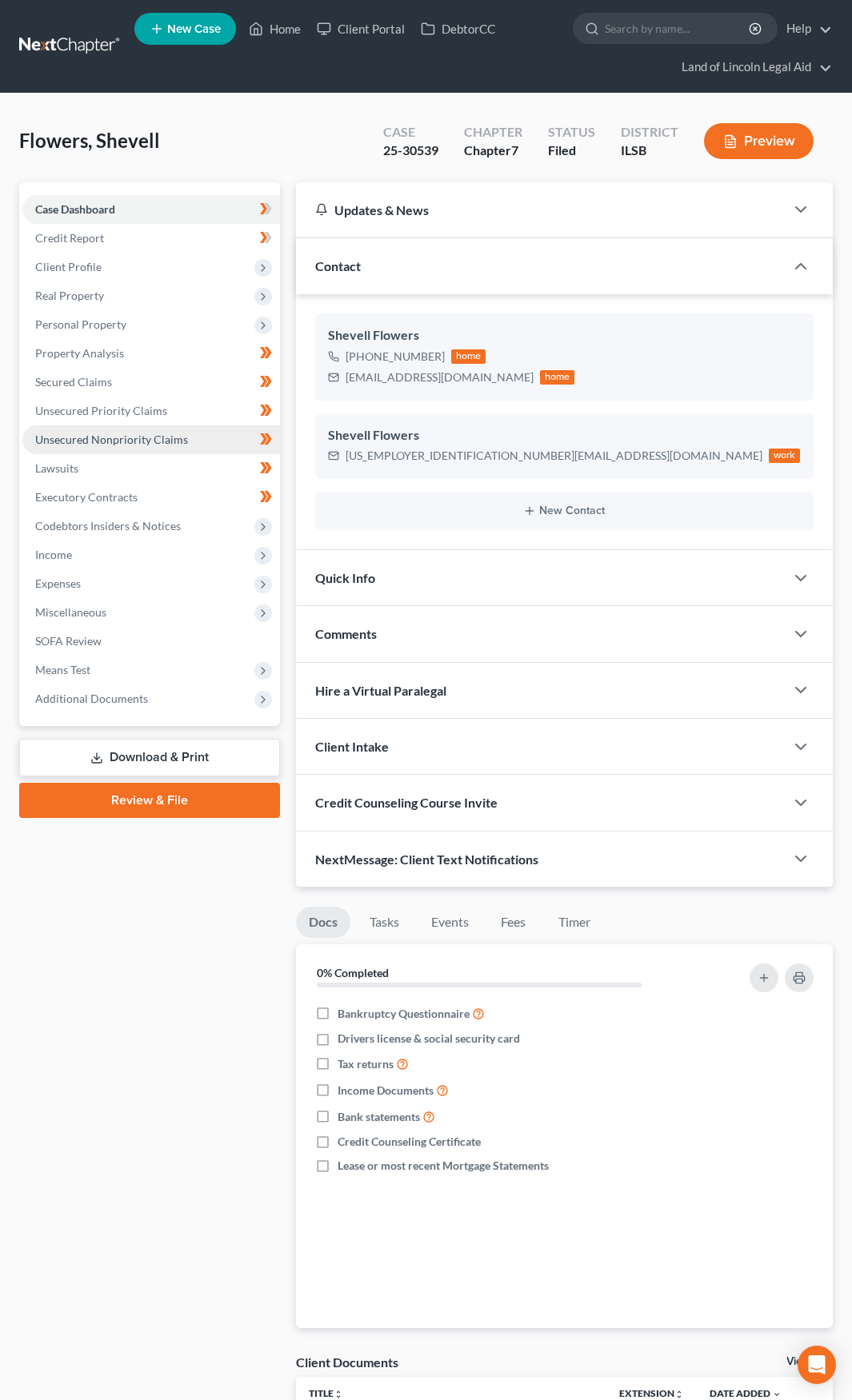
click at [185, 443] on link "Unsecured Nonpriority Claims" at bounding box center [151, 440] width 257 height 28
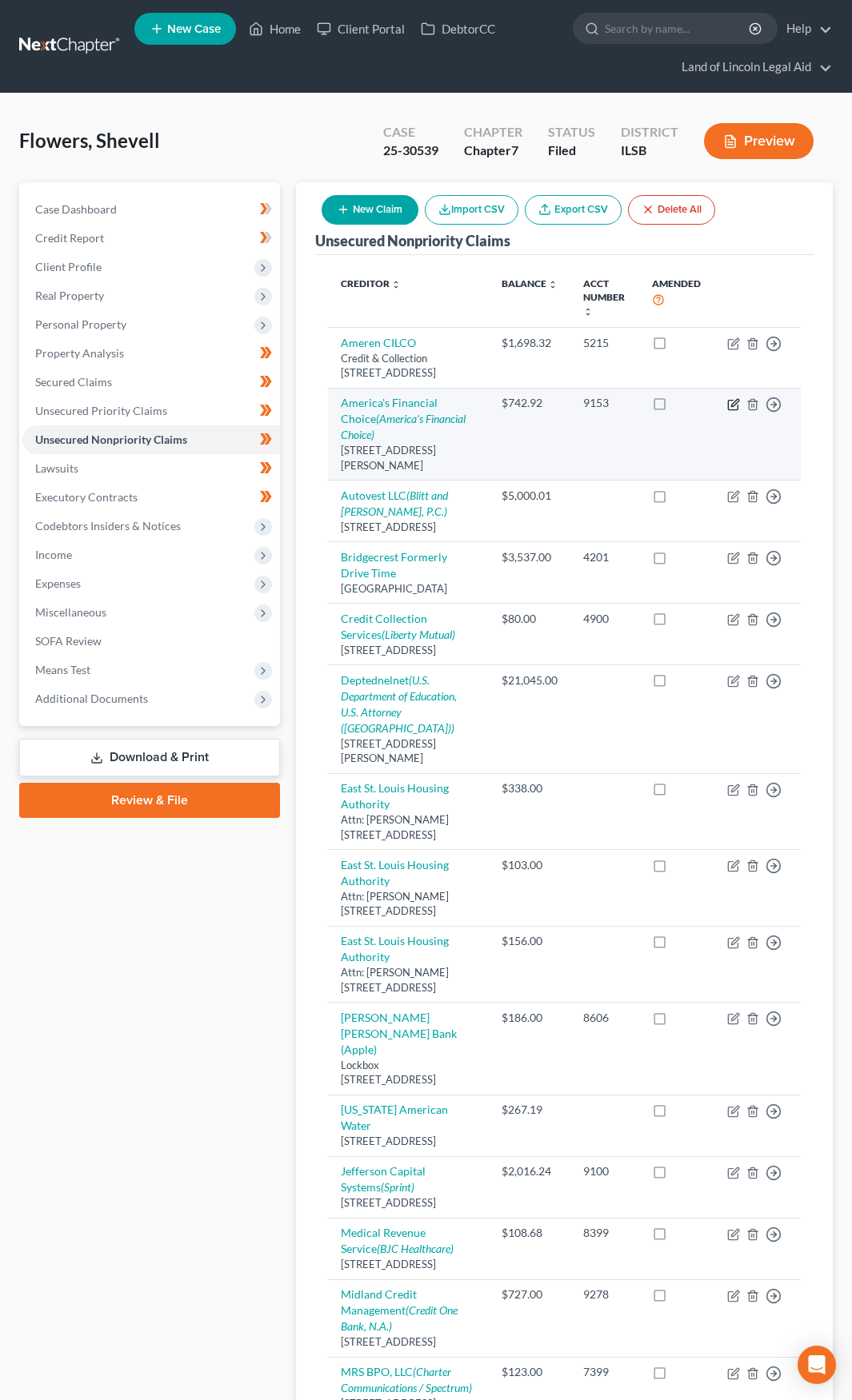
click at [734, 411] on icon "button" at bounding box center [734, 405] width 13 height 13
select select "14"
select select "0"
select select "14"
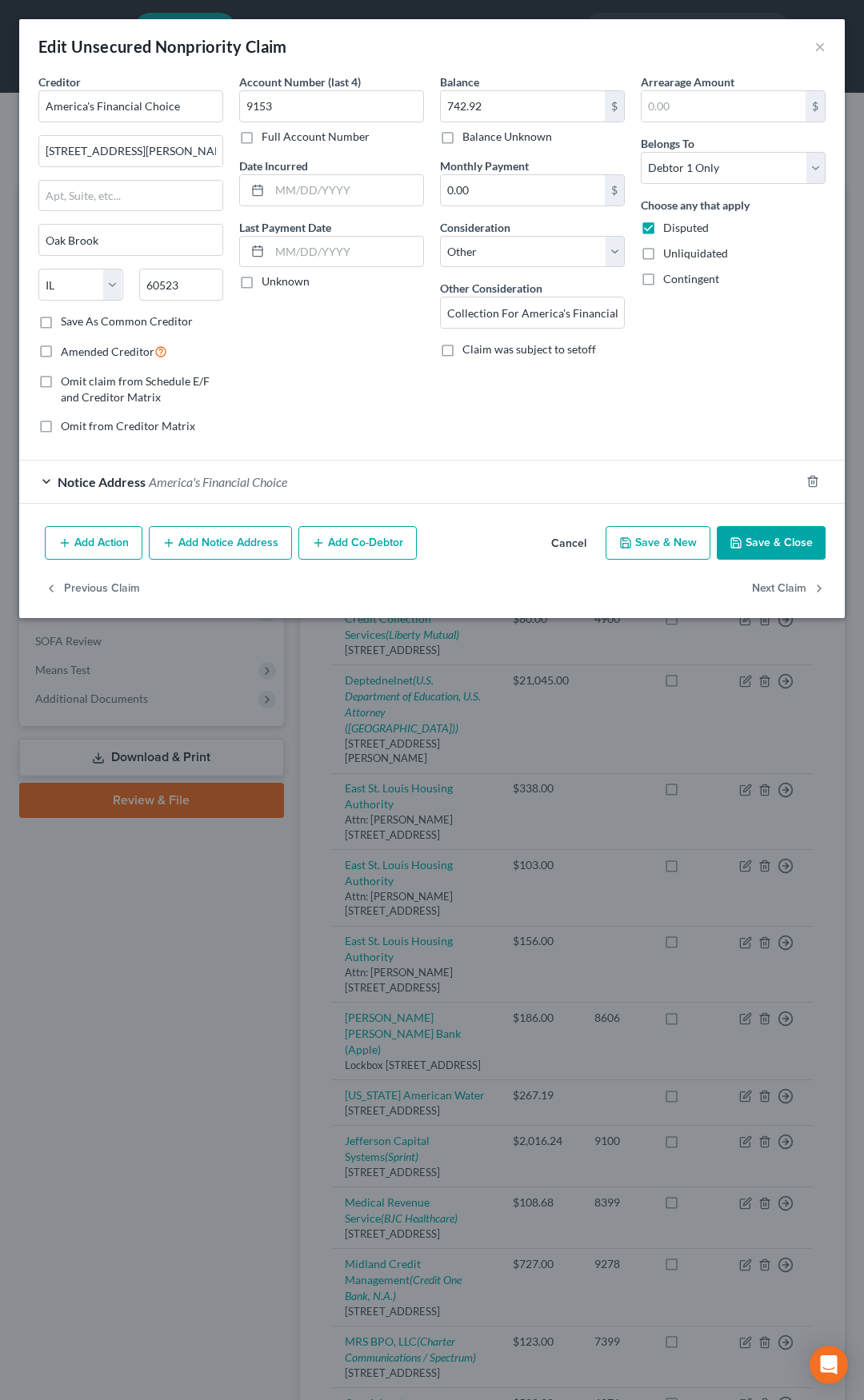
click at [318, 480] on div "Notice Address America's Financial Choice" at bounding box center [409, 481] width 781 height 43
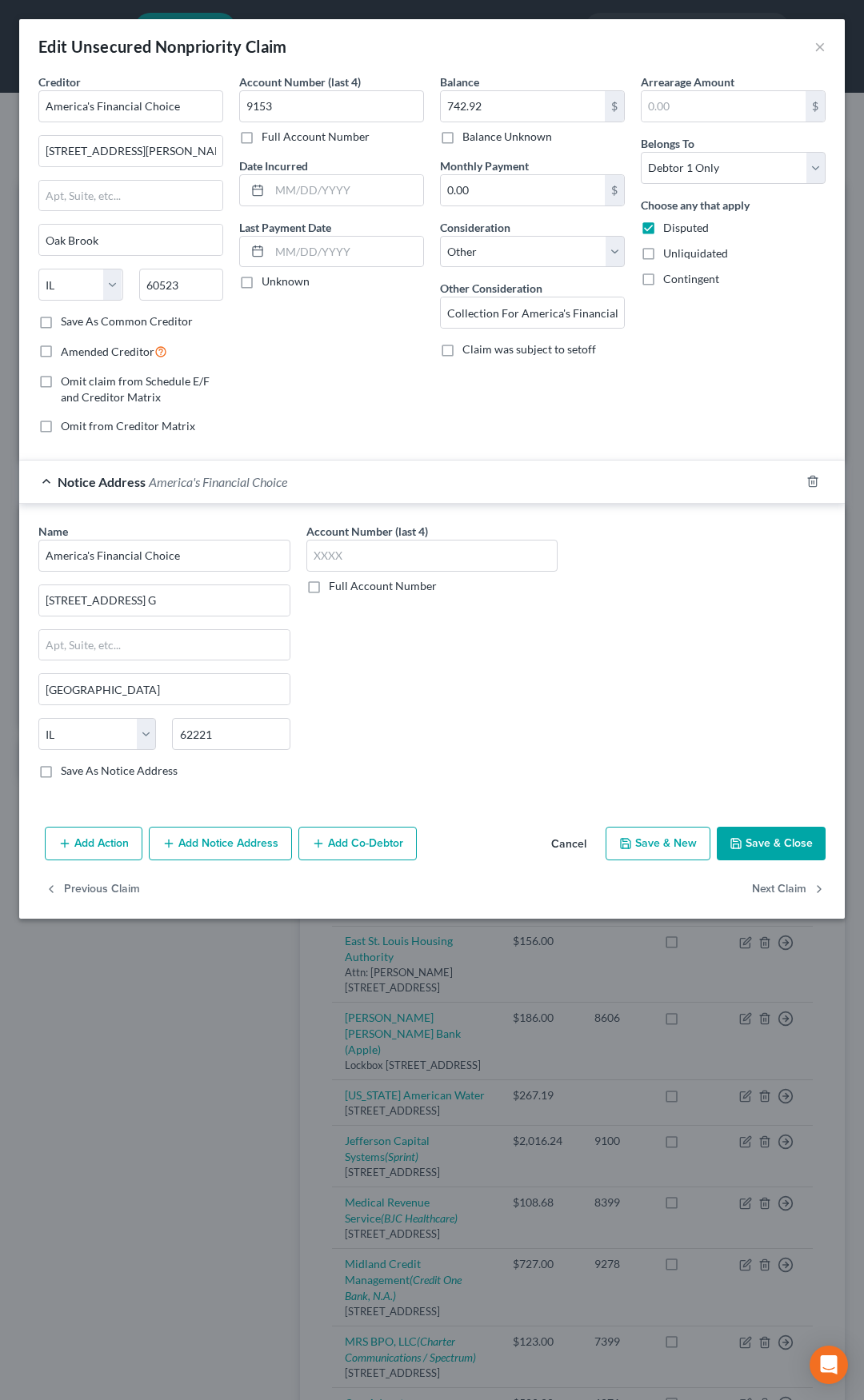
click at [318, 480] on div "Notice Address America's Financial Choice" at bounding box center [409, 481] width 781 height 43
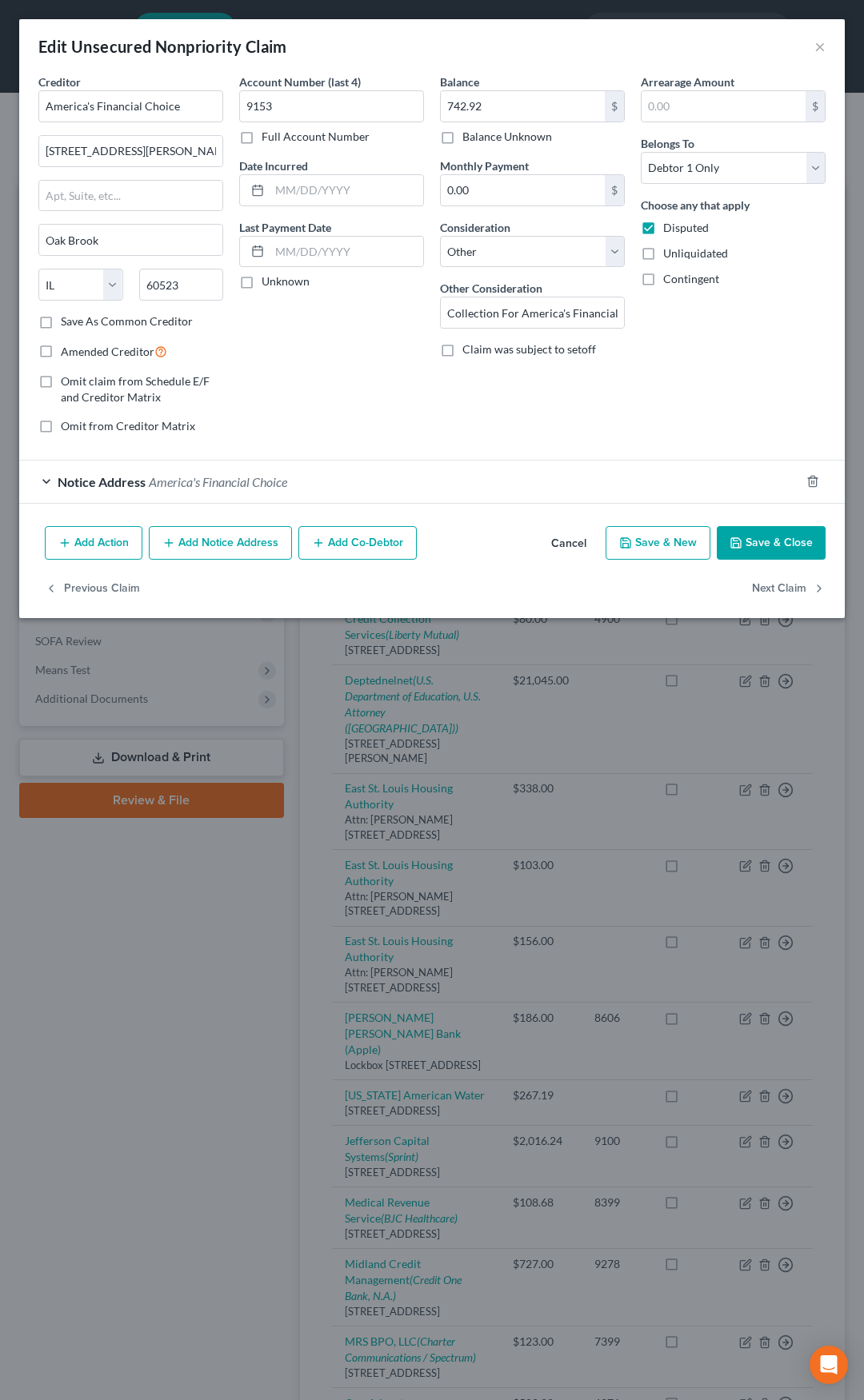
click at [318, 480] on div "Notice Address America's Financial Choice" at bounding box center [409, 481] width 781 height 43
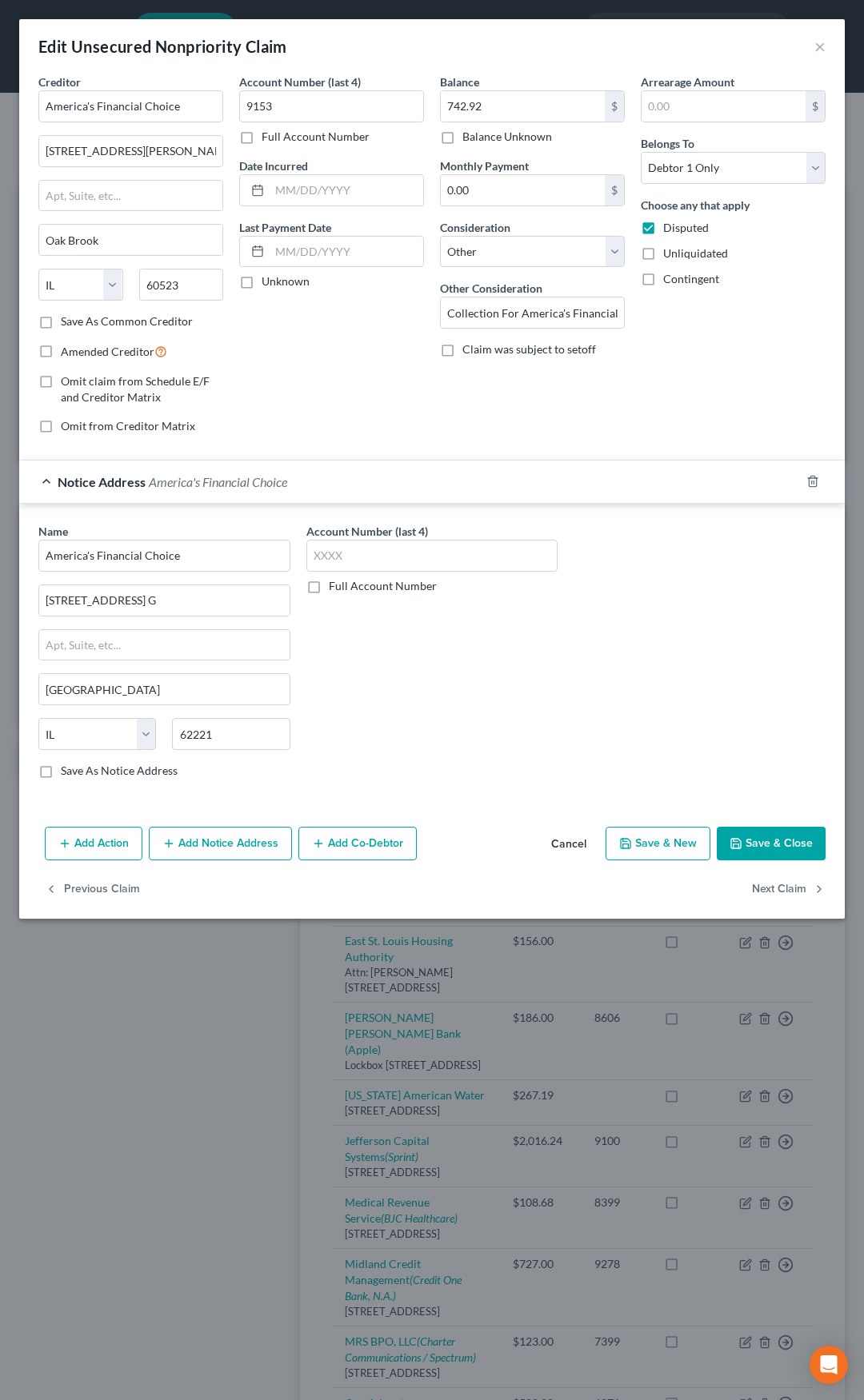
click at [318, 480] on div "Notice Address America's Financial Choice" at bounding box center [409, 481] width 781 height 43
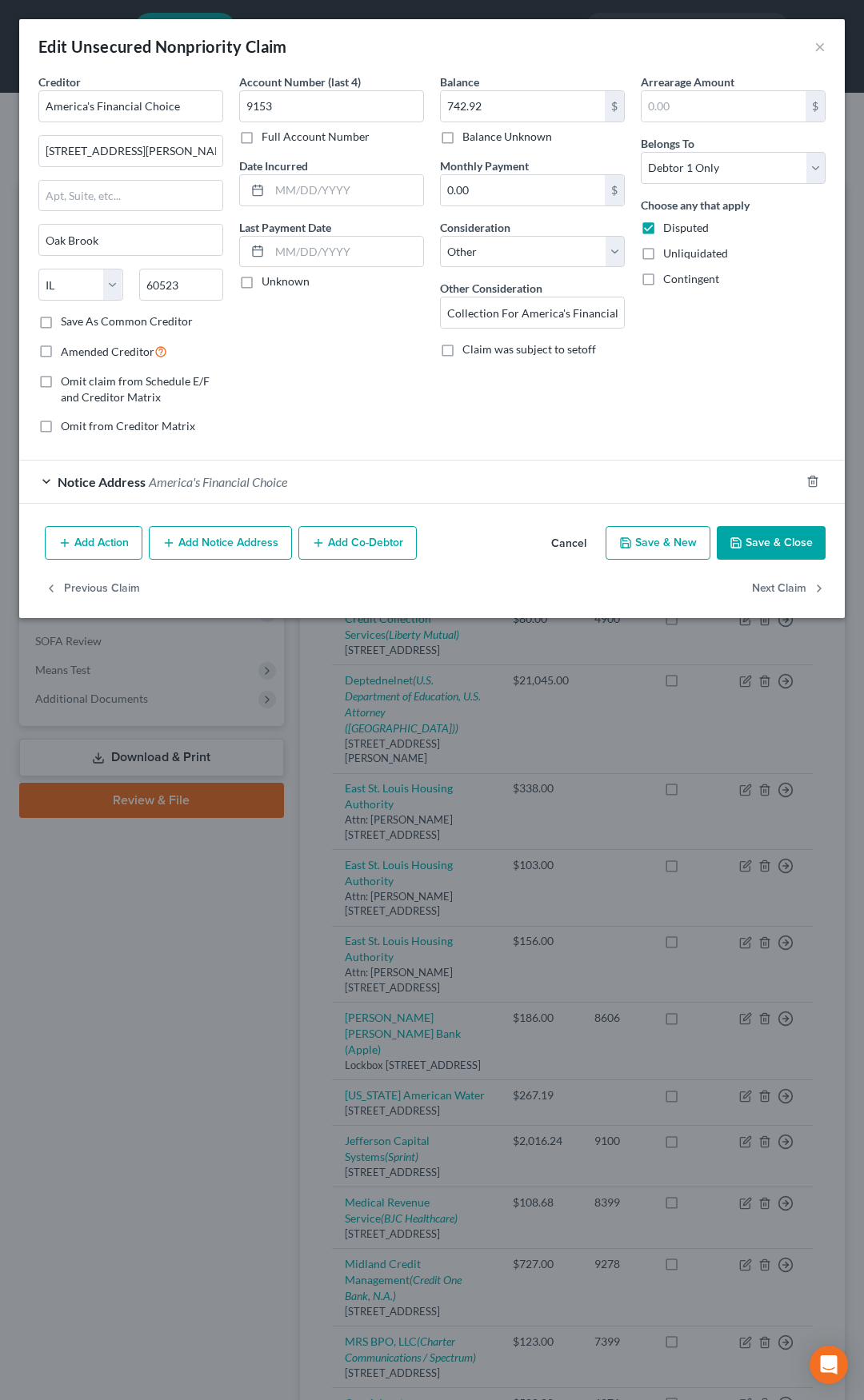
click at [572, 543] on button "Cancel" at bounding box center [568, 544] width 60 height 32
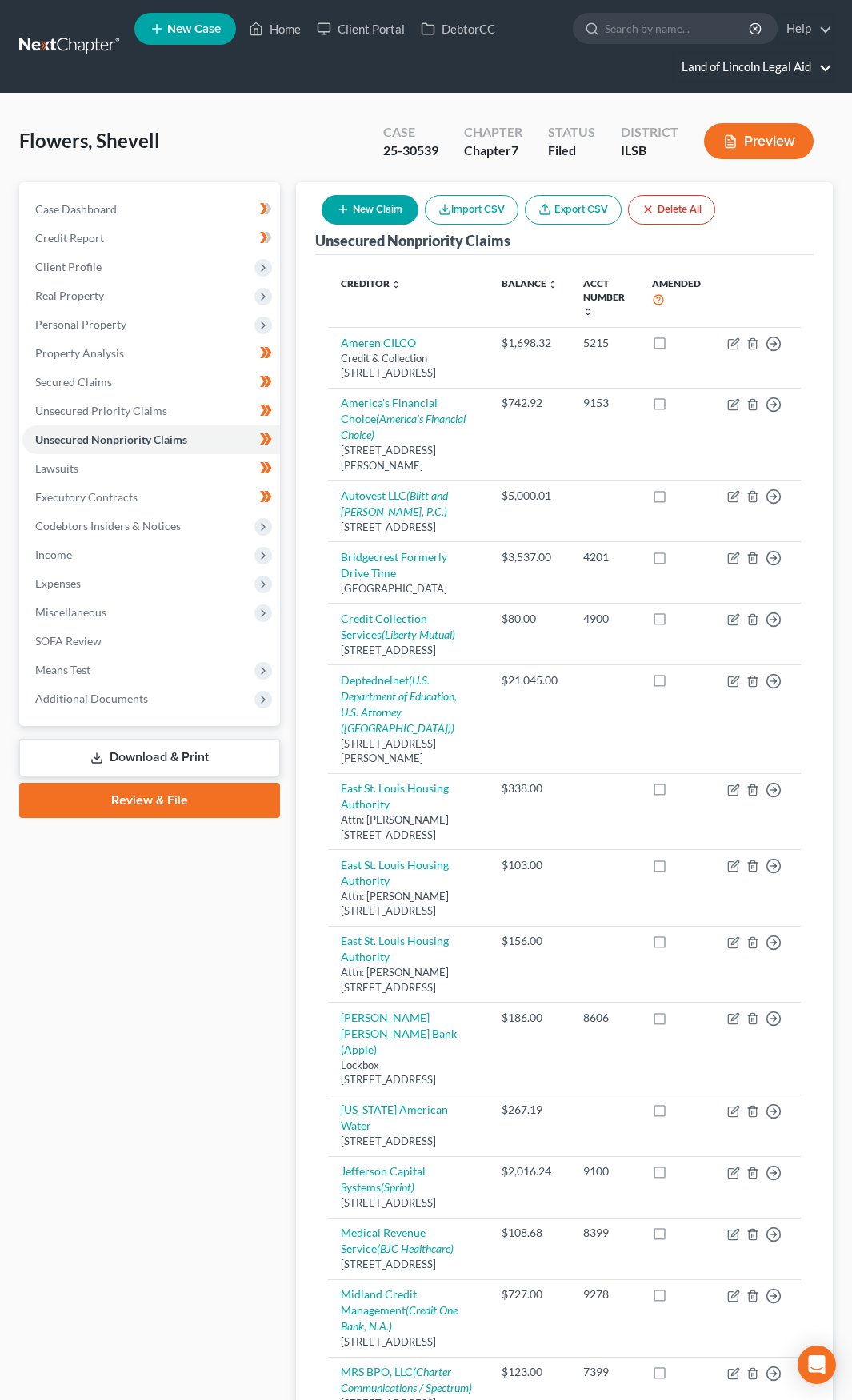
click at [714, 69] on link "Land of Lincoln Legal Aid" at bounding box center [753, 67] width 159 height 28
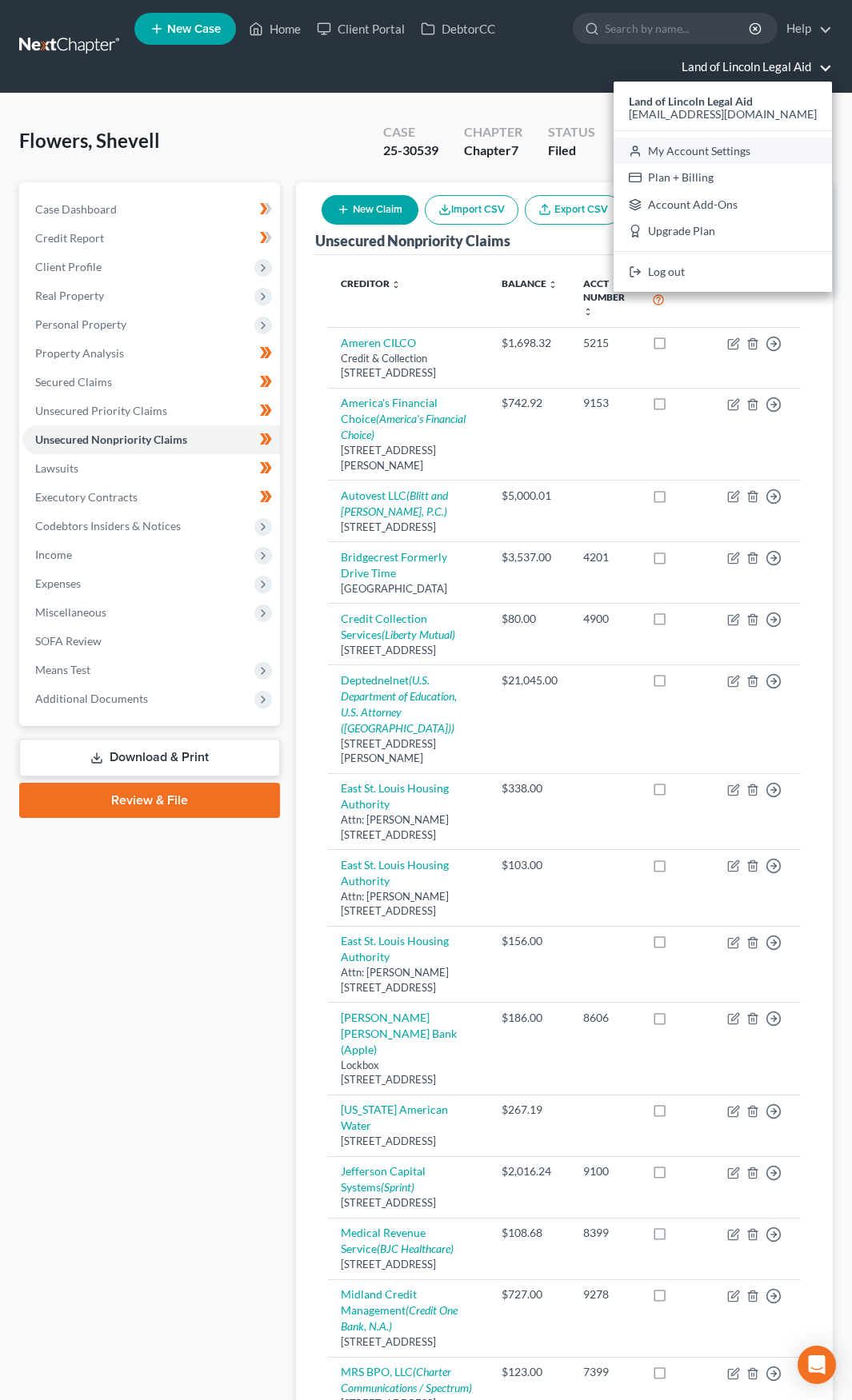
click at [715, 153] on link "My Account Settings" at bounding box center [722, 151] width 218 height 27
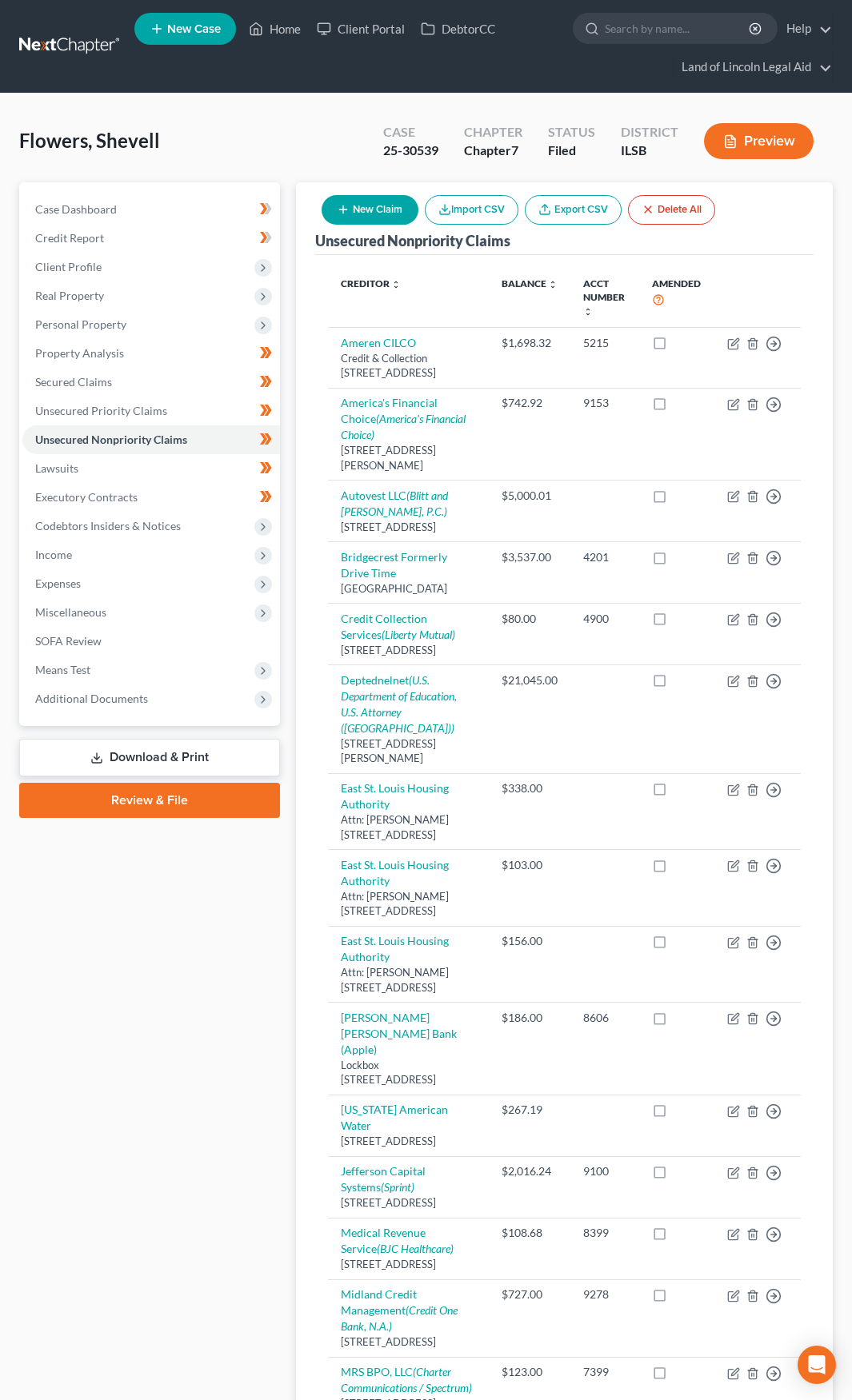
select select "23"
select select "14"
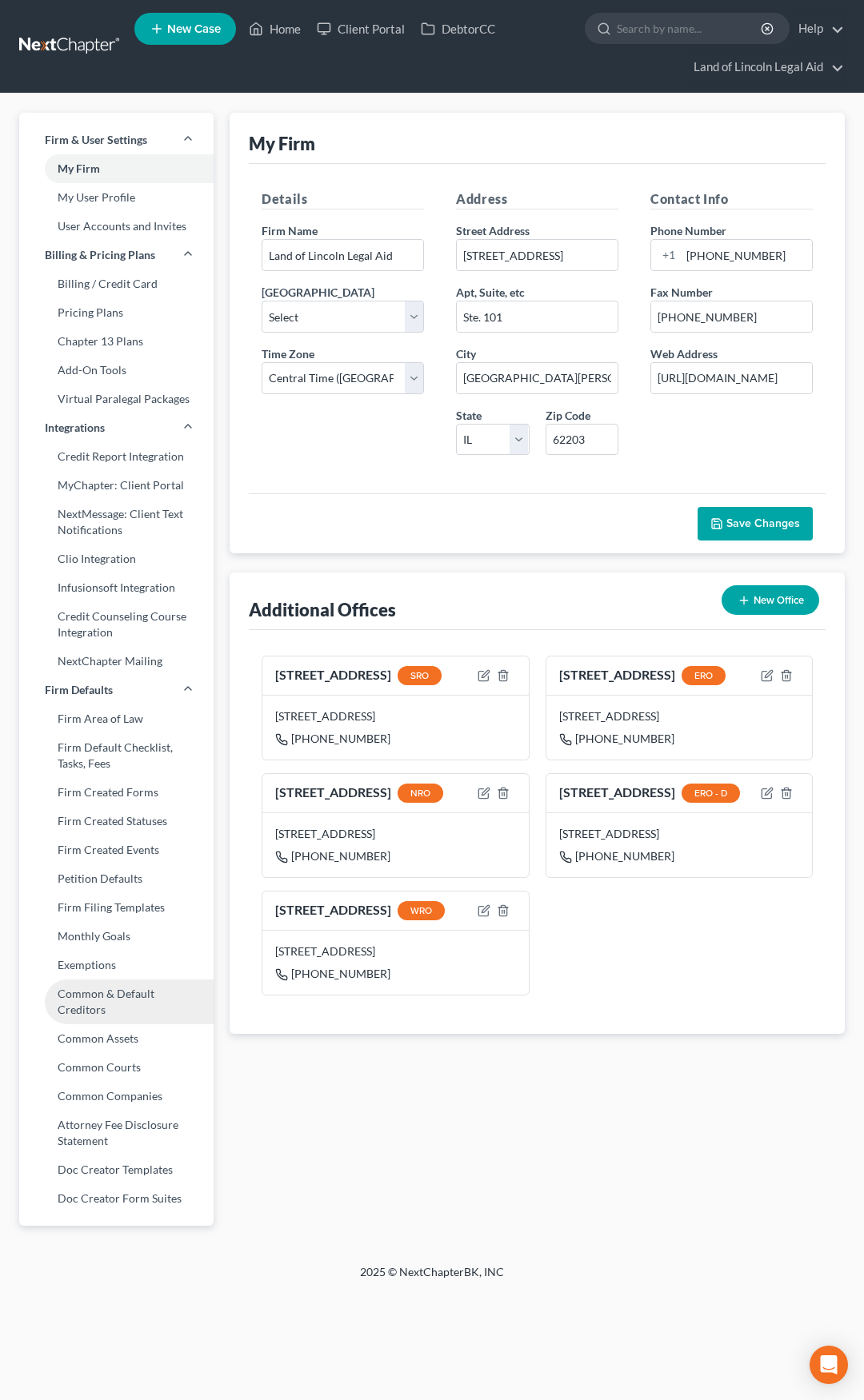
click at [90, 998] on link "Common & Default Creditors" at bounding box center [116, 1001] width 195 height 44
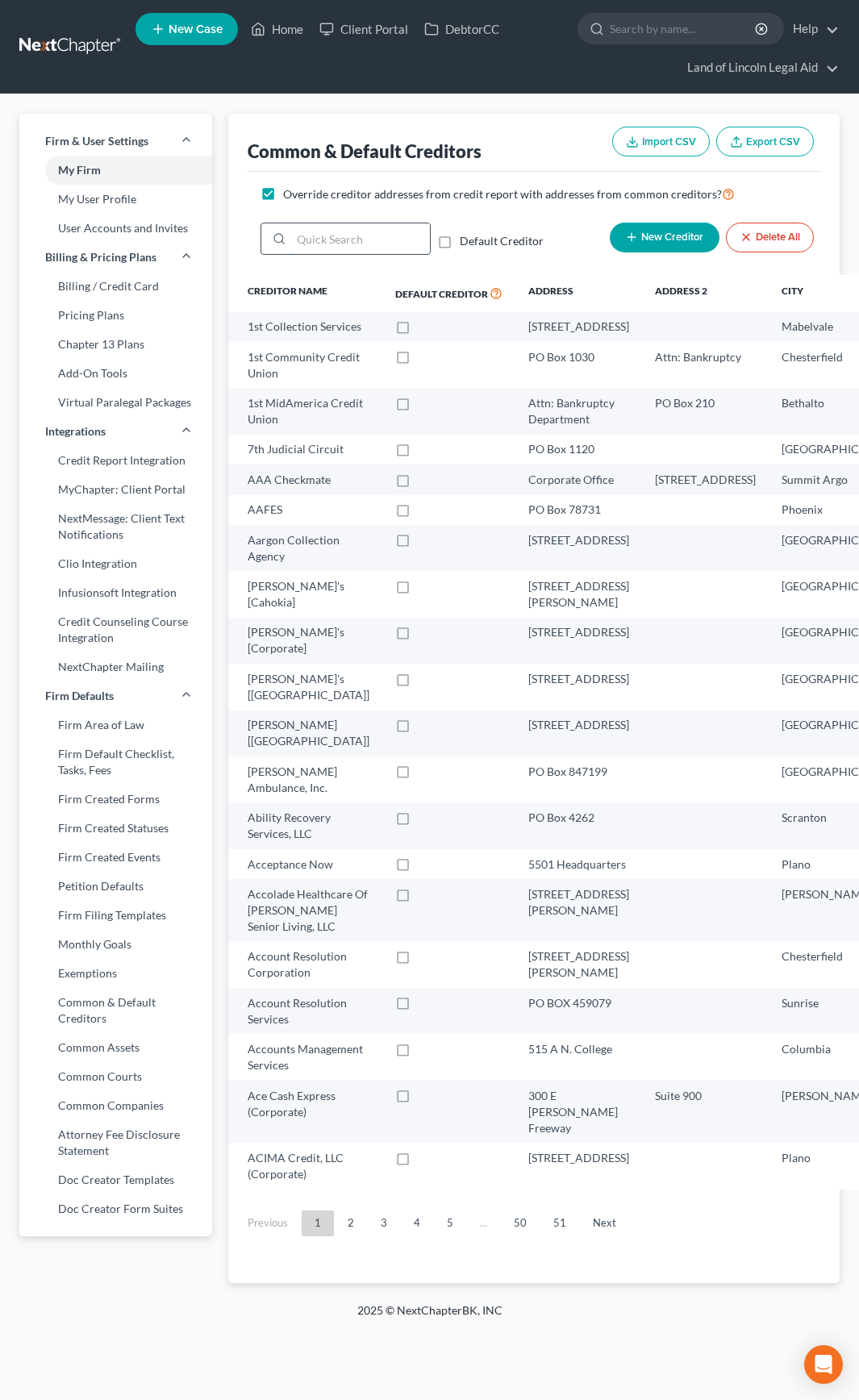
click at [336, 235] on input "search" at bounding box center [359, 238] width 138 height 30
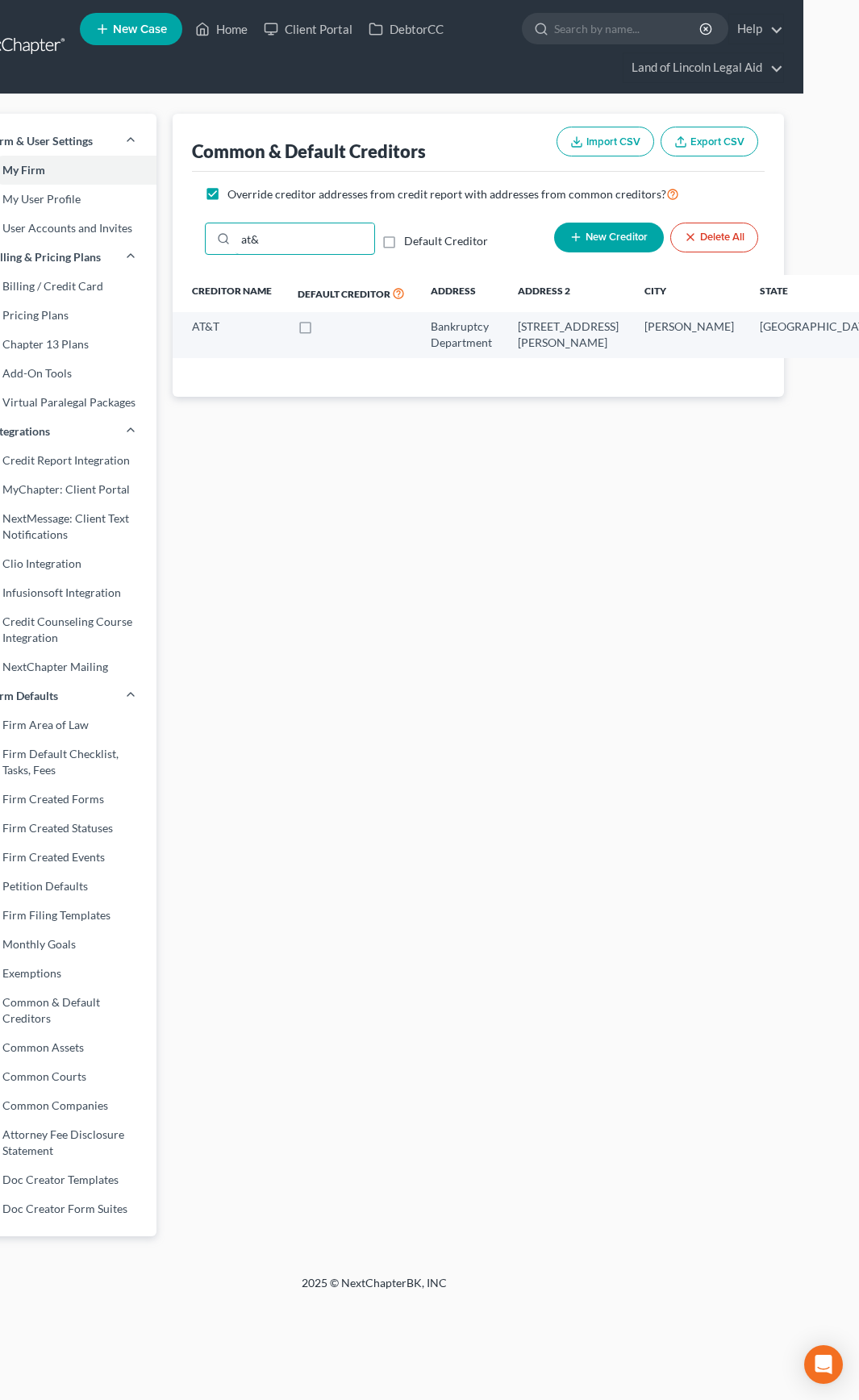
scroll to position [0, 64]
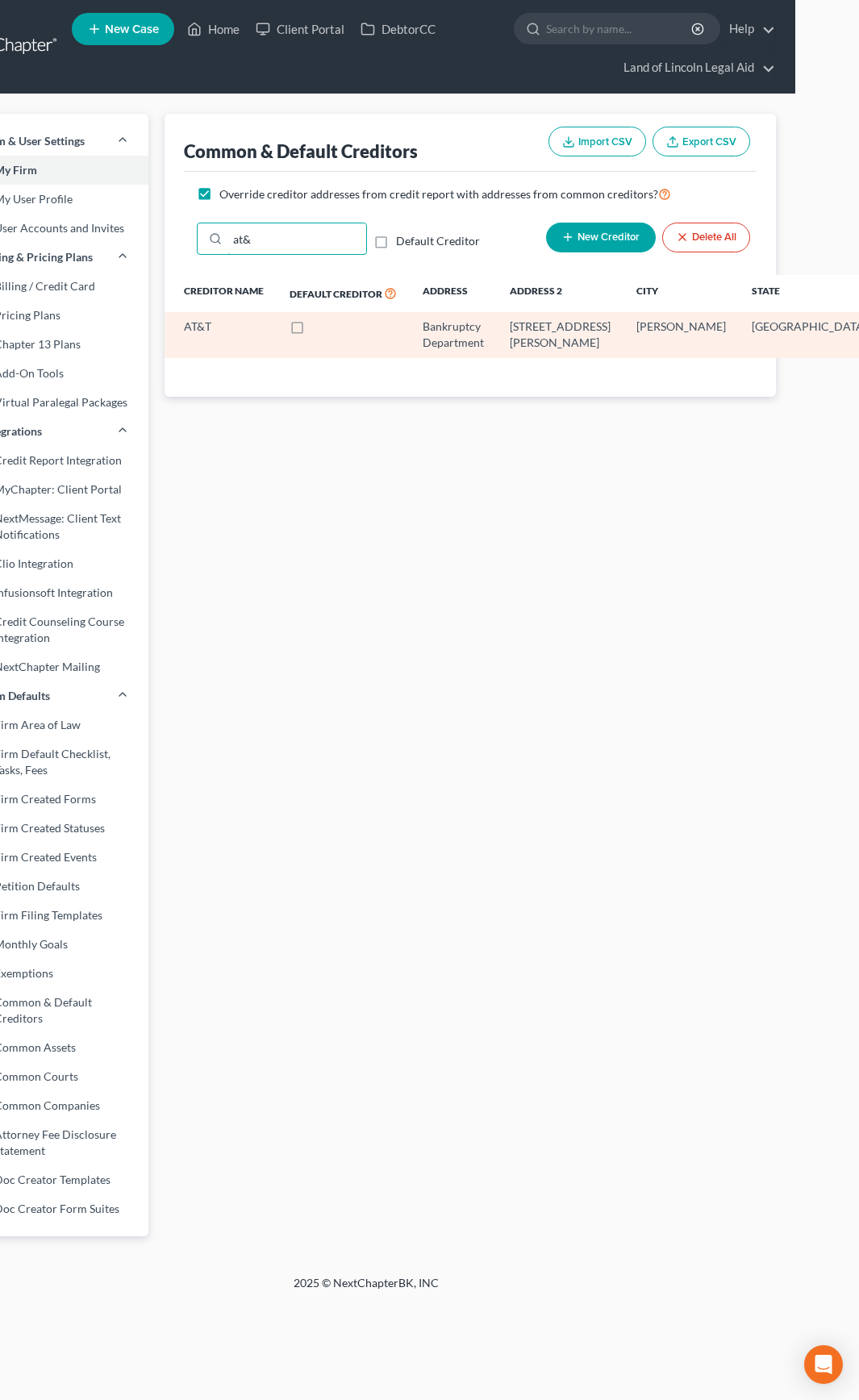
type input "at&"
select select "45"
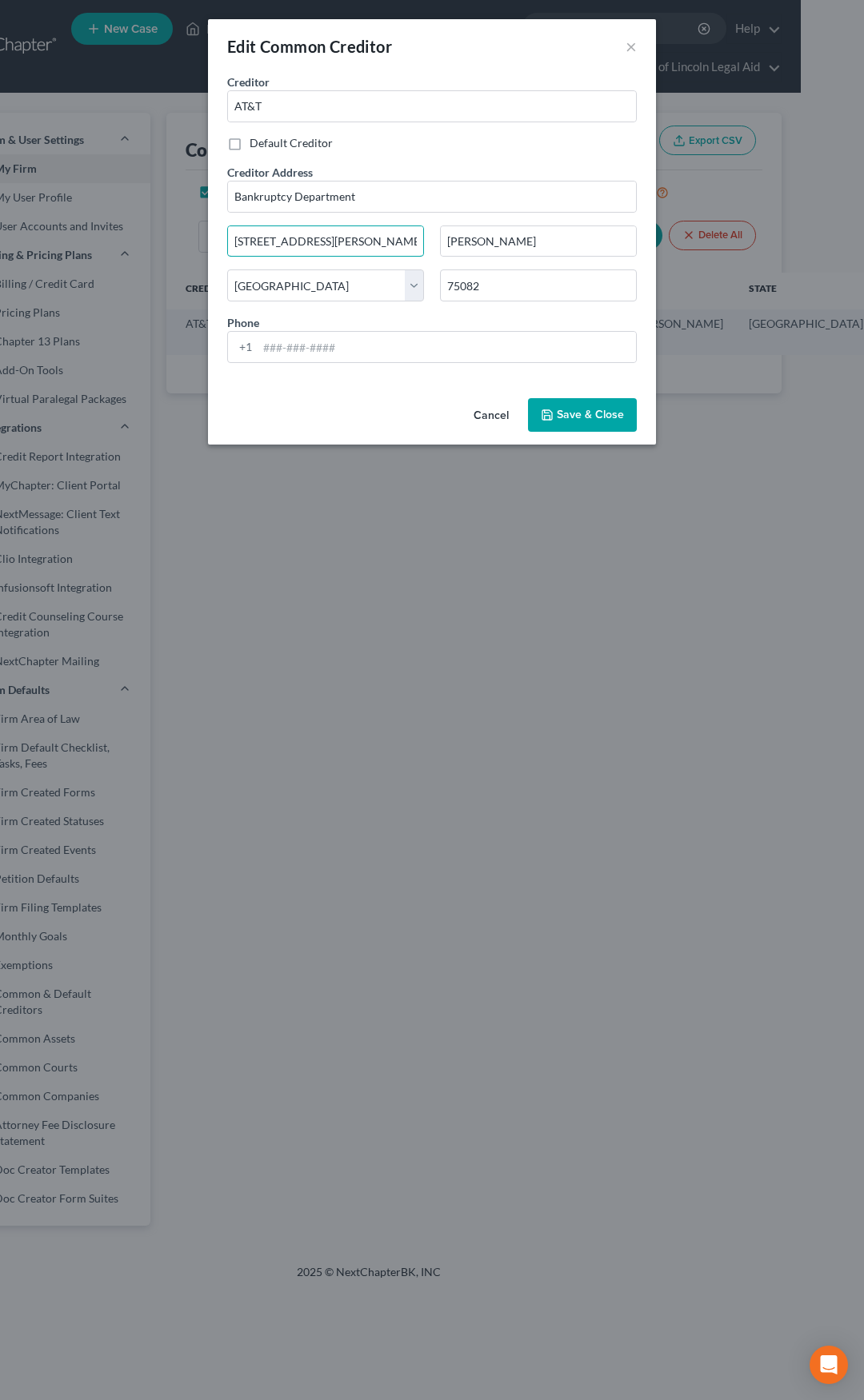
drag, startPoint x: 377, startPoint y: 240, endPoint x: 220, endPoint y: 241, distance: 157.0
click at [220, 241] on div "2220 Campbell Creek Blvd" at bounding box center [325, 242] width 213 height 32
paste input "70 Lakeside Blvd, 7th Floor"
type input "2270 Lakeside Blvd, 7th Floor"
click at [590, 417] on span "Save & Close" at bounding box center [590, 414] width 67 height 13
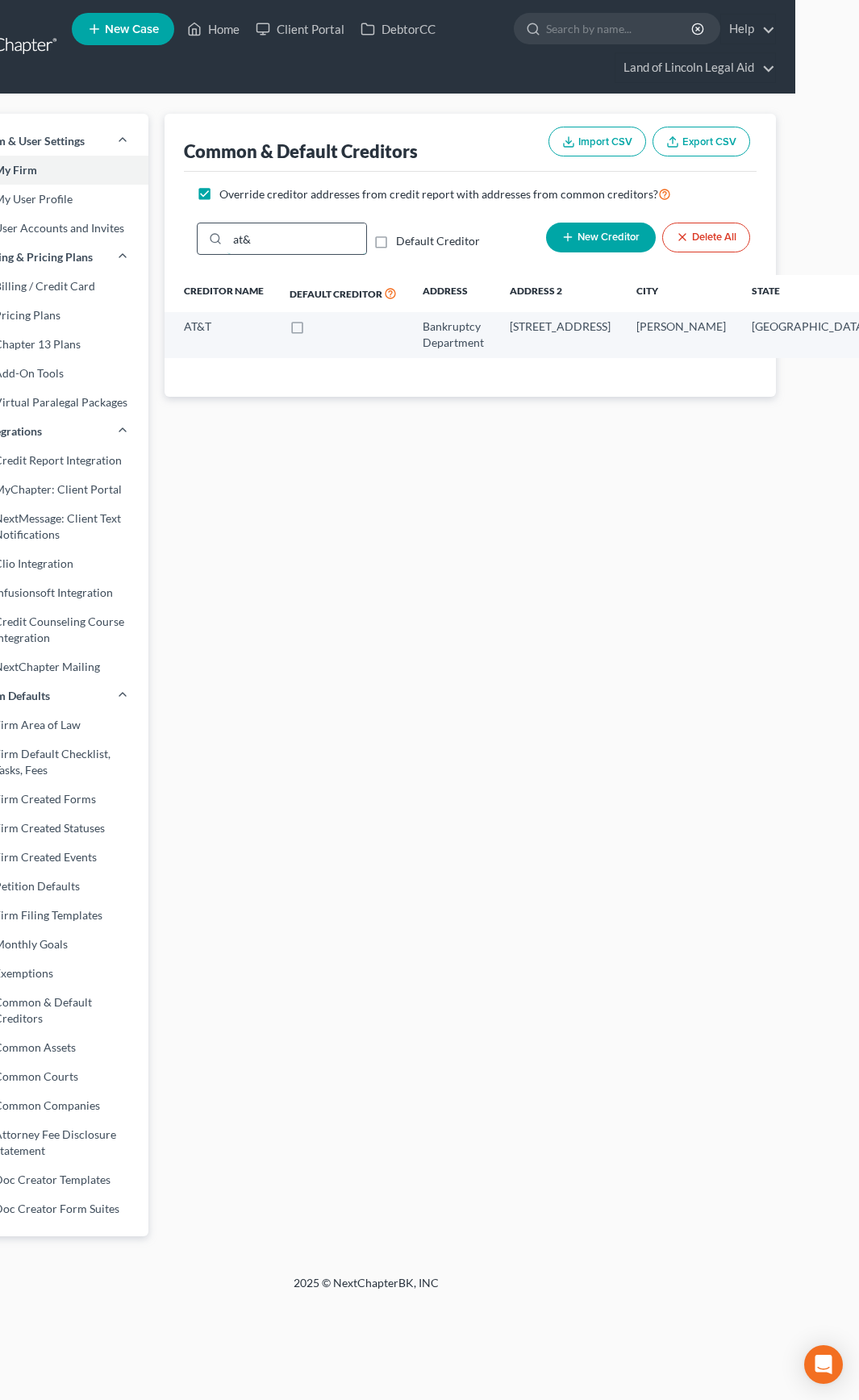
click at [295, 238] on input "at&" at bounding box center [297, 238] width 138 height 30
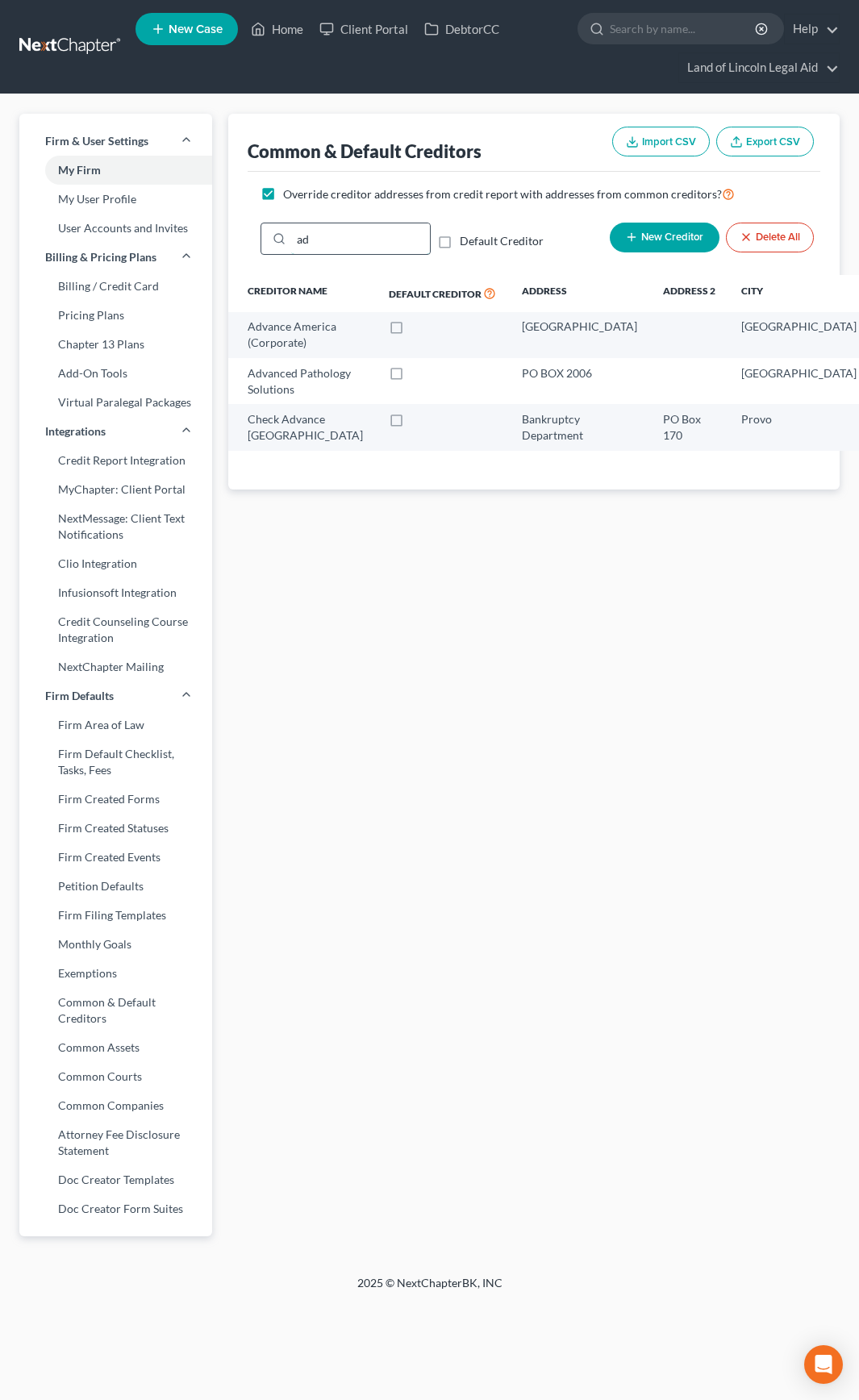
type input "a"
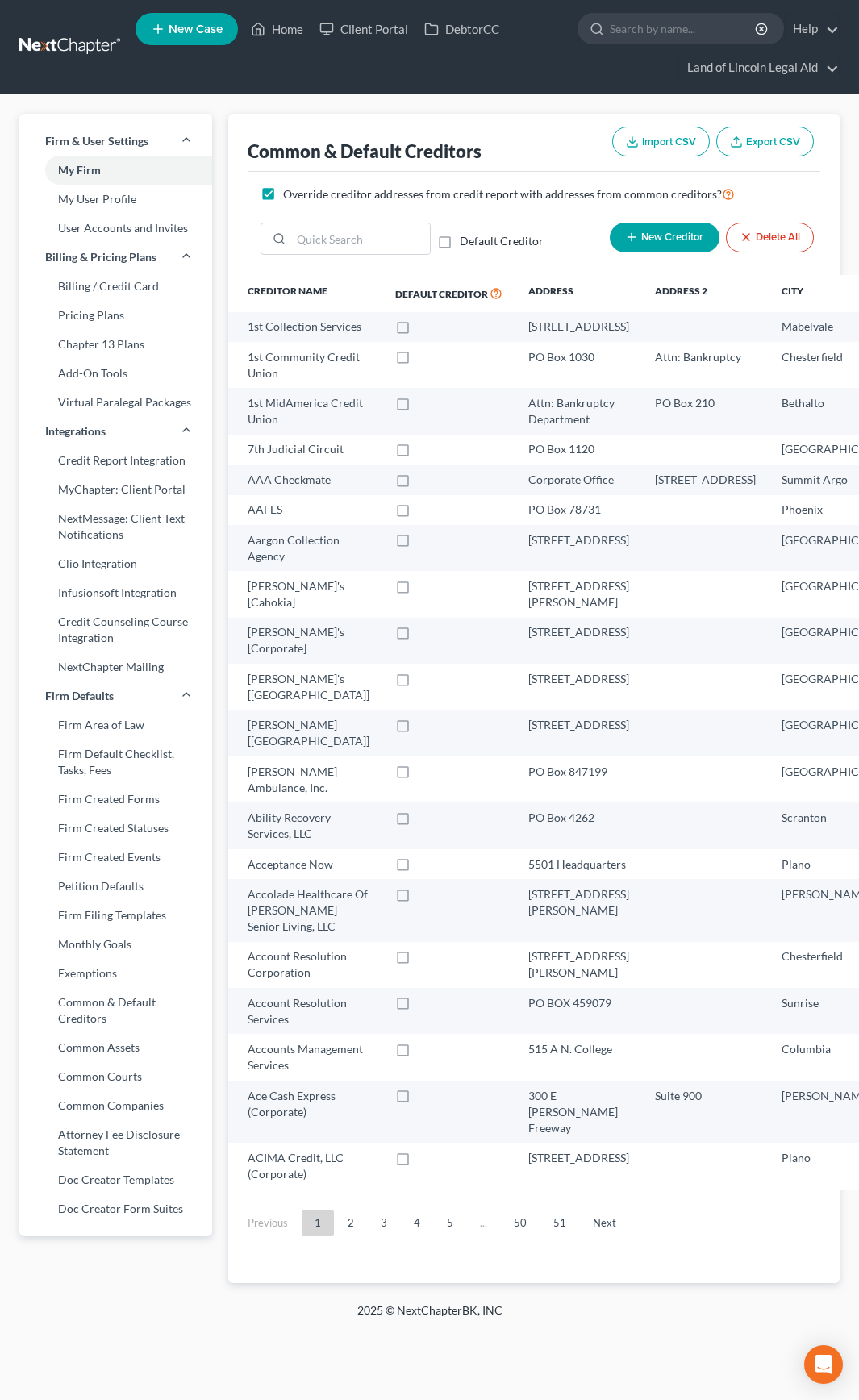
click at [667, 229] on button "New Creditor" at bounding box center [665, 236] width 110 height 30
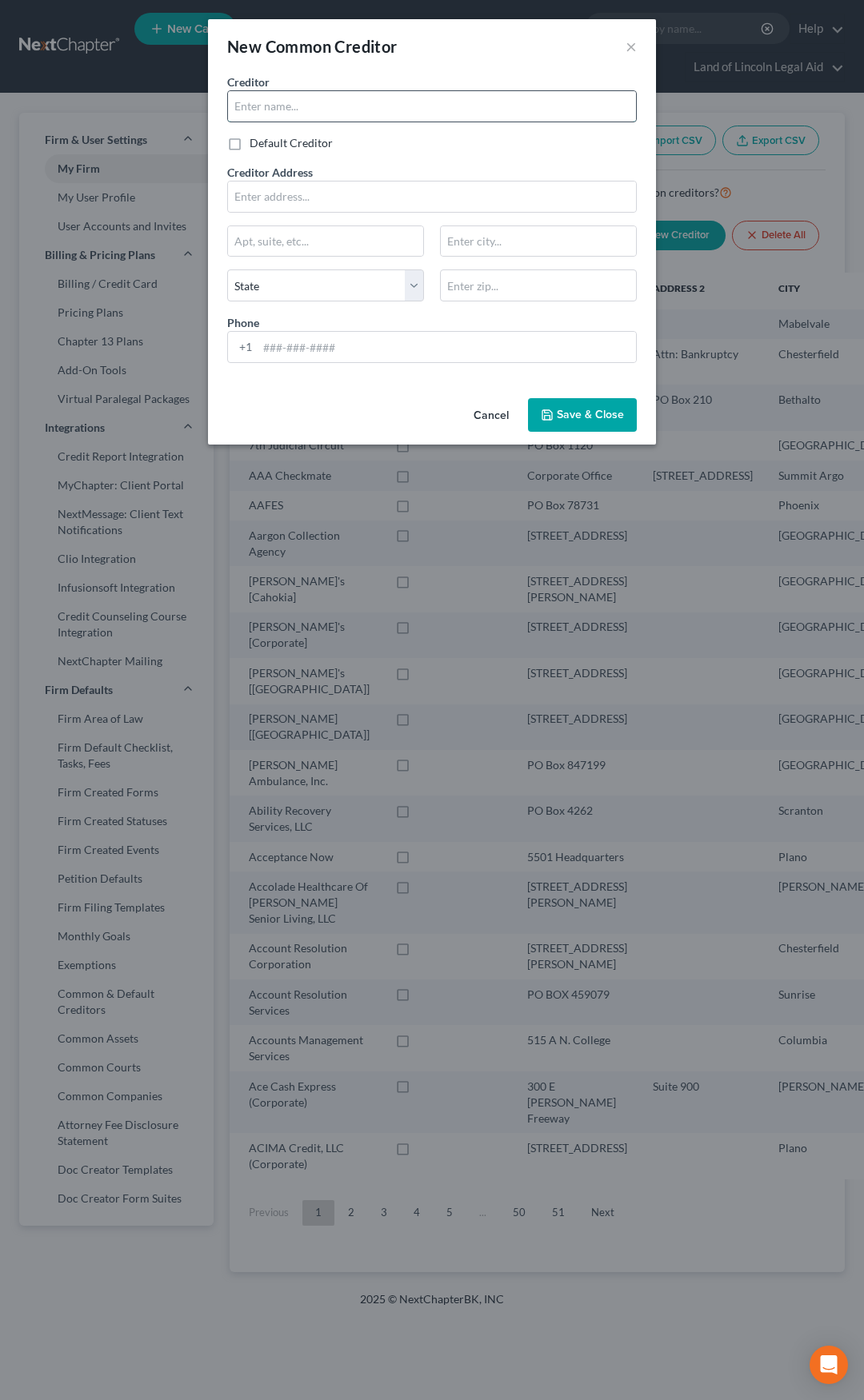
click at [333, 103] on input "text" at bounding box center [431, 106] width 407 height 30
type input "Advanced Capital Solutions"
paste input "555 Market Ave N, Suite 5"
type input "555 Market Ave N, Suite 5"
type input "44702"
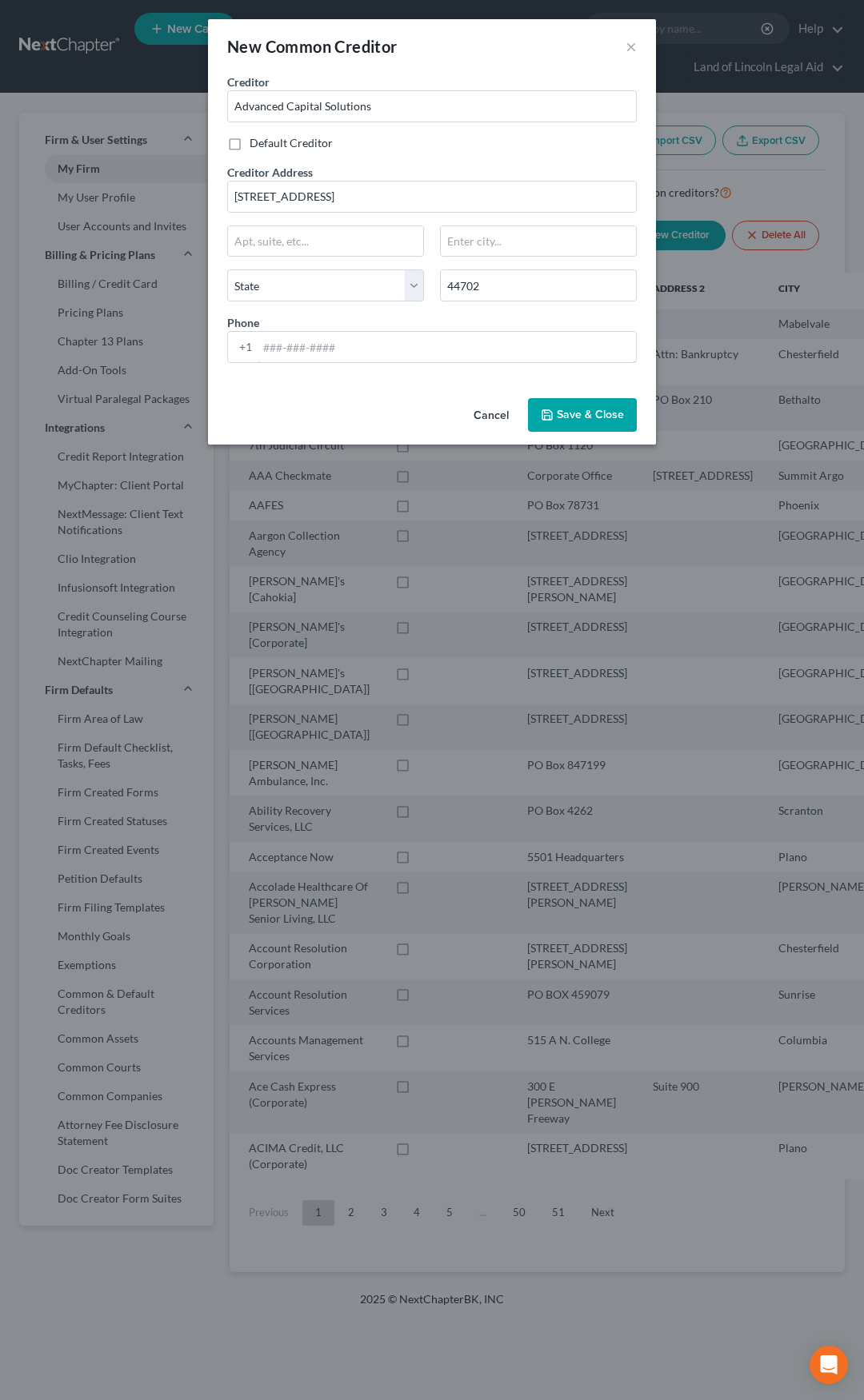
type input "Canton"
select select "36"
click at [579, 423] on button "Save & Close" at bounding box center [581, 415] width 109 height 34
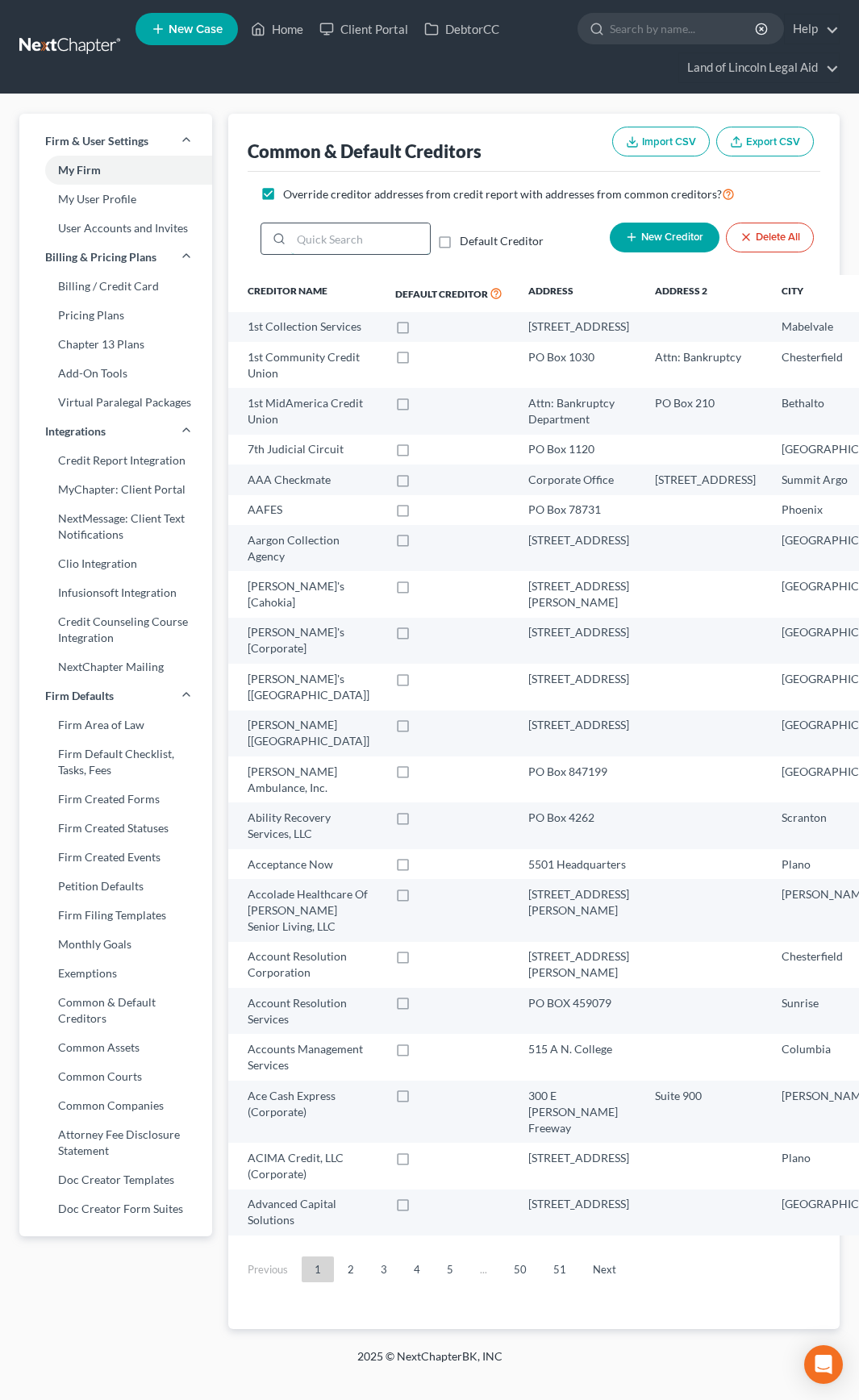
click at [362, 236] on input "search" at bounding box center [359, 238] width 138 height 30
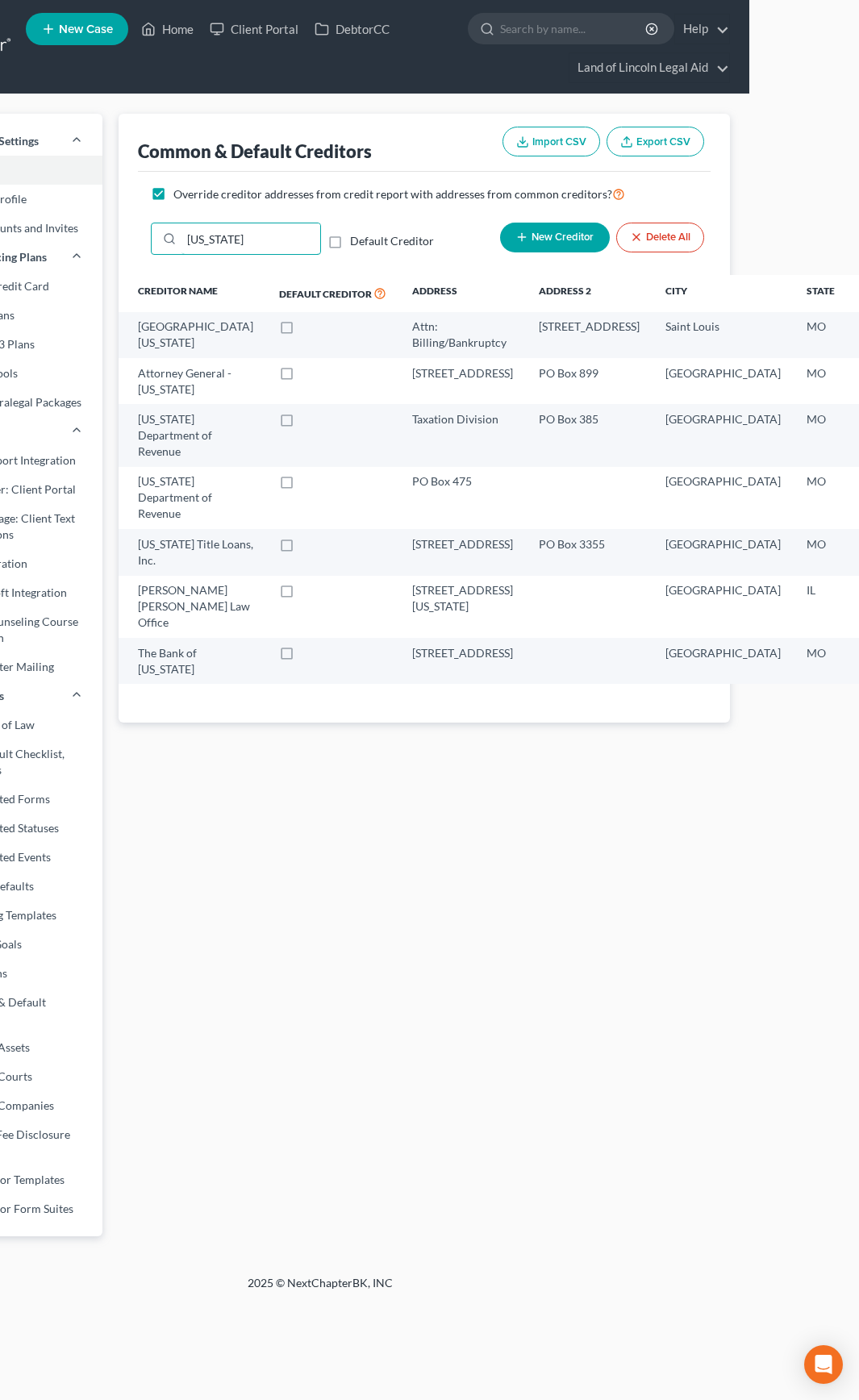
scroll to position [0, 123]
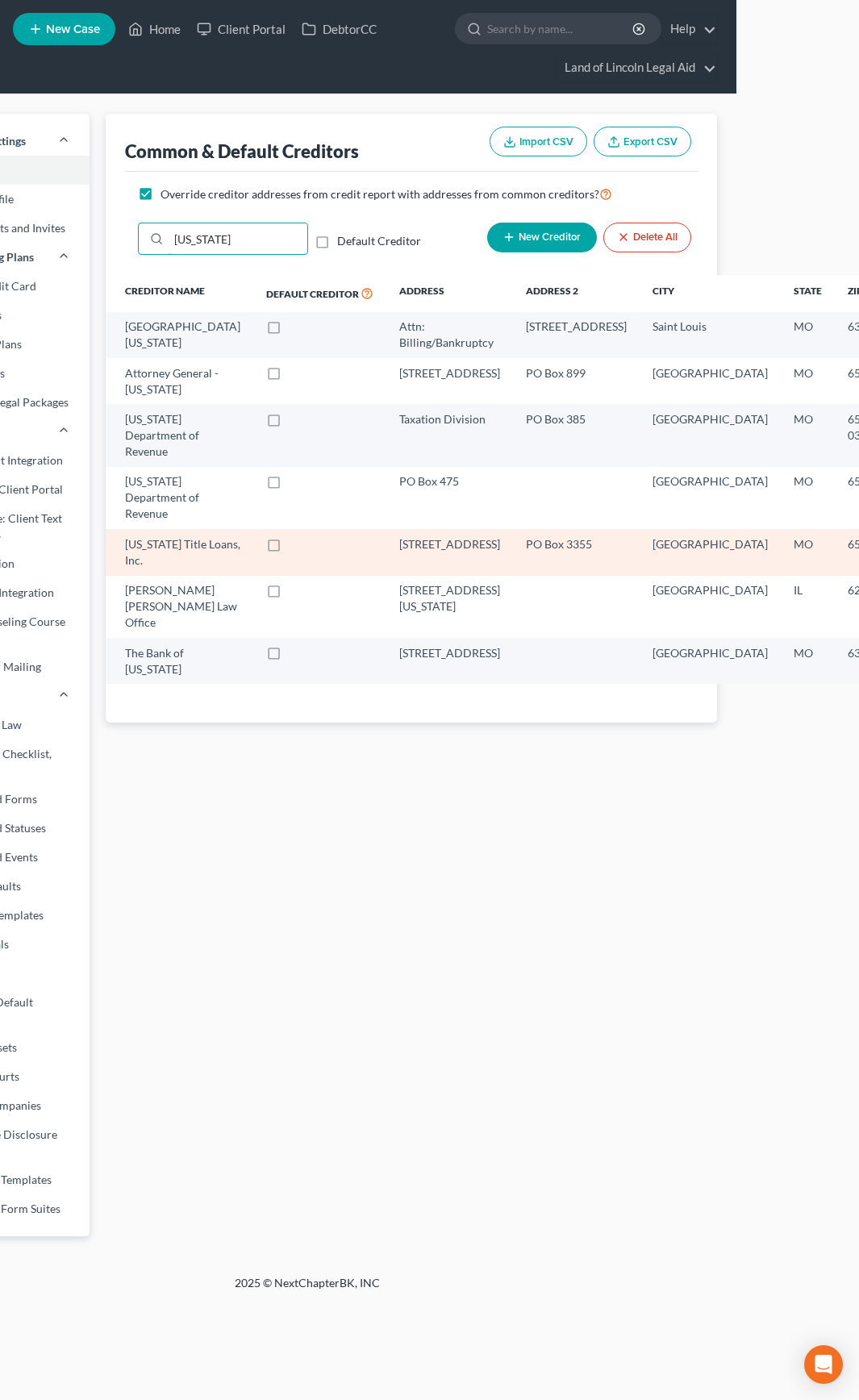
type input "Missouri"
select select "26"
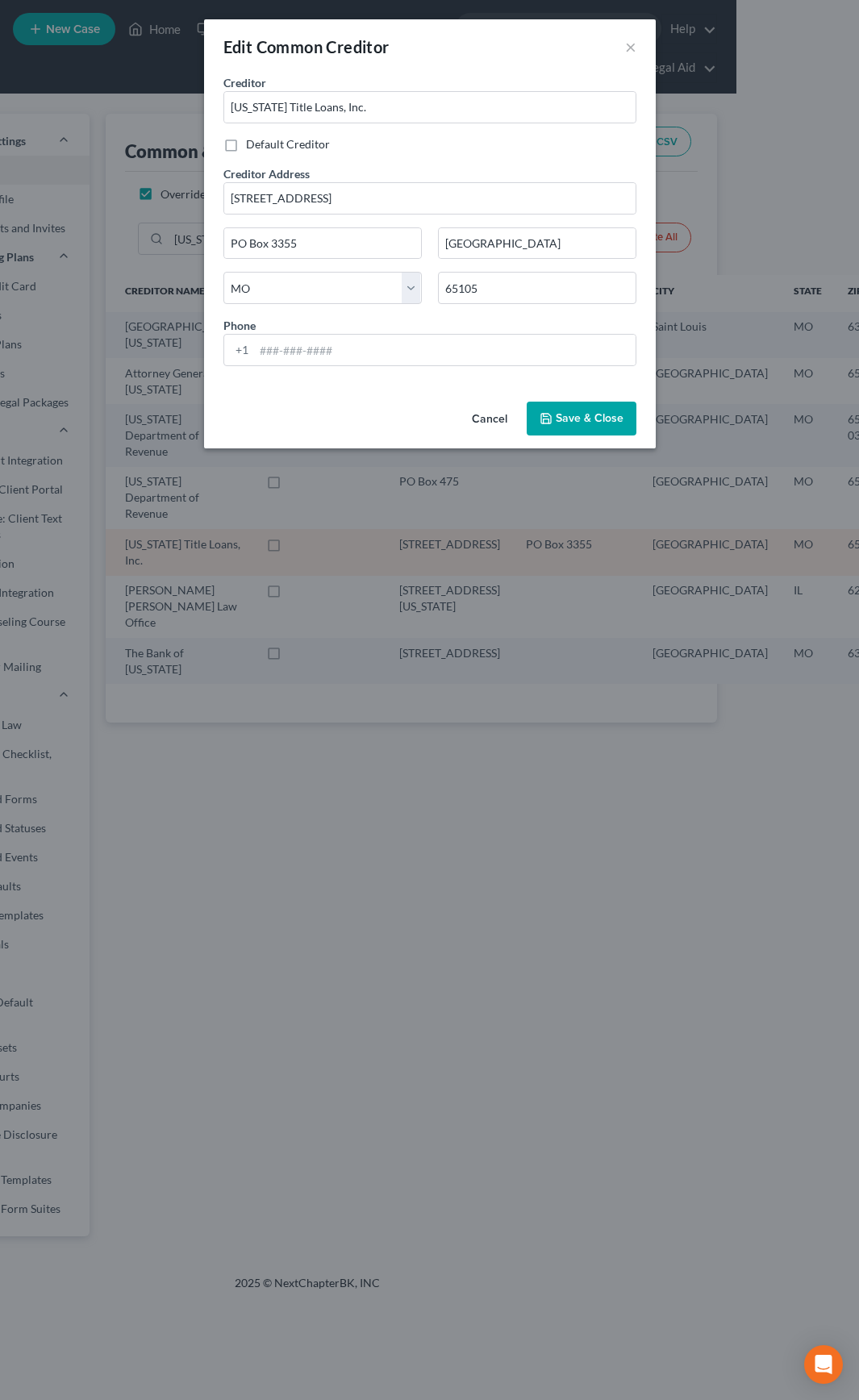
scroll to position [0, 113]
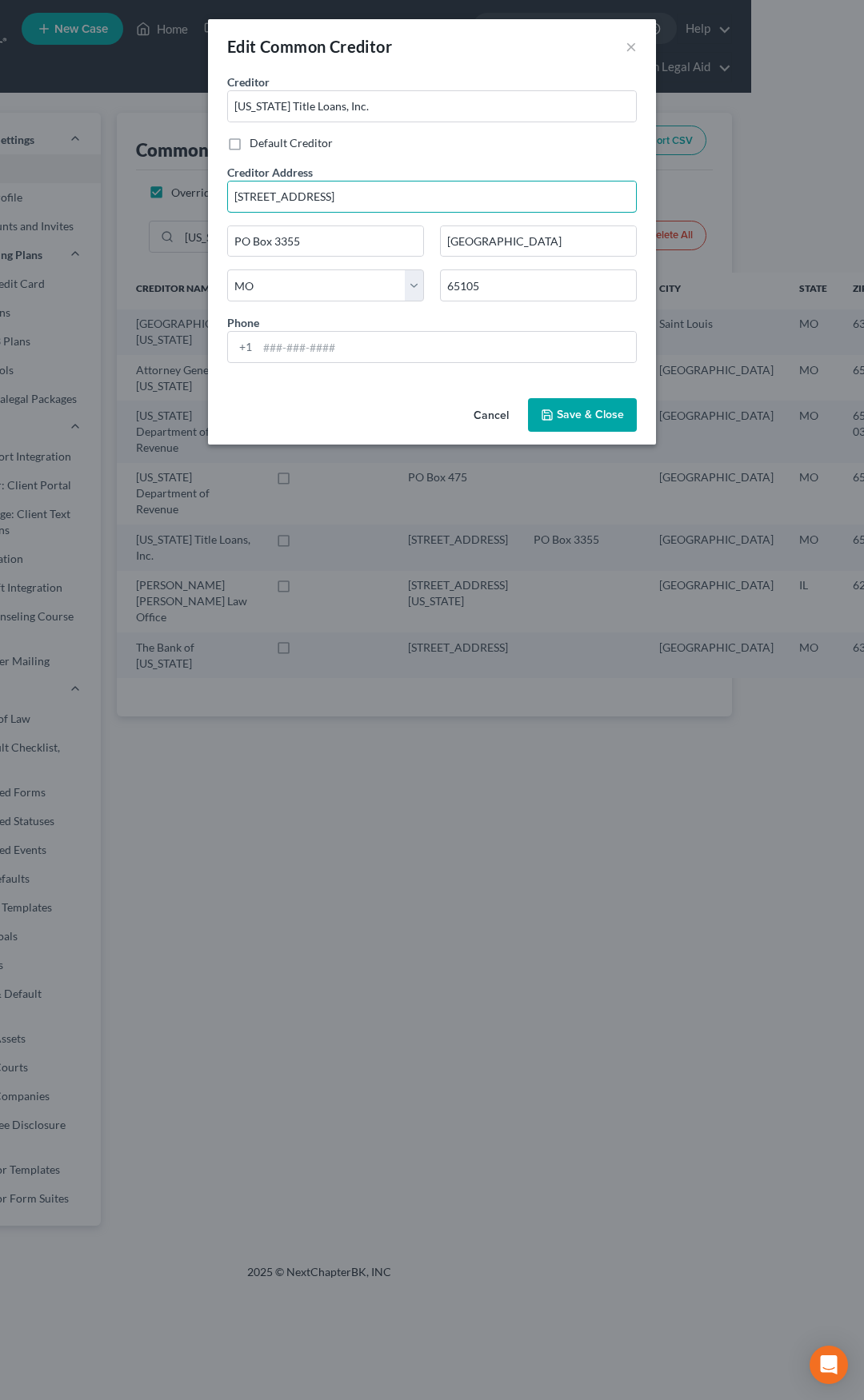
drag, startPoint x: 354, startPoint y: 189, endPoint x: 208, endPoint y: 199, distance: 146.3
click at [208, 199] on div "Creditor * Missouri Title Loans, Inc. Default Creditor Creditor Address 301 W. …" at bounding box center [432, 233] width 448 height 319
paste input "12695 New Hall's Ferry Rd"
type input "12695 New Hall's Ferry Rd"
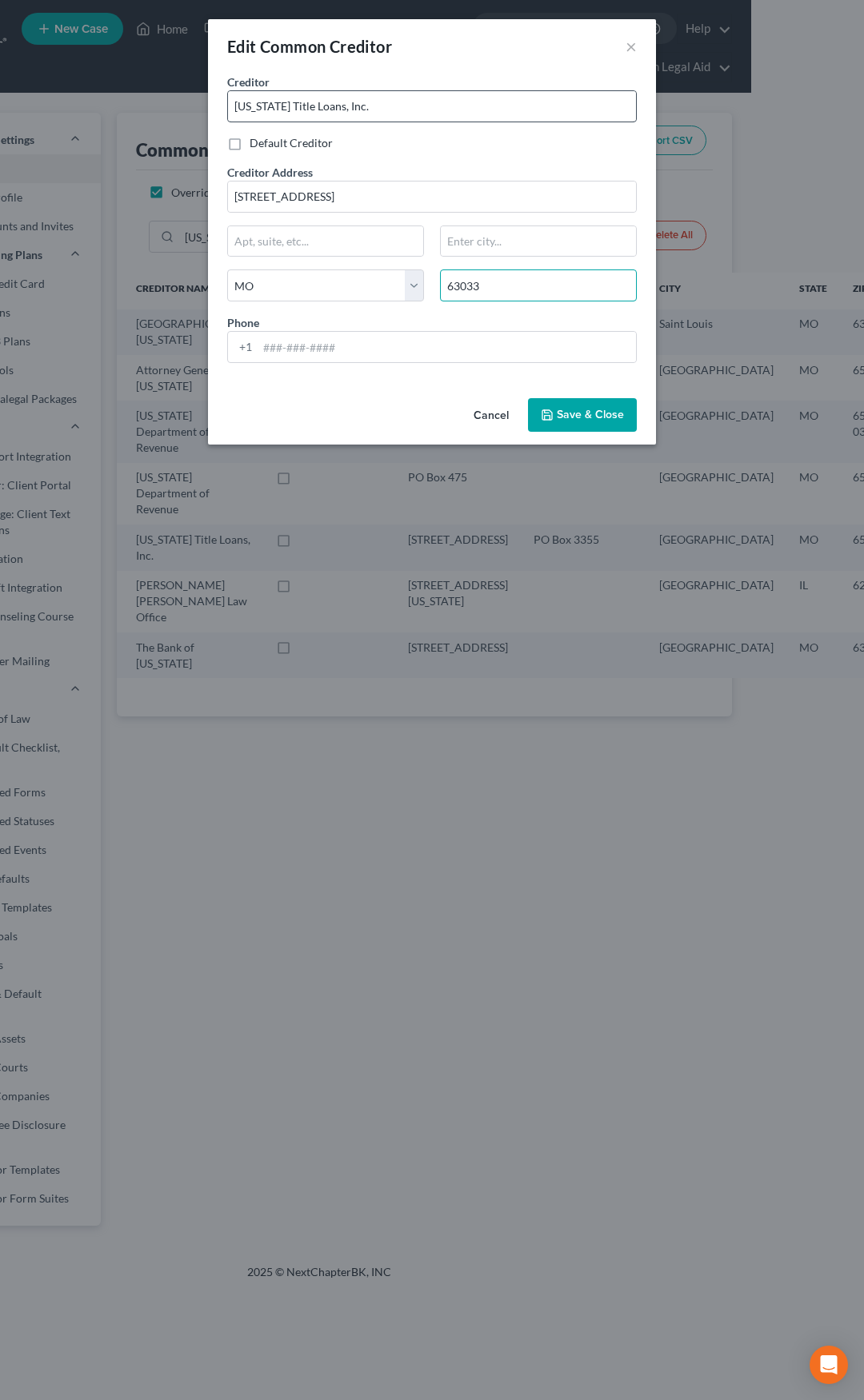
type input "63033"
type input "Florissant"
click at [600, 411] on span "Save & Close" at bounding box center [590, 414] width 67 height 13
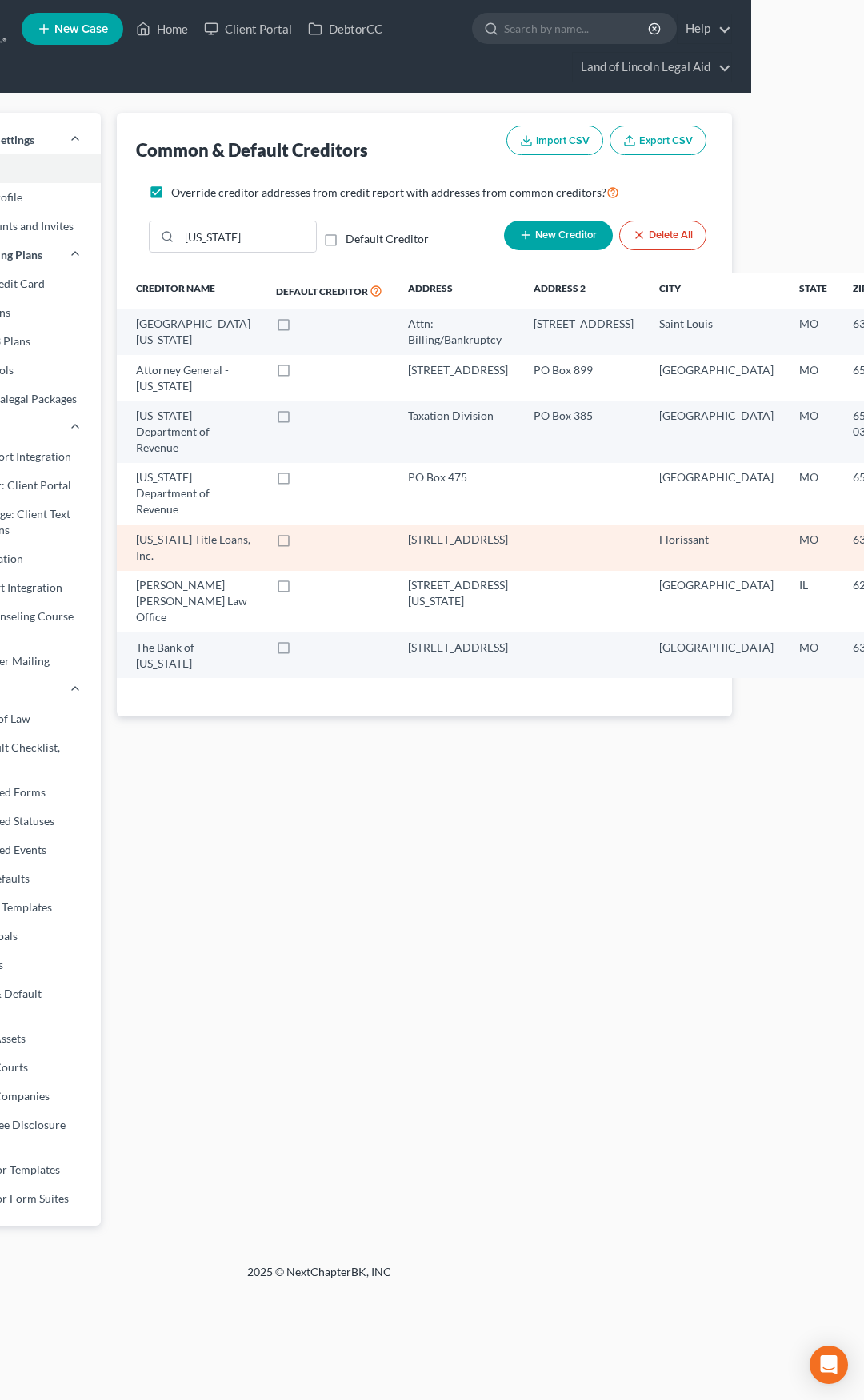
select select "26"
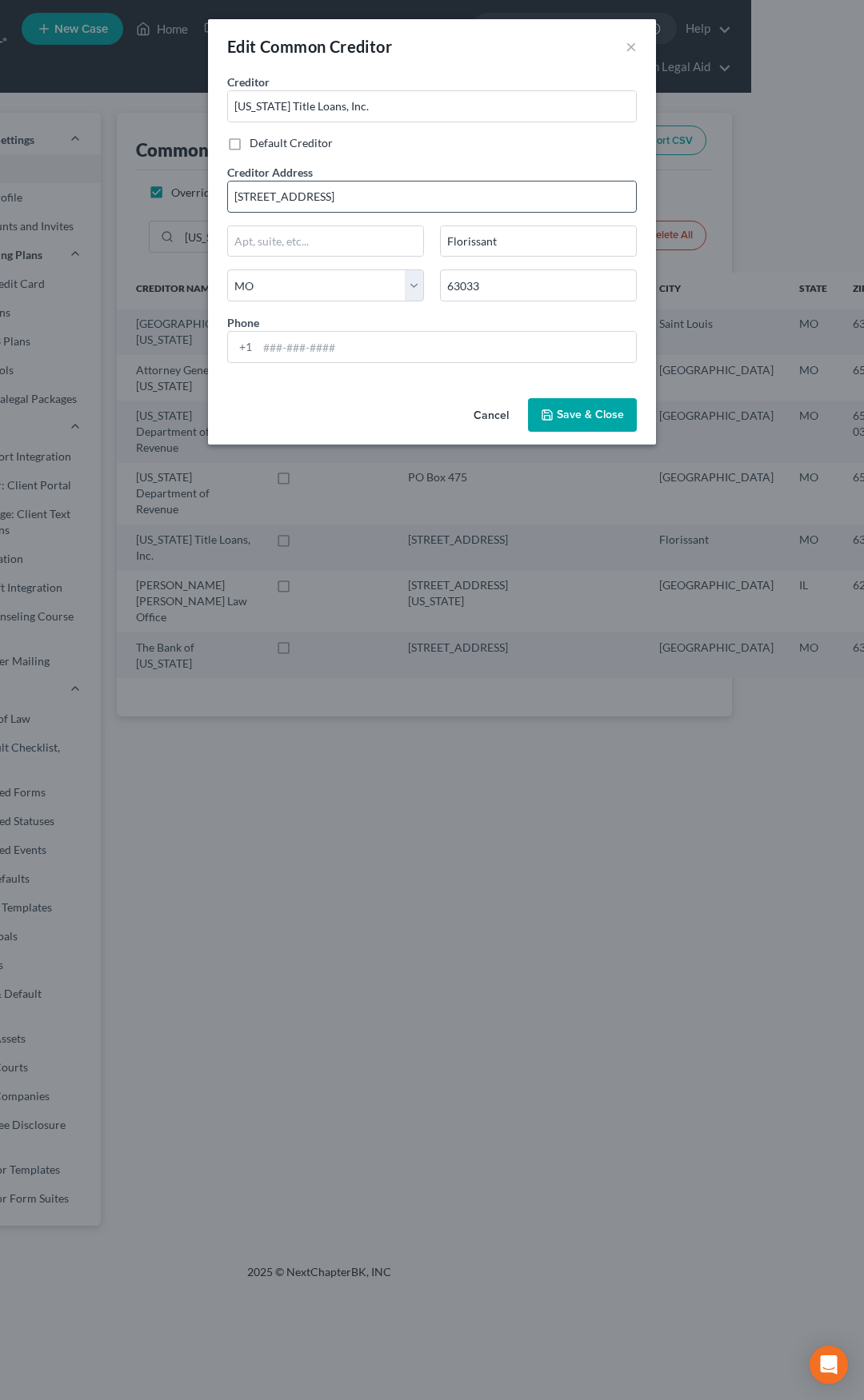
drag, startPoint x: 373, startPoint y: 198, endPoint x: 228, endPoint y: 197, distance: 145.0
click at [228, 197] on input "12695 New Hall's Ferry Rd" at bounding box center [431, 197] width 407 height 30
type input "Corporate Office"
paste input "12695 New Hall's Ferry Rd"
type input "12695 New Hall's Ferry Rd"
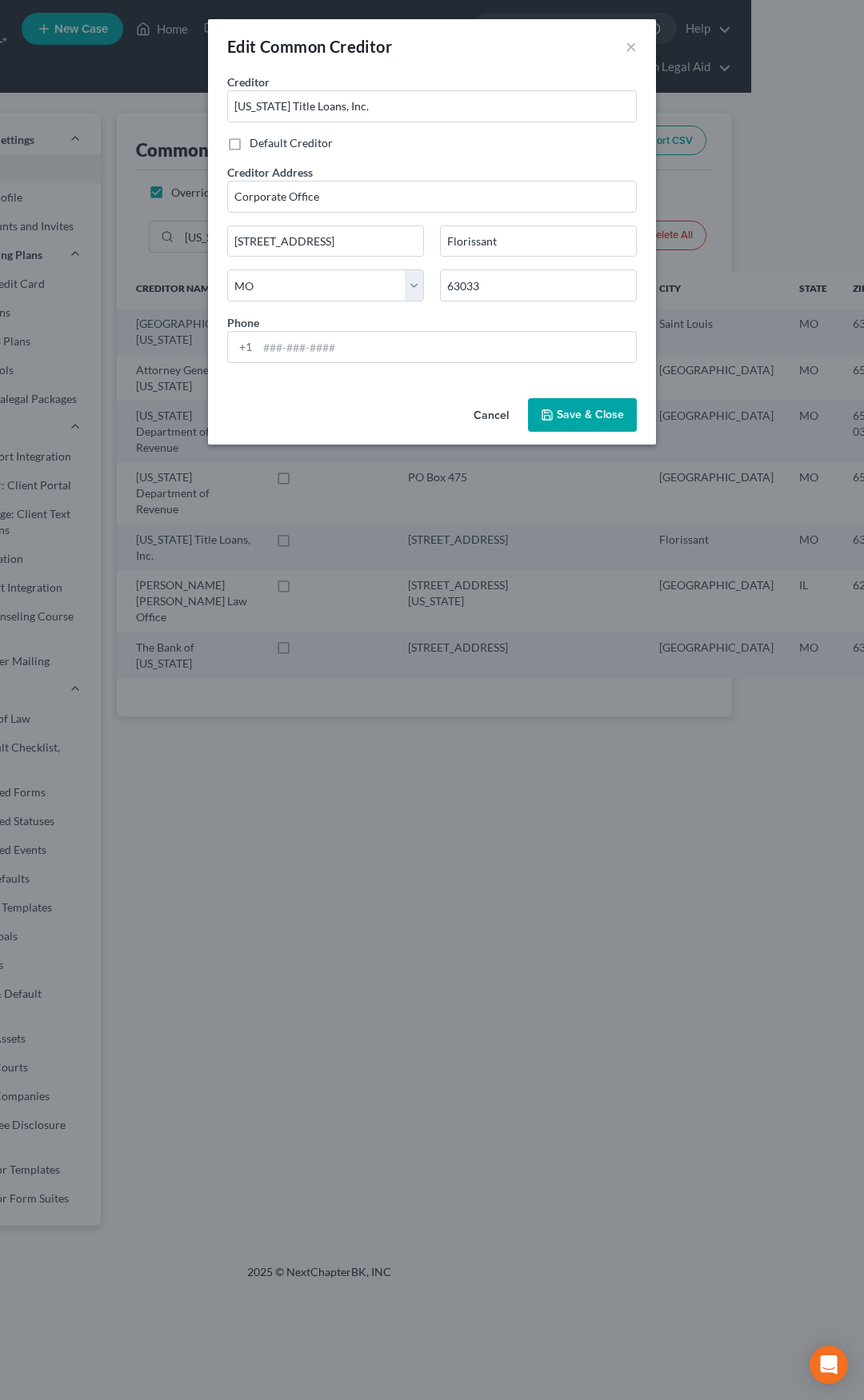
click at [590, 406] on button "Save & Close" at bounding box center [581, 415] width 109 height 34
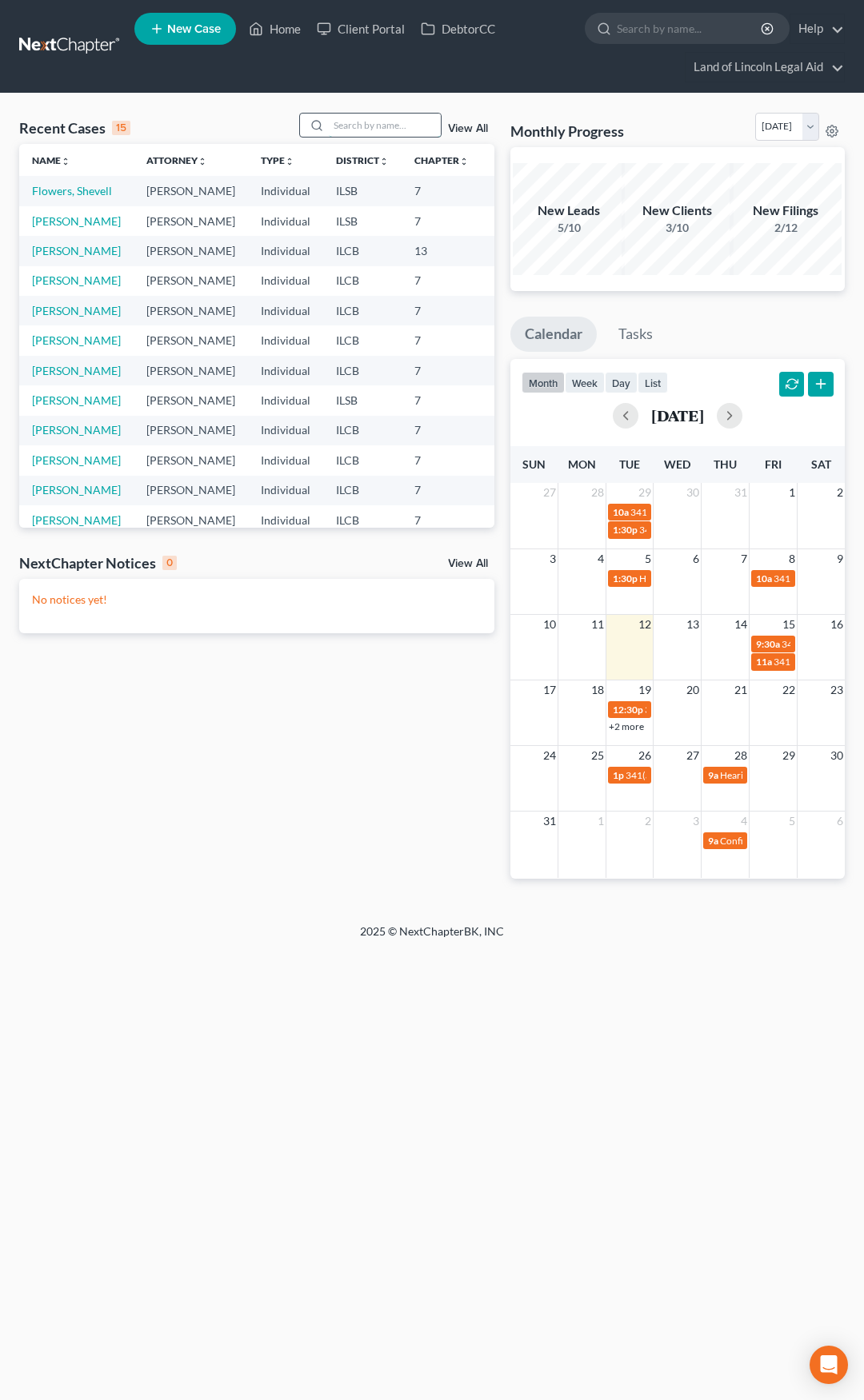
click at [350, 118] on input "search" at bounding box center [385, 125] width 112 height 24
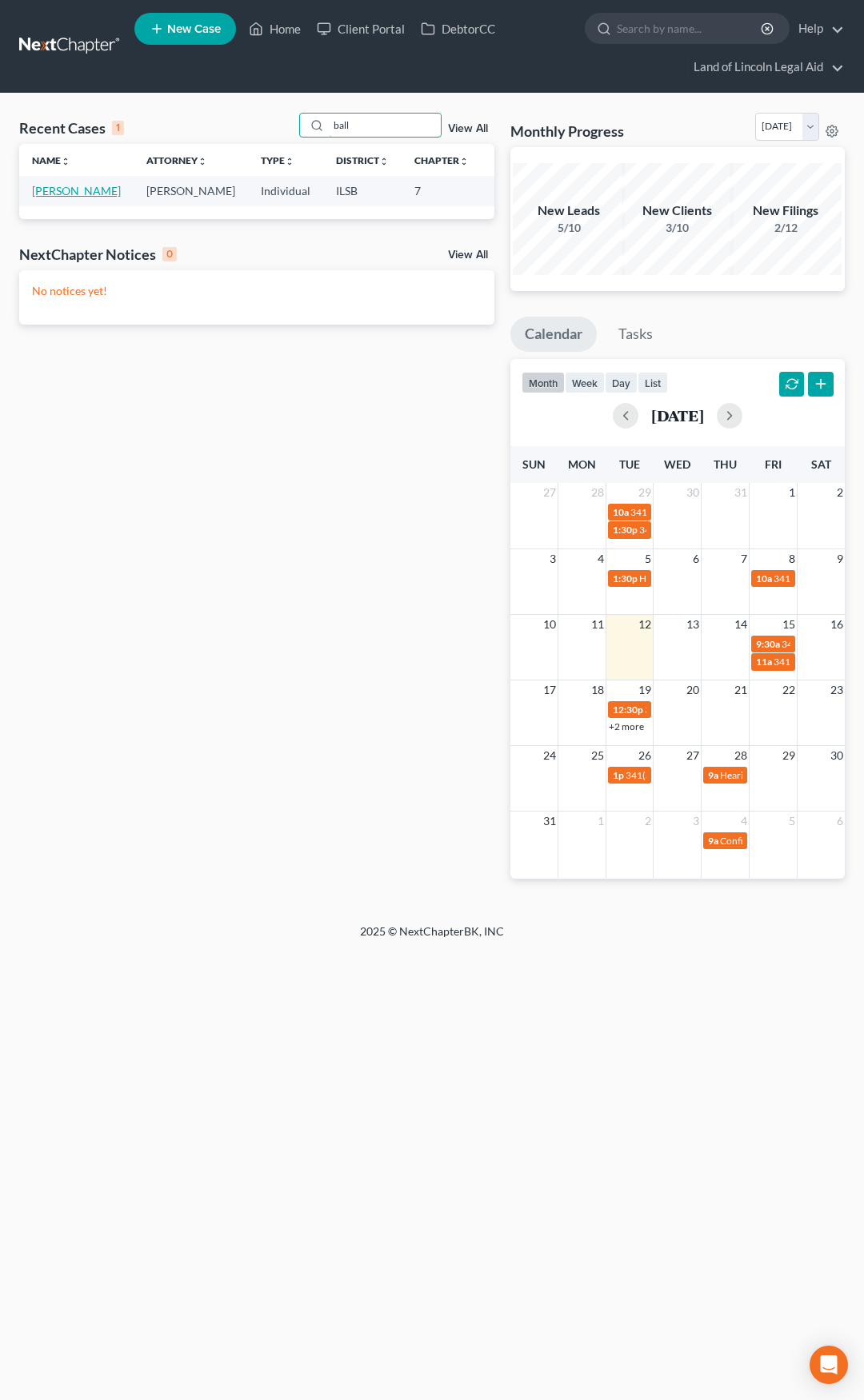
type input "ball"
click at [54, 198] on link "[PERSON_NAME]" at bounding box center [77, 191] width 89 height 13
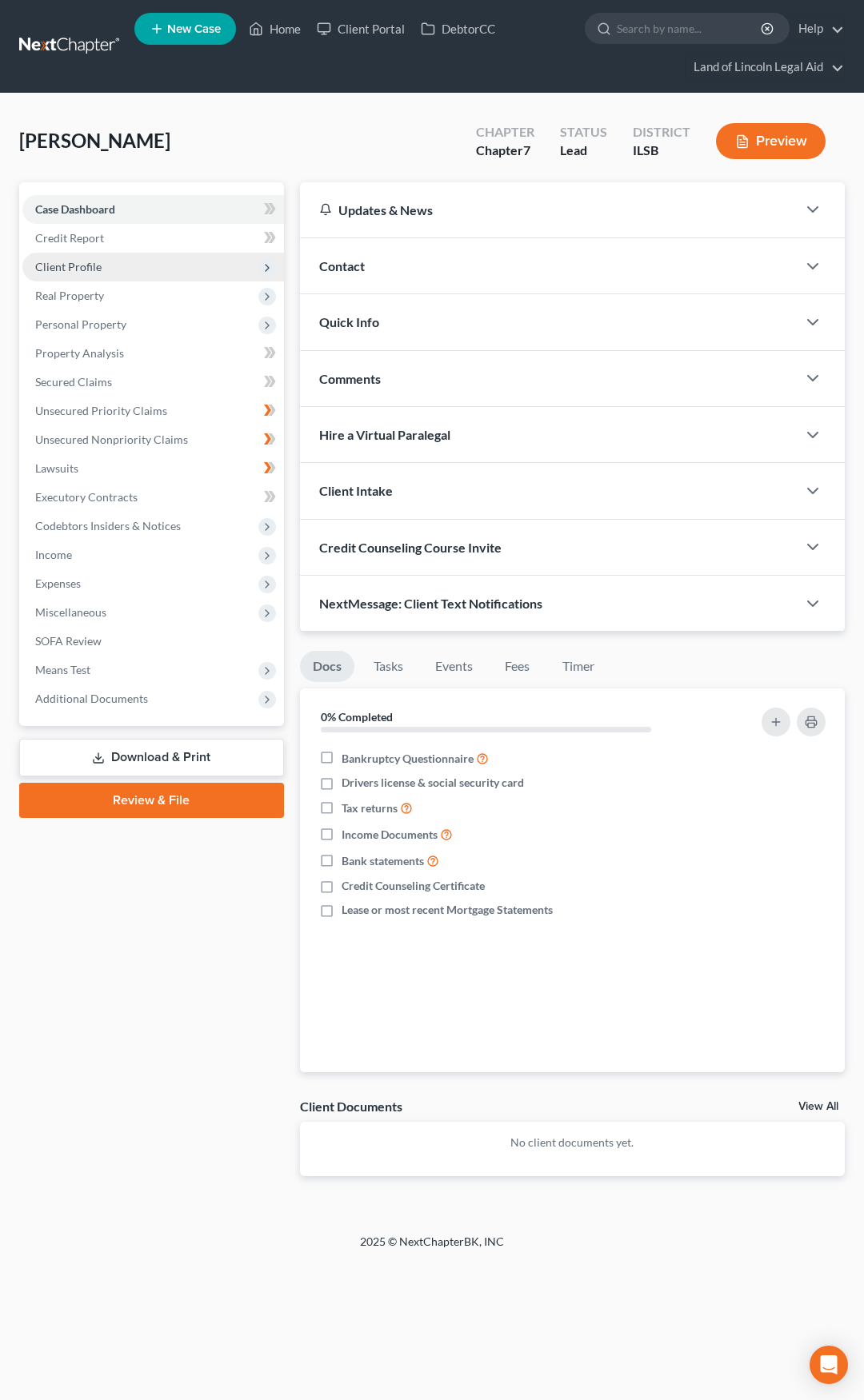
click at [154, 268] on span "Client Profile" at bounding box center [153, 267] width 262 height 28
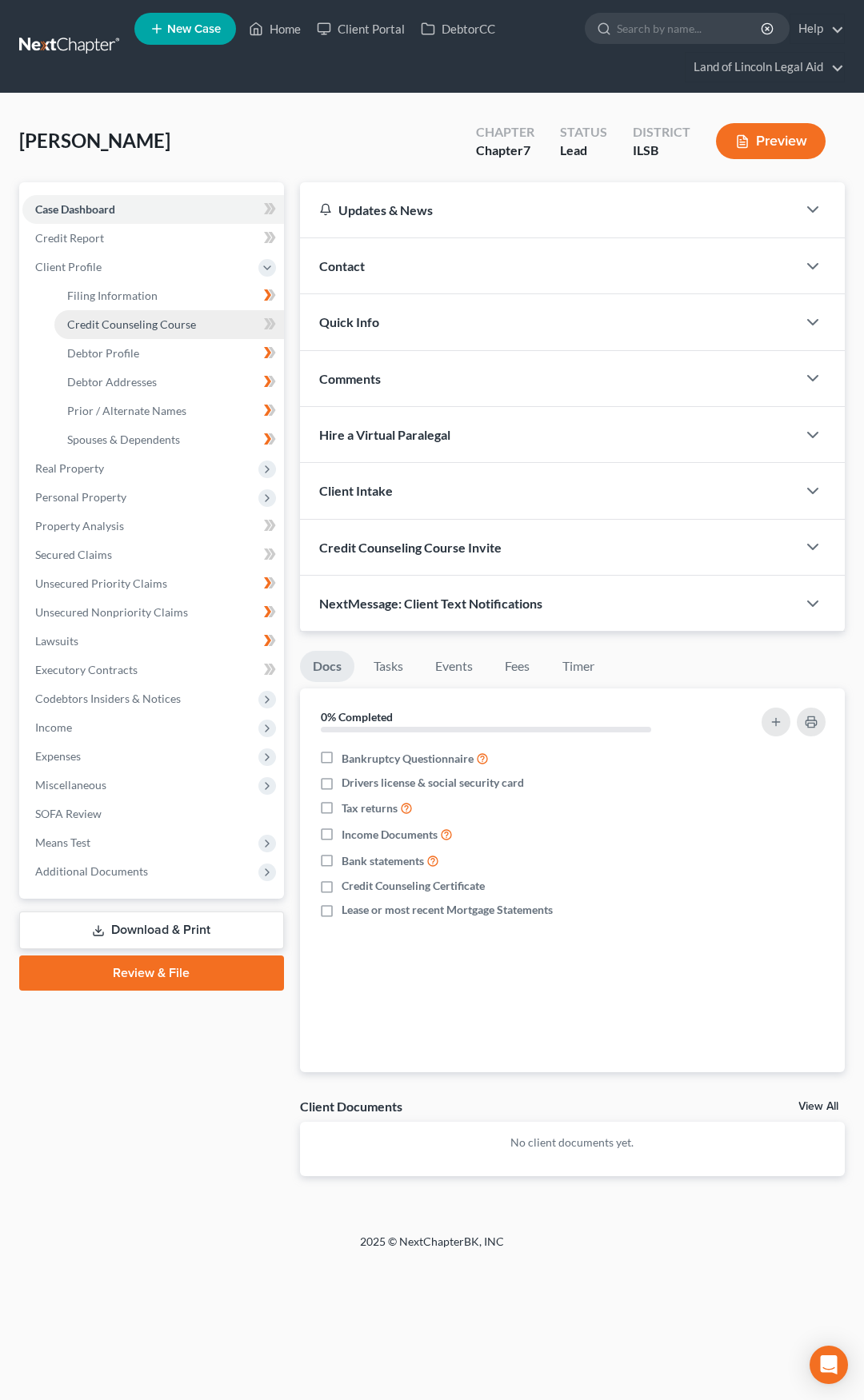
click at [167, 328] on span "Credit Counseling Course" at bounding box center [131, 324] width 129 height 13
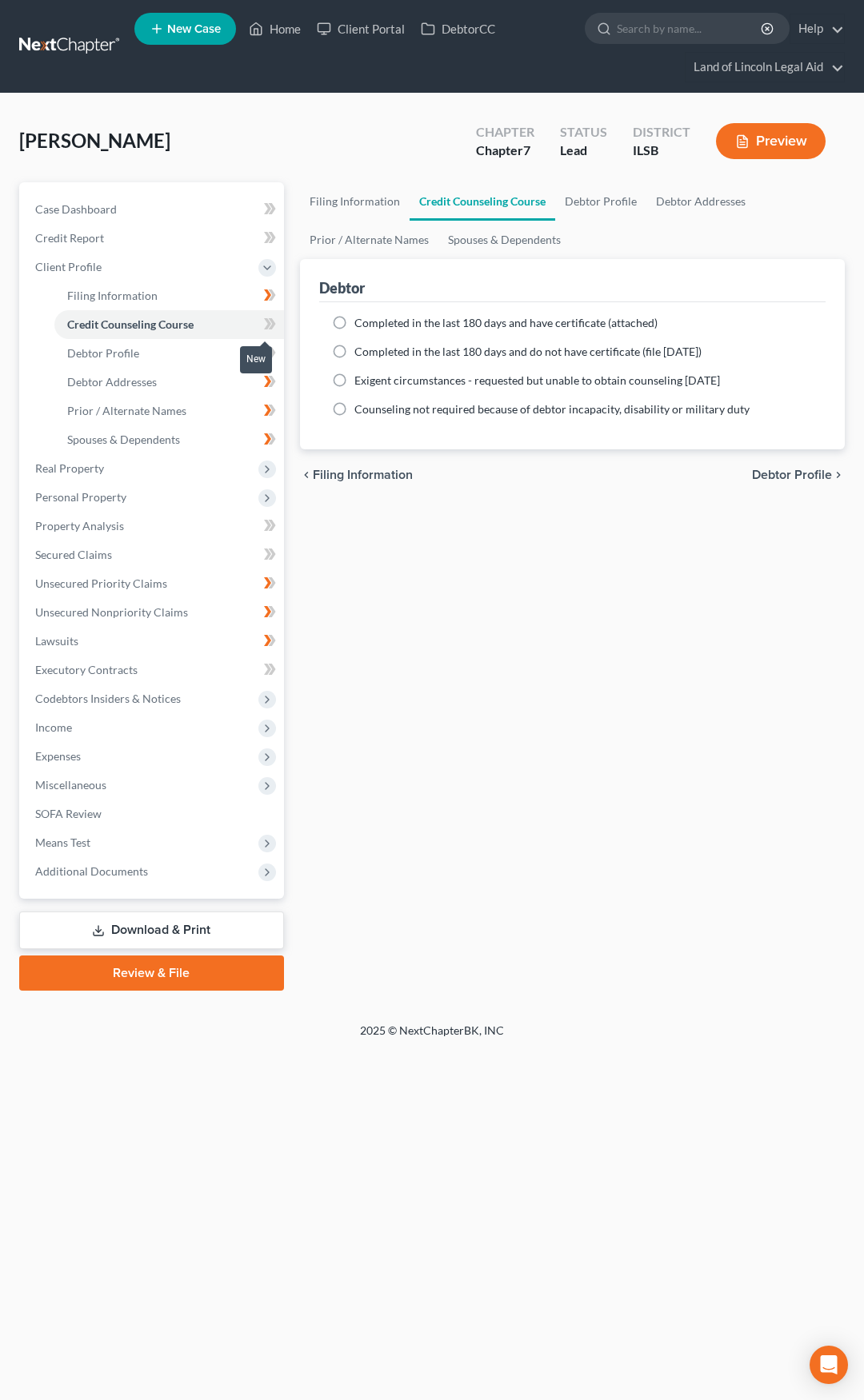
click at [267, 324] on icon at bounding box center [269, 323] width 12 height 20
click at [354, 350] on label "Completed in the last 180 days and do not have certificate (file [DATE])" at bounding box center [527, 352] width 347 height 16
click at [361, 350] on input "Completed in the last 180 days and do not have certificate (file [DATE])" at bounding box center [366, 349] width 10 height 10
radio input "true"
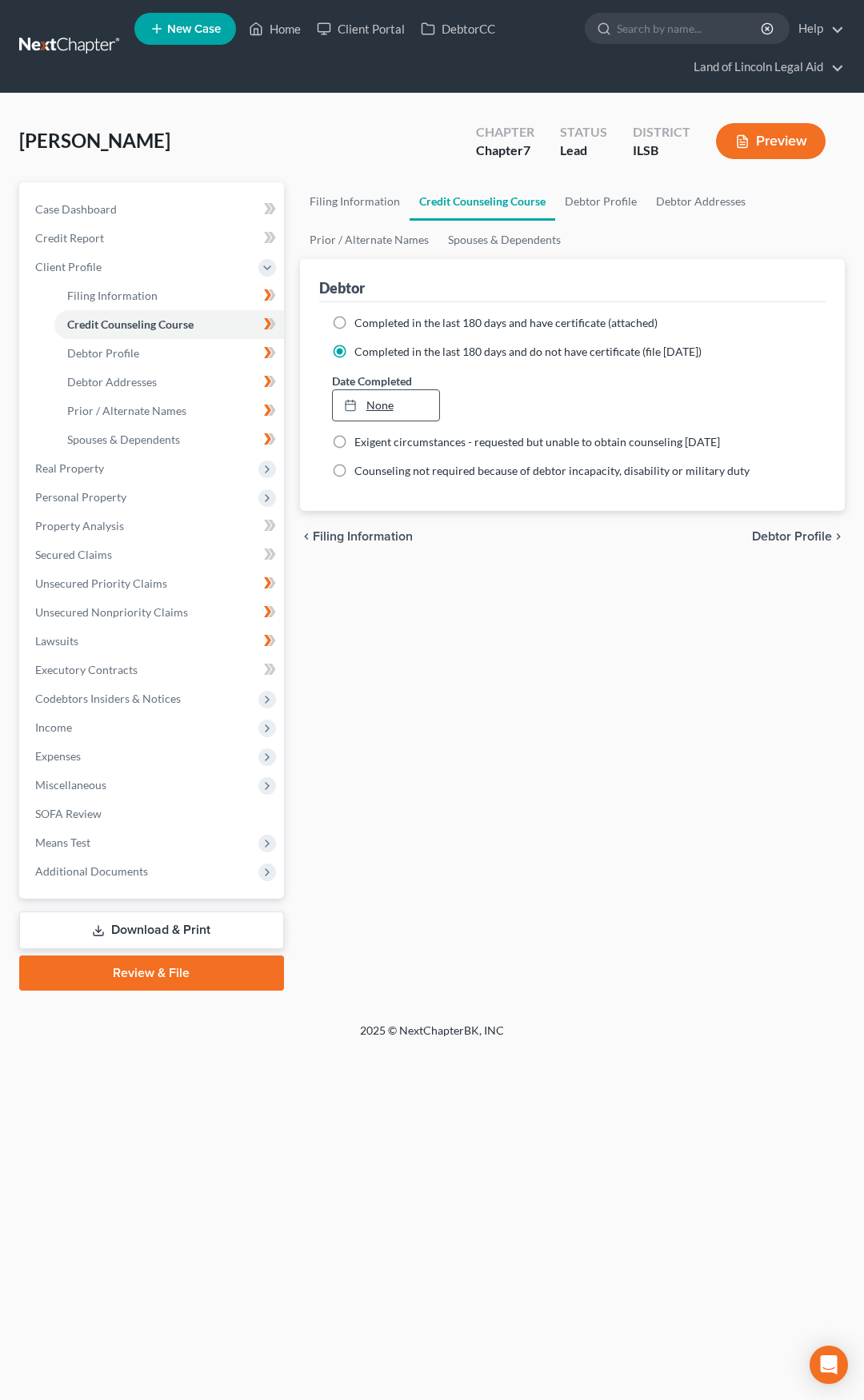
type input "[DATE]"
click at [382, 407] on link "None" at bounding box center [386, 406] width 107 height 30
click at [195, 866] on span "Additional Documents" at bounding box center [153, 872] width 262 height 28
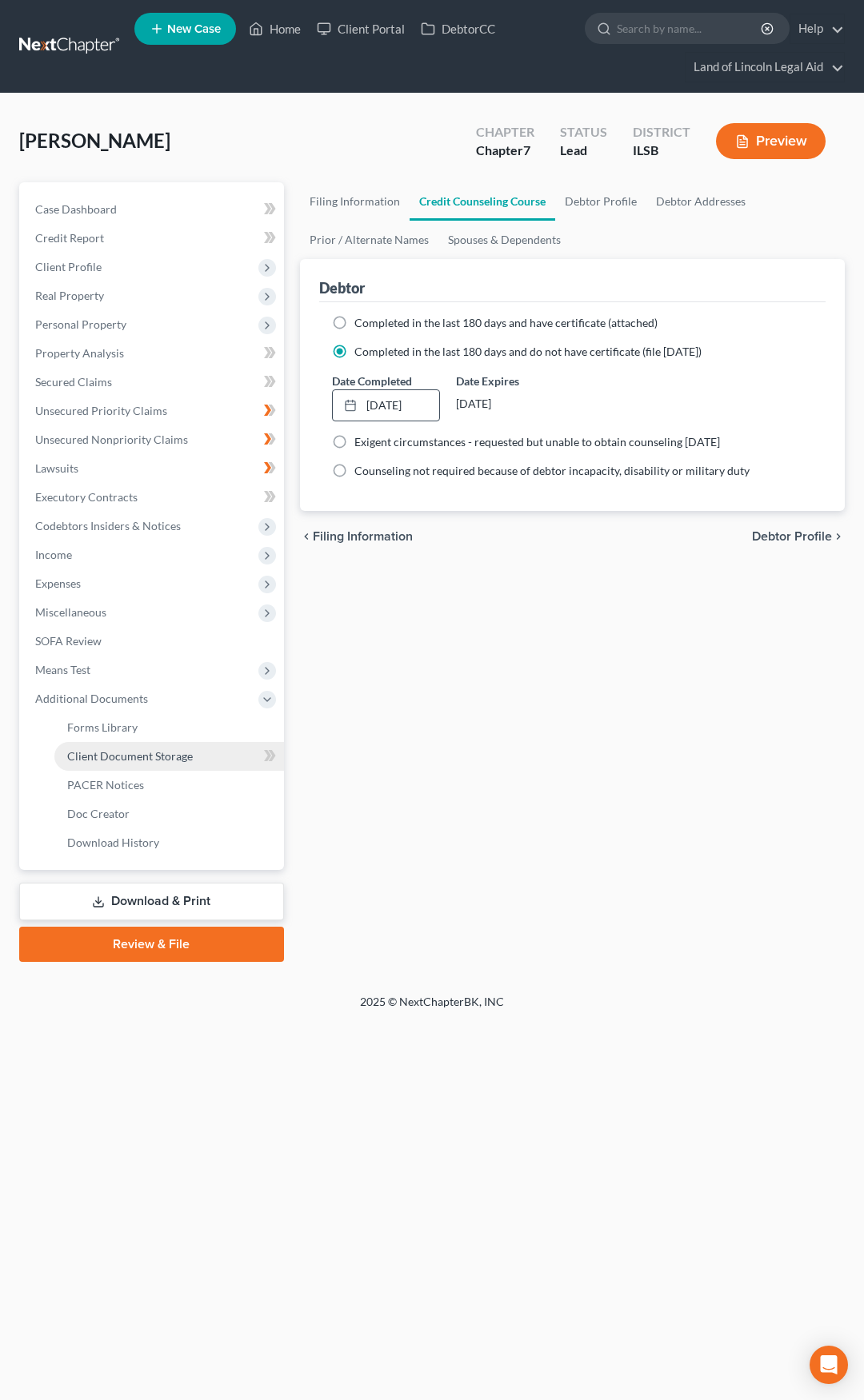
click at [199, 752] on link "Client Document Storage" at bounding box center [169, 756] width 230 height 28
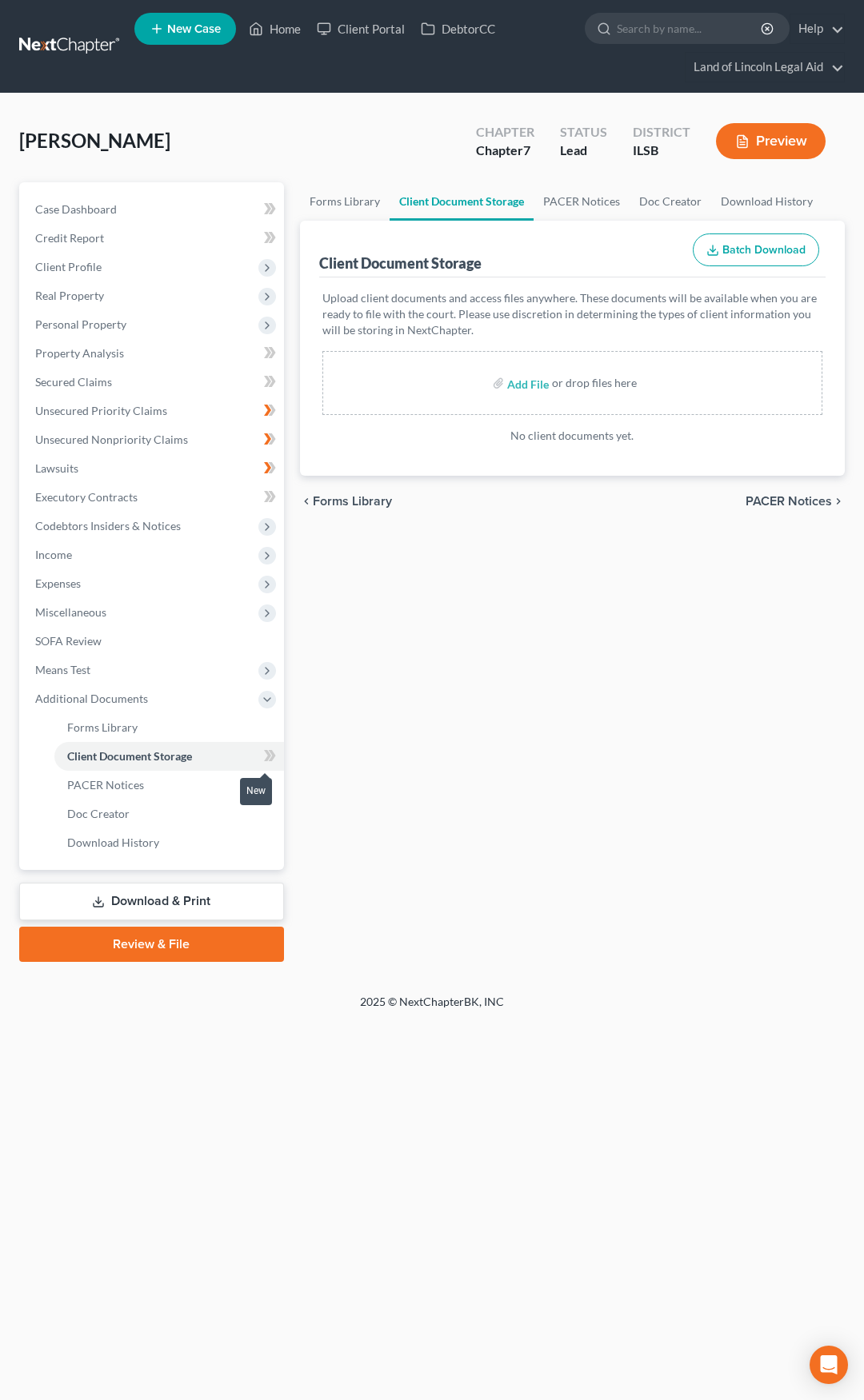
click at [272, 754] on icon at bounding box center [271, 756] width 8 height 11
click at [507, 387] on label "Add File" at bounding box center [528, 386] width 44 height 28
click at [519, 387] on input "file" at bounding box center [526, 383] width 39 height 28
type input "C:\fakepath\CCC1.pdf"
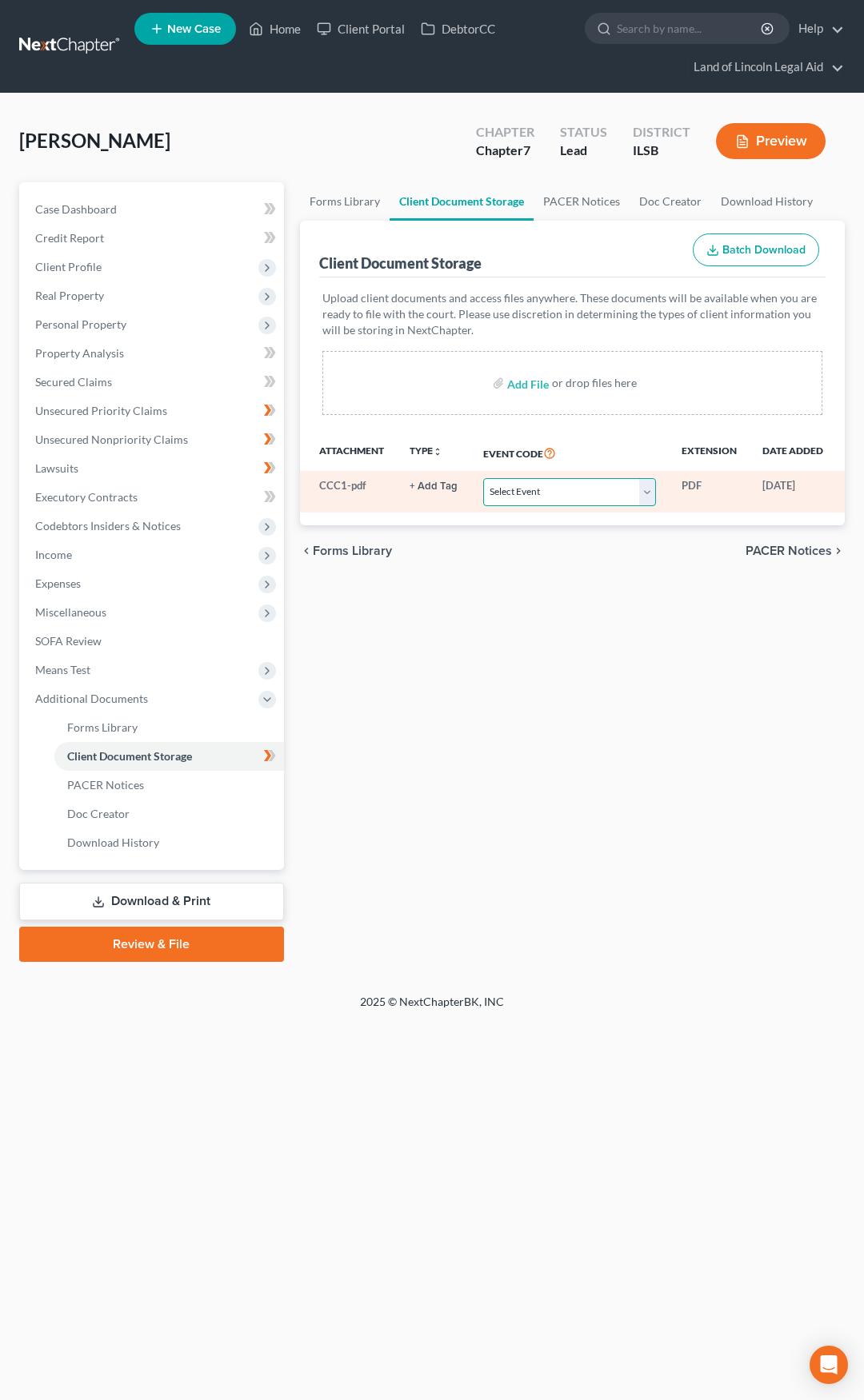
click at [544, 493] on select "Select Event Certificate of Credit Counseling Chapter 13 Plan Debtor Electronic…" at bounding box center [569, 493] width 173 height 28
select select "0"
click at [483, 478] on select "Select Event Certificate of Credit Counseling Chapter 13 Plan Debtor Electronic…" at bounding box center [569, 493] width 173 height 28
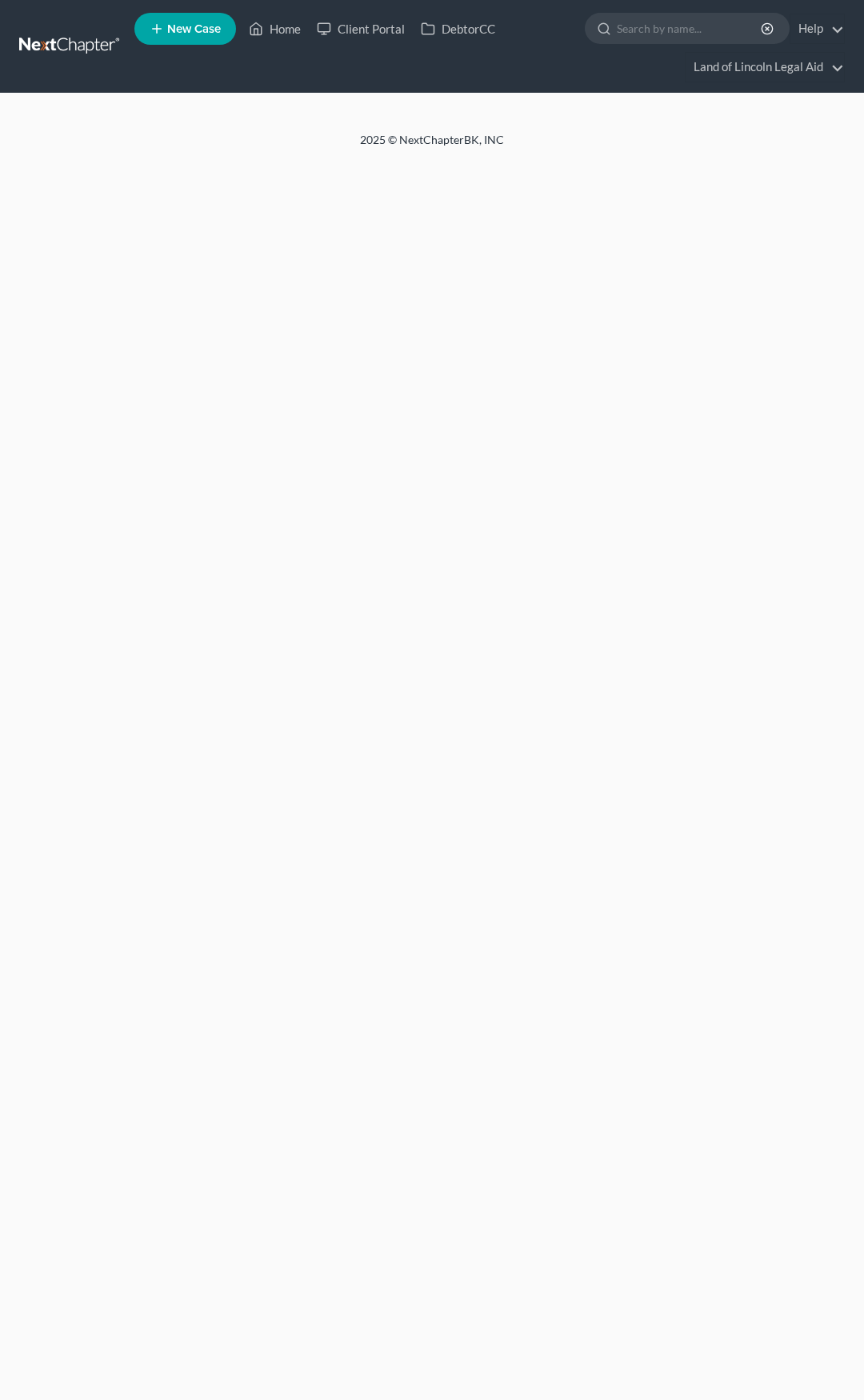
select select "0"
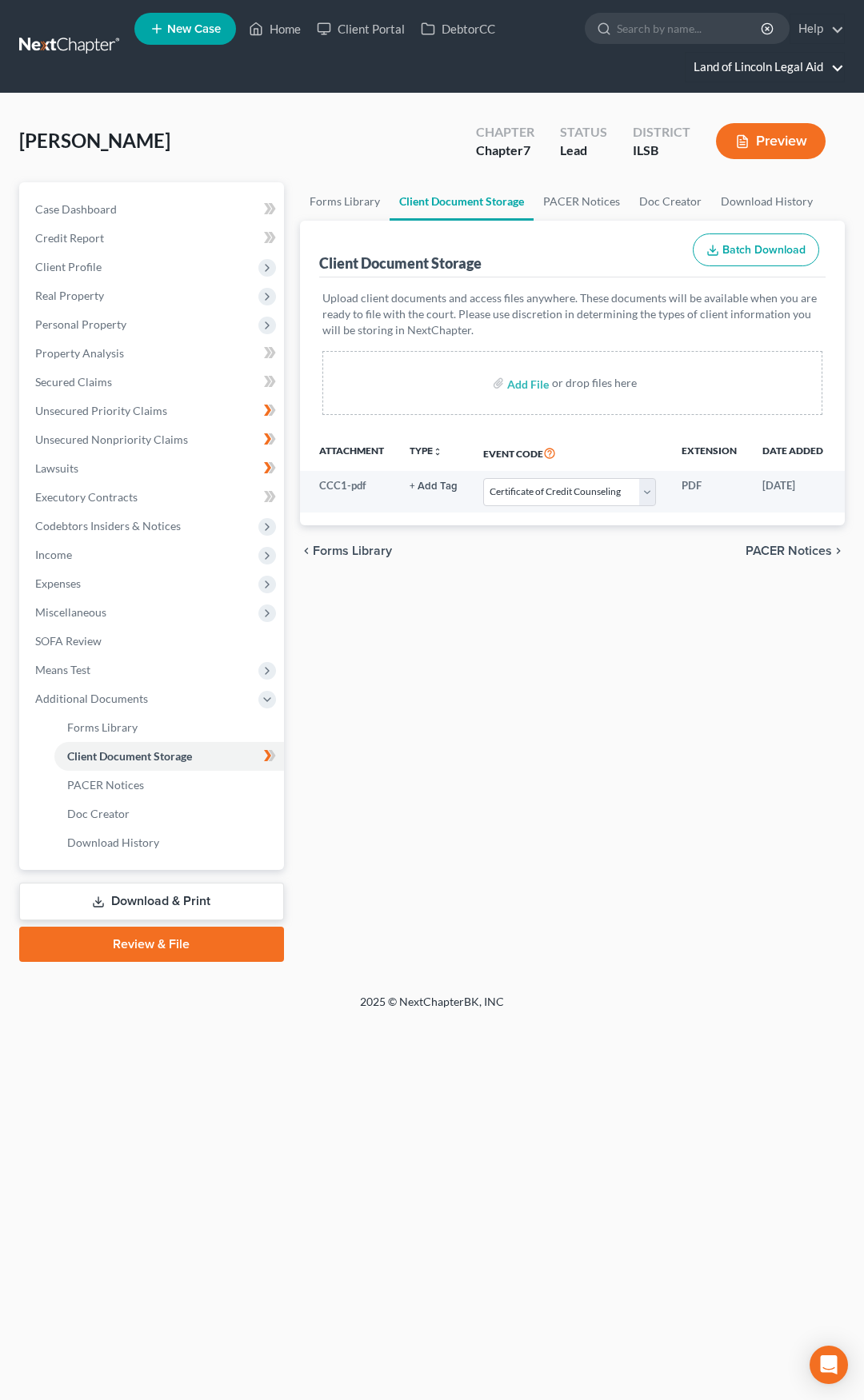
click at [710, 70] on link "Land of Lincoln Legal Aid" at bounding box center [765, 67] width 159 height 28
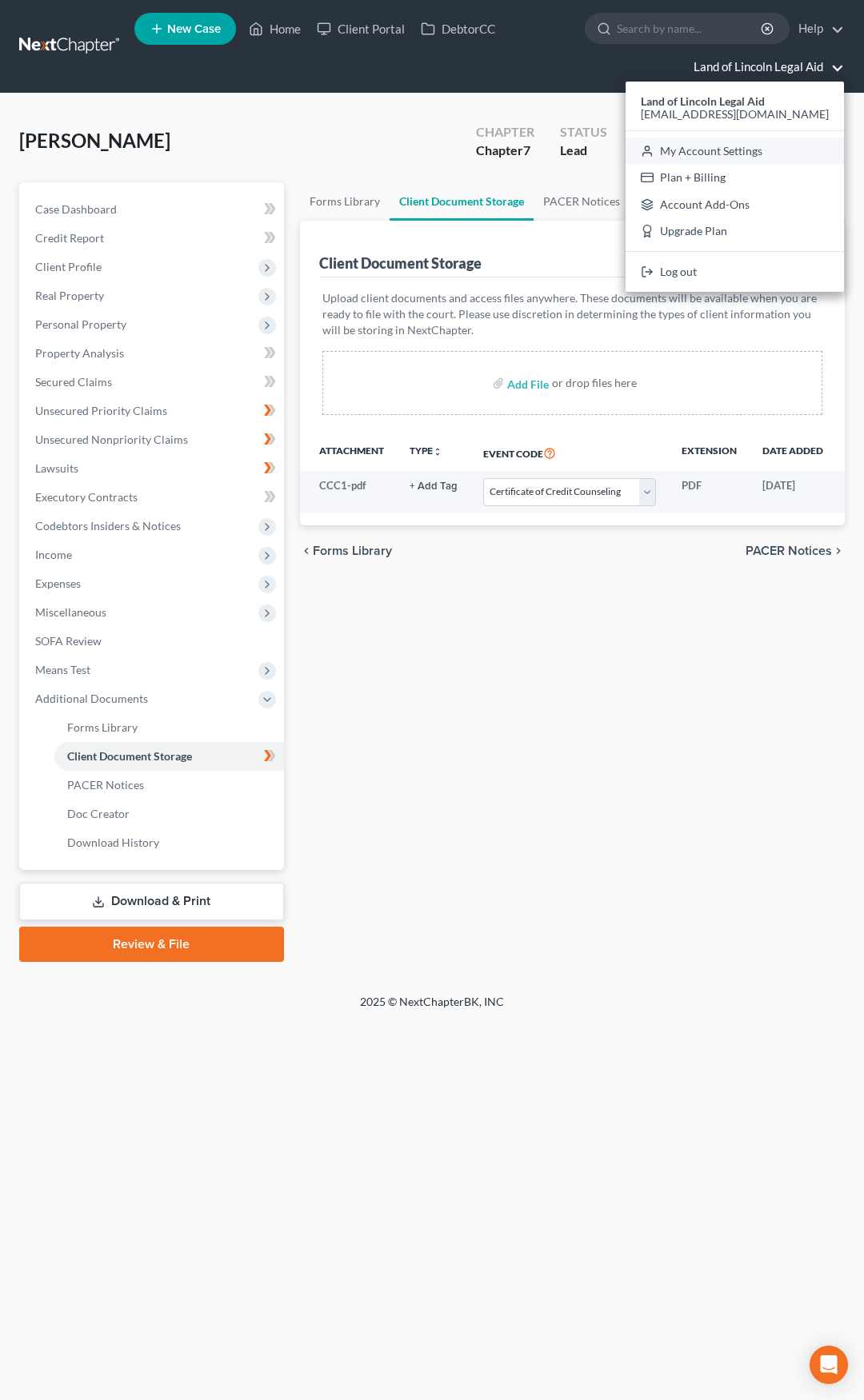
click at [740, 147] on link "My Account Settings" at bounding box center [734, 151] width 218 height 27
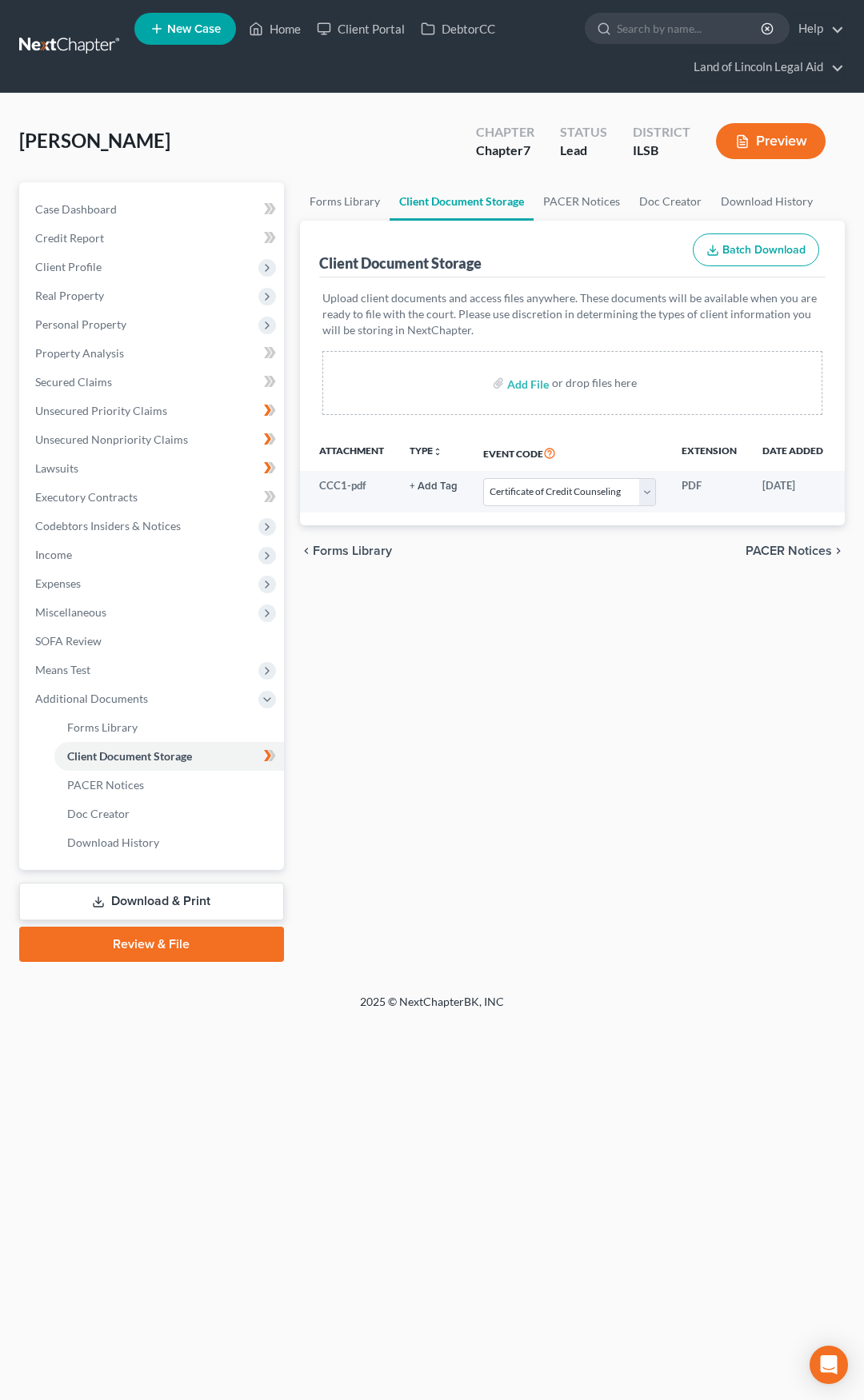
select select "23"
select select "14"
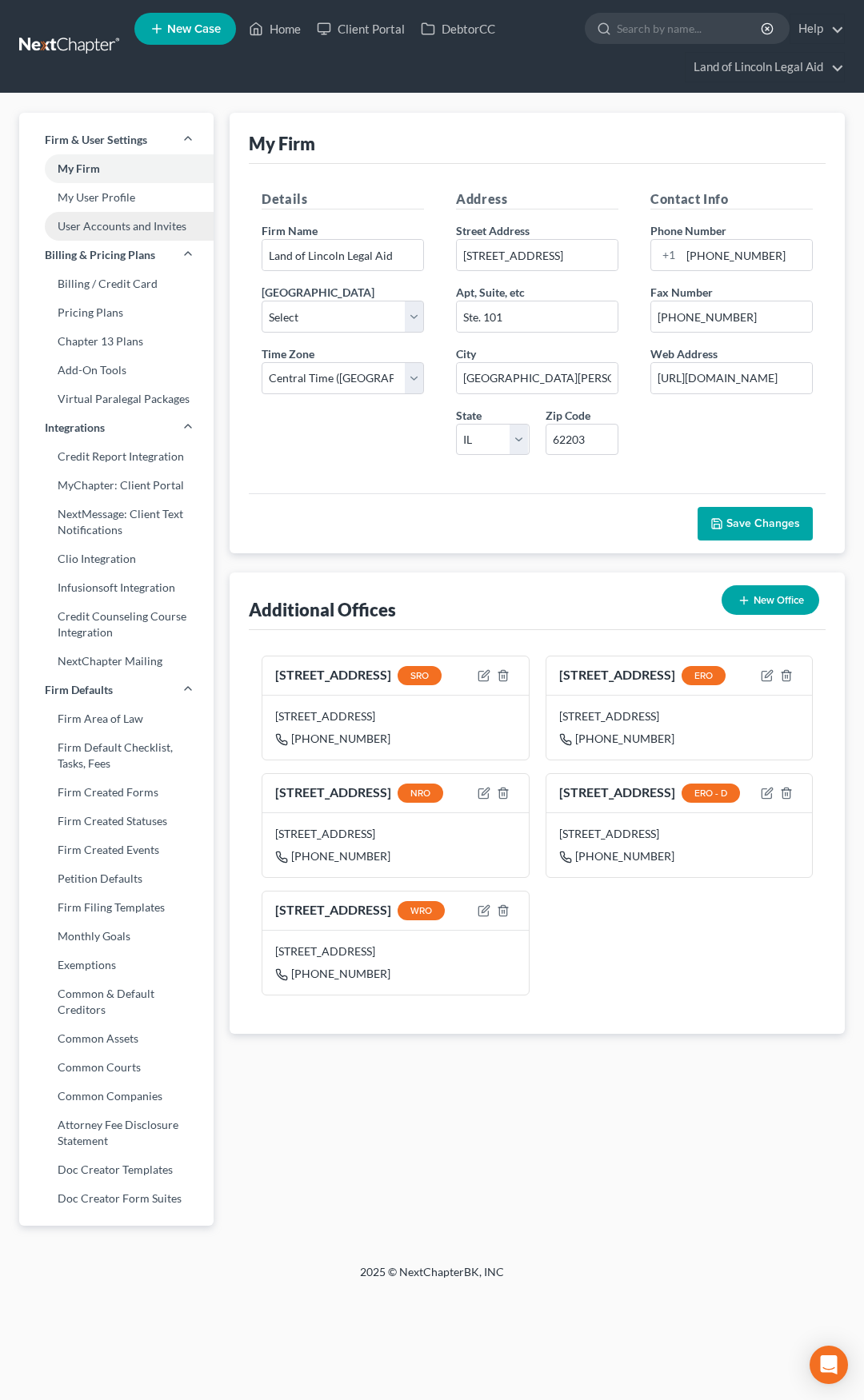
click at [125, 223] on link "User Accounts and Invites" at bounding box center [116, 226] width 195 height 28
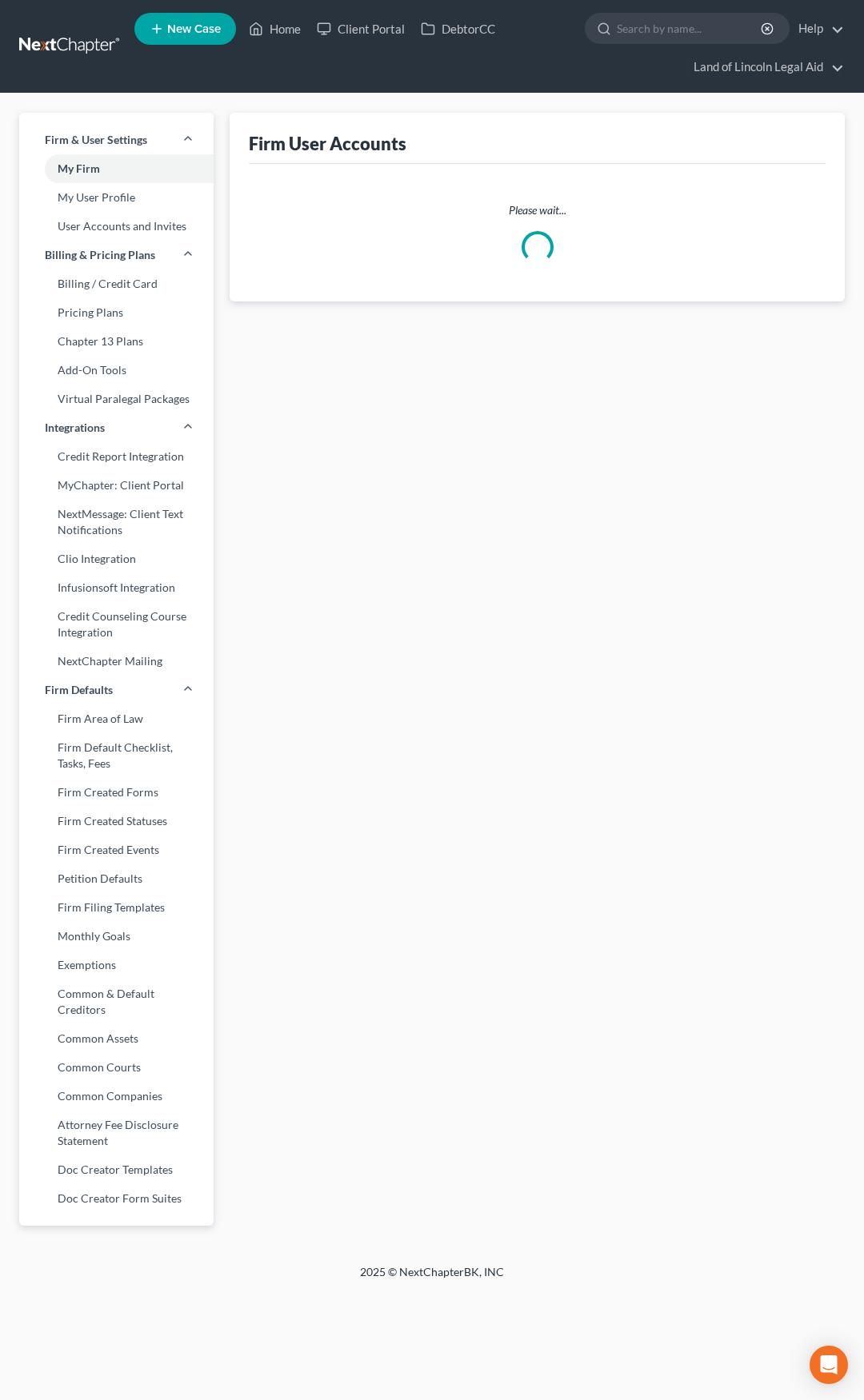
select select "1"
select select "0"
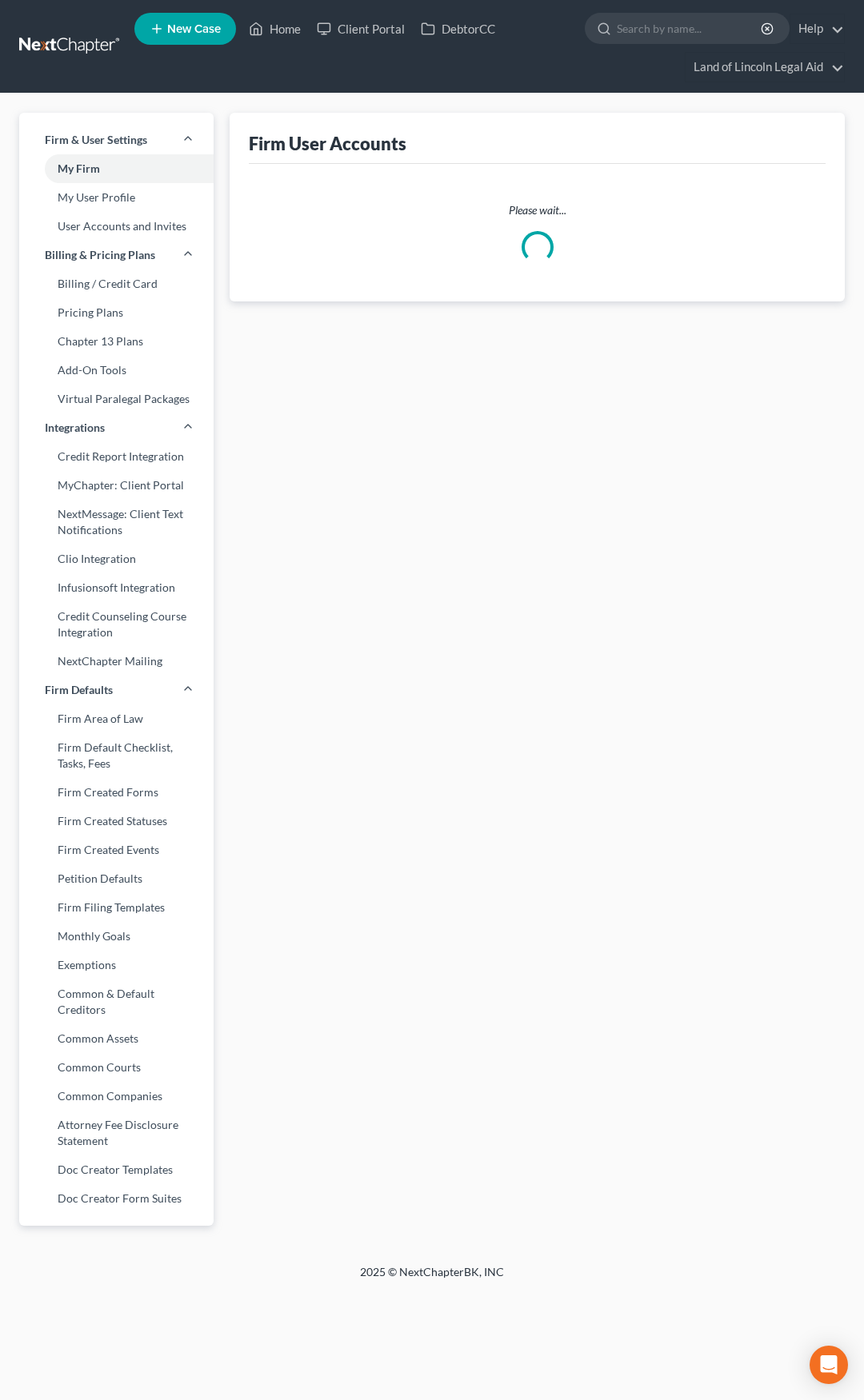
select select "0"
select select "1"
select select "0"
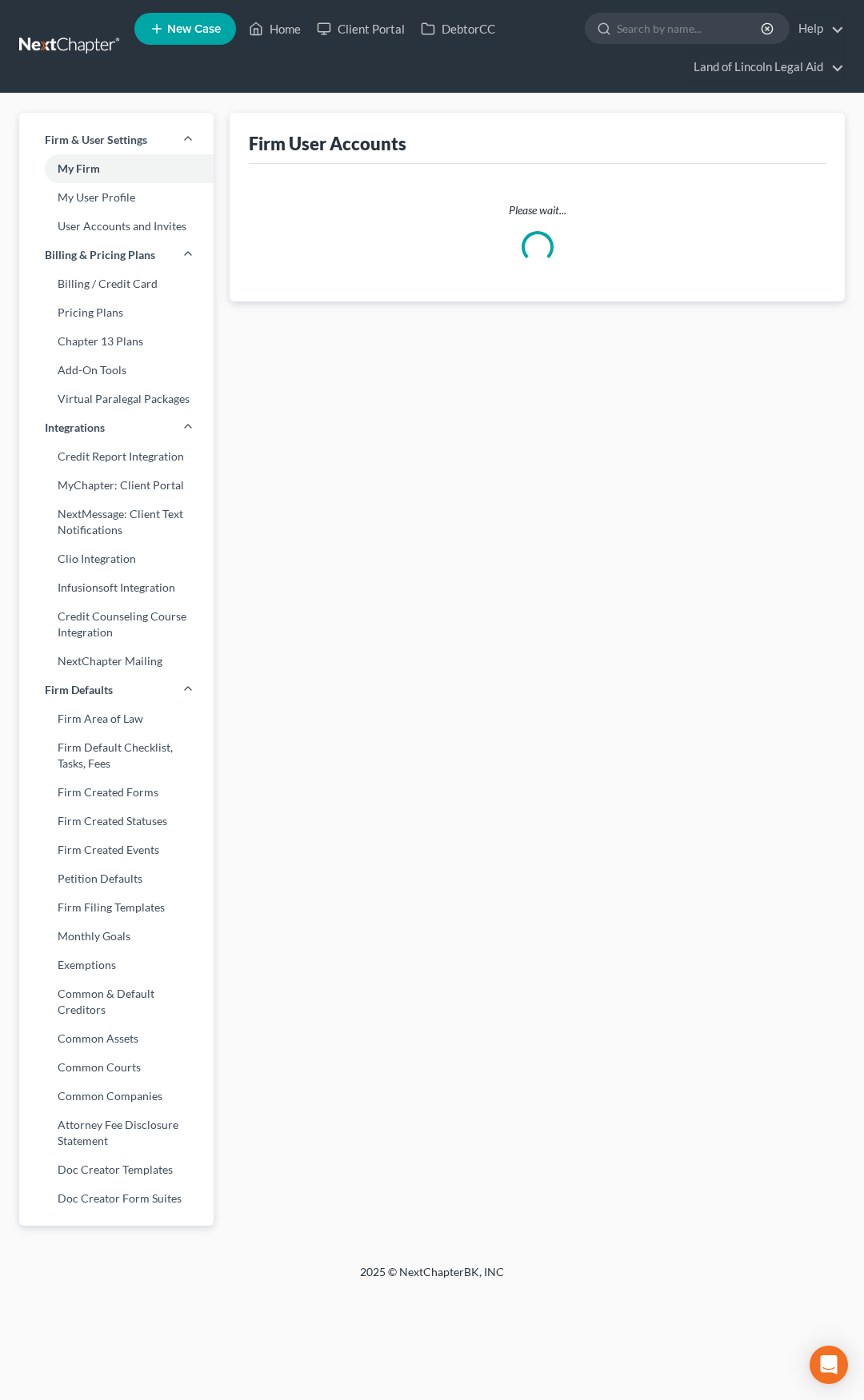
select select "0"
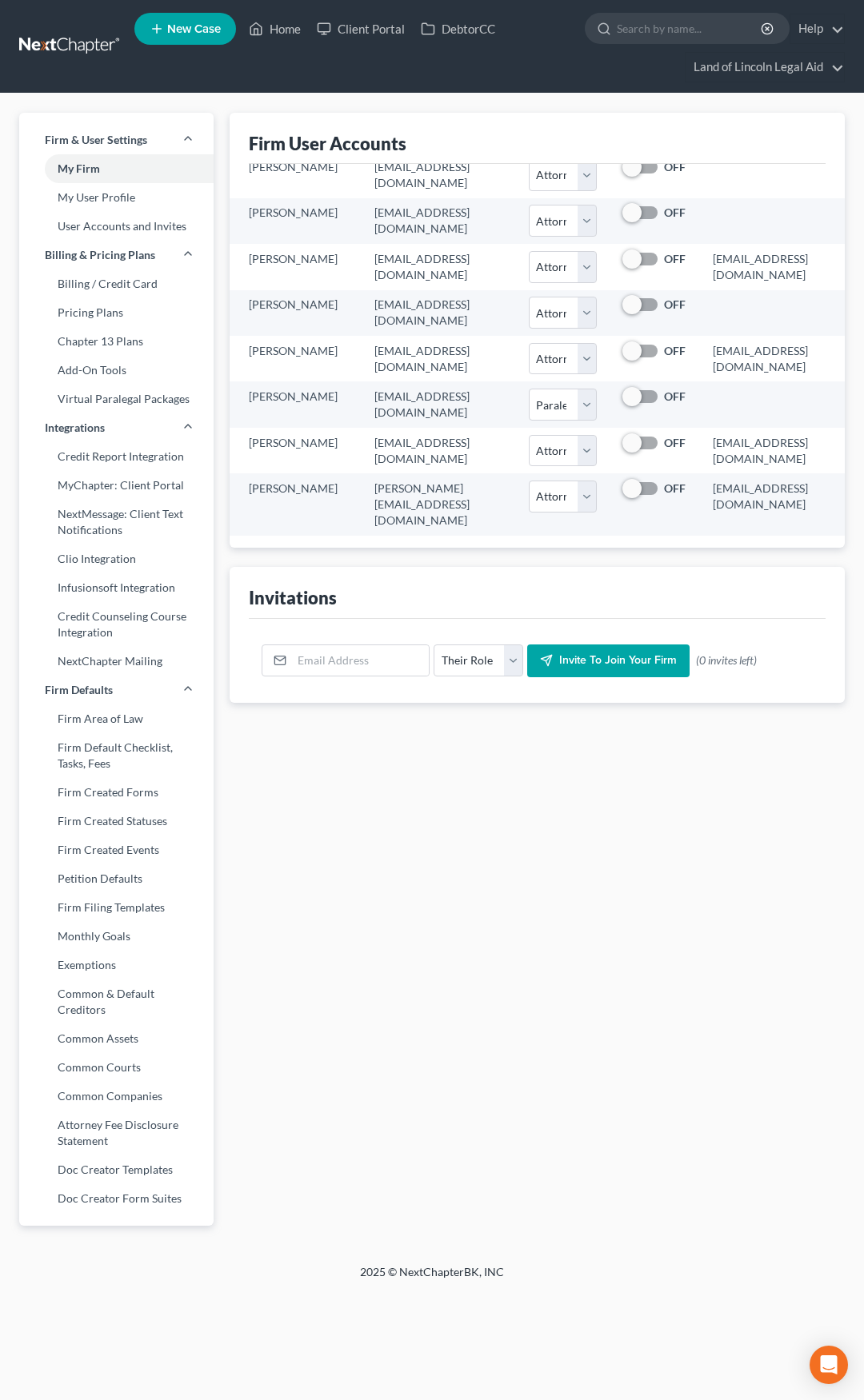
scroll to position [244, 18]
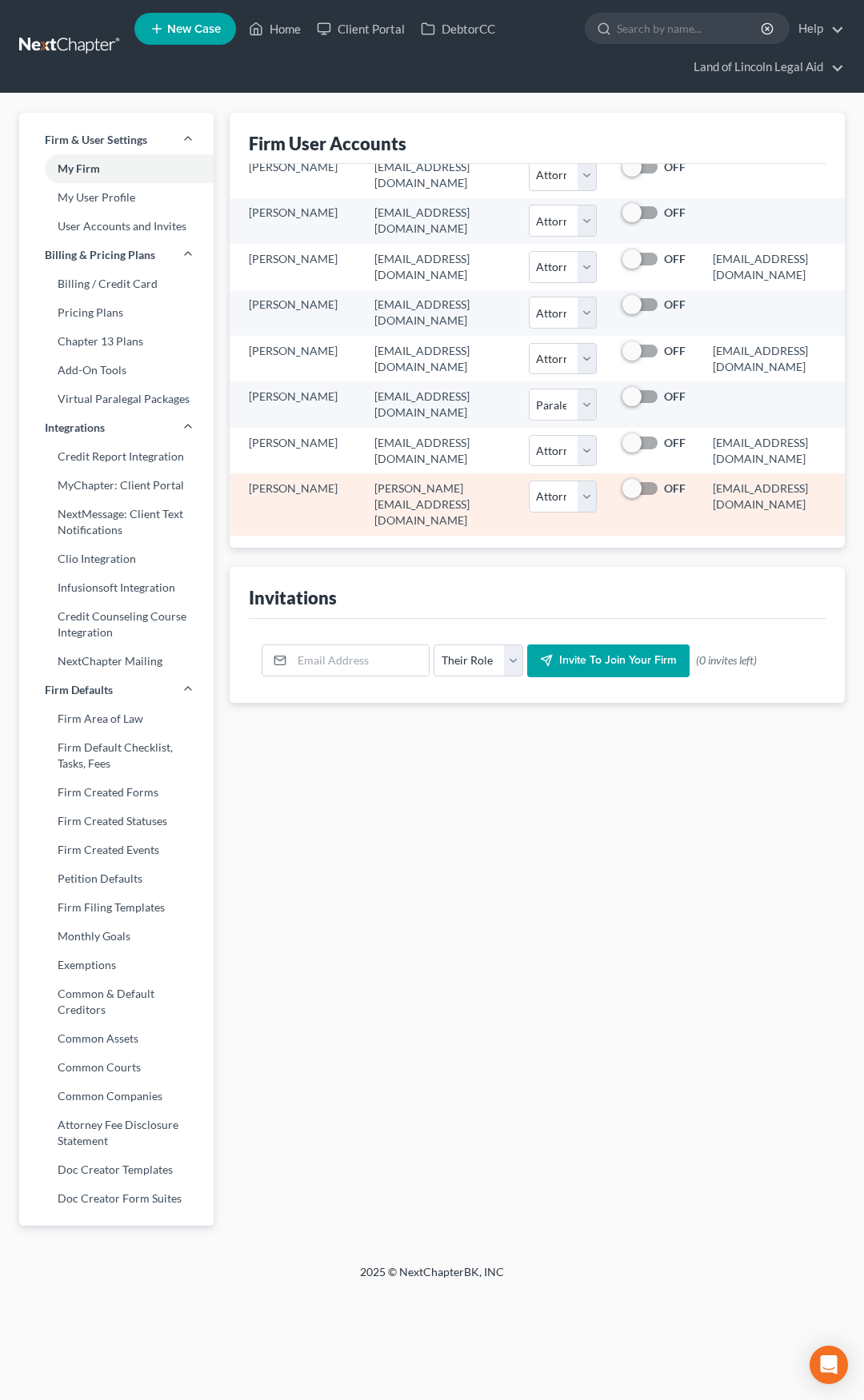
drag, startPoint x: 641, startPoint y: 475, endPoint x: 813, endPoint y: 475, distance: 172.0
click at [813, 475] on td "24244@notices.nextchapterbk.com" at bounding box center [771, 504] width 145 height 61
copy td "24244@notices.nextchapterbk.com"
click at [700, 479] on td "24244@notices.nextchapterbk.com" at bounding box center [771, 504] width 145 height 61
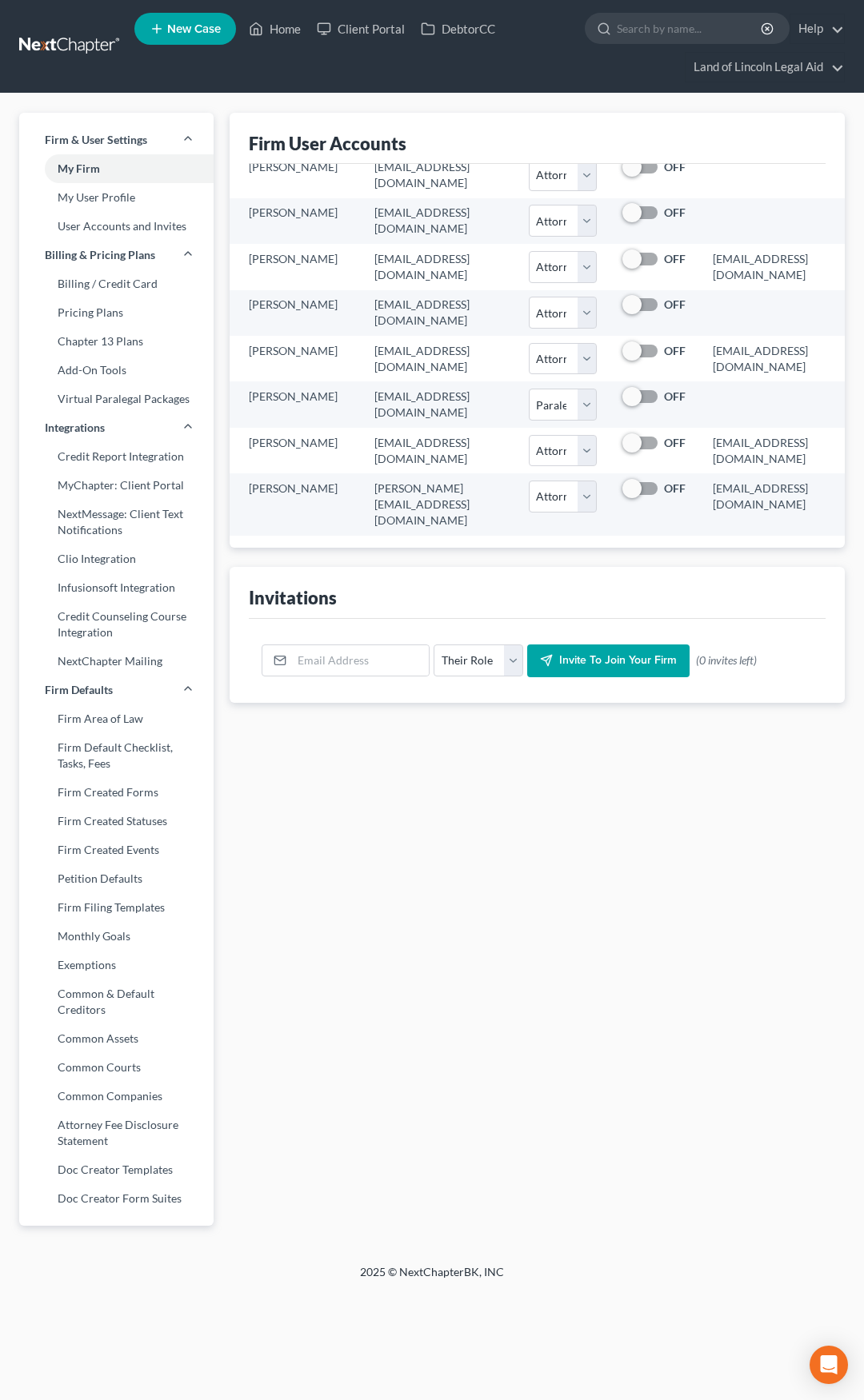
click at [74, 43] on link at bounding box center [70, 46] width 102 height 28
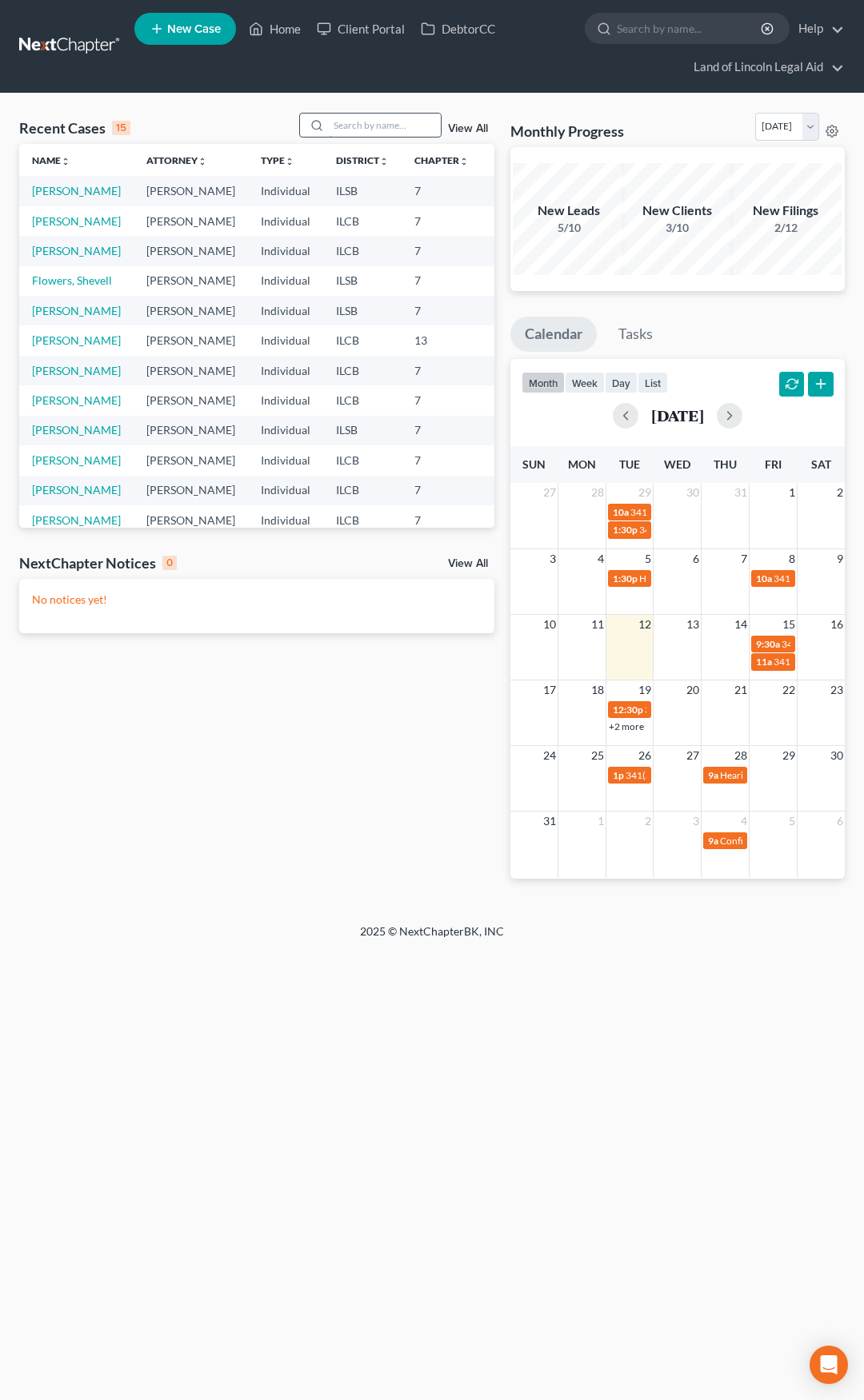
click at [355, 120] on input "search" at bounding box center [385, 125] width 112 height 24
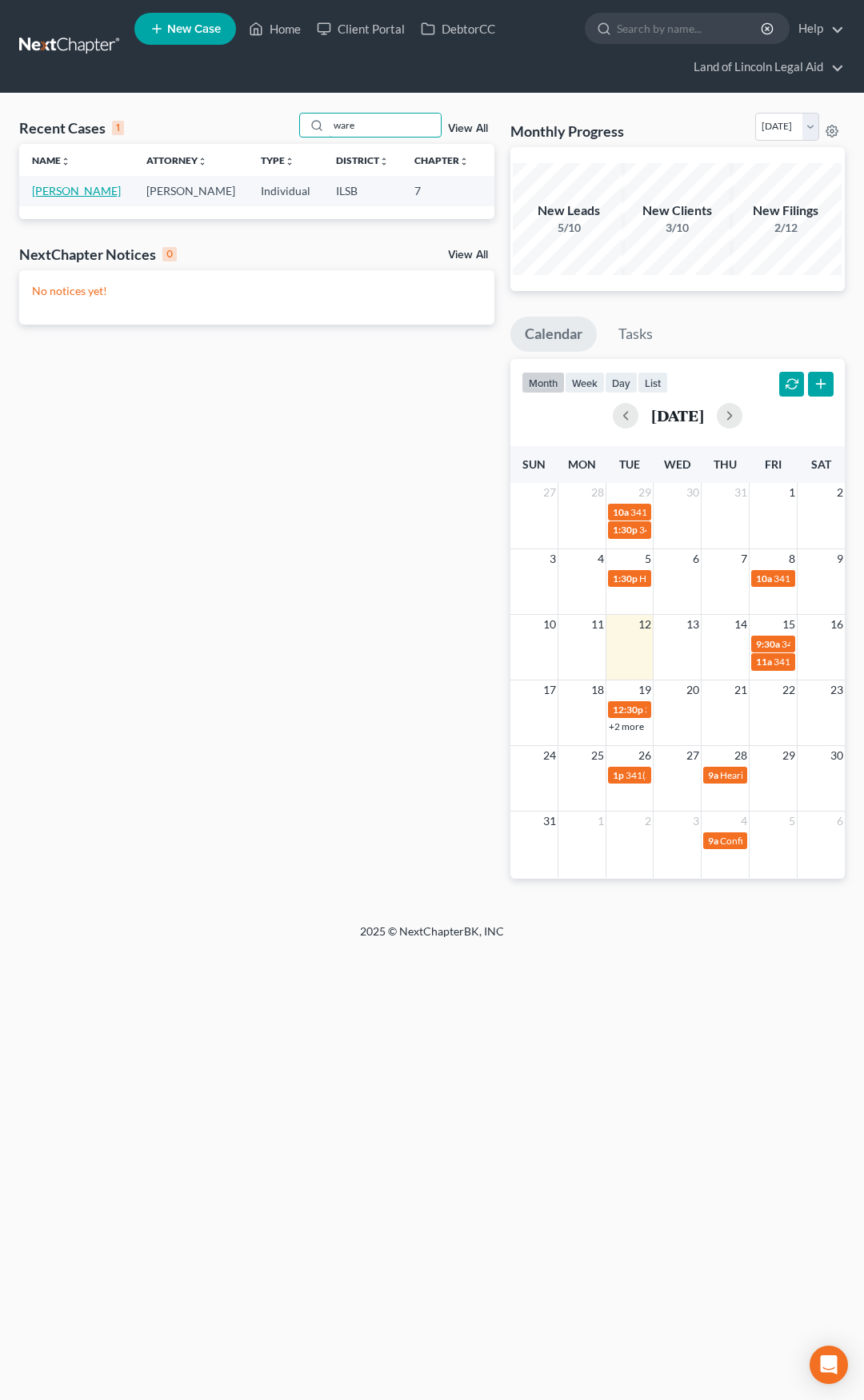
type input "ware"
click at [48, 188] on link "[PERSON_NAME]" at bounding box center [77, 191] width 89 height 13
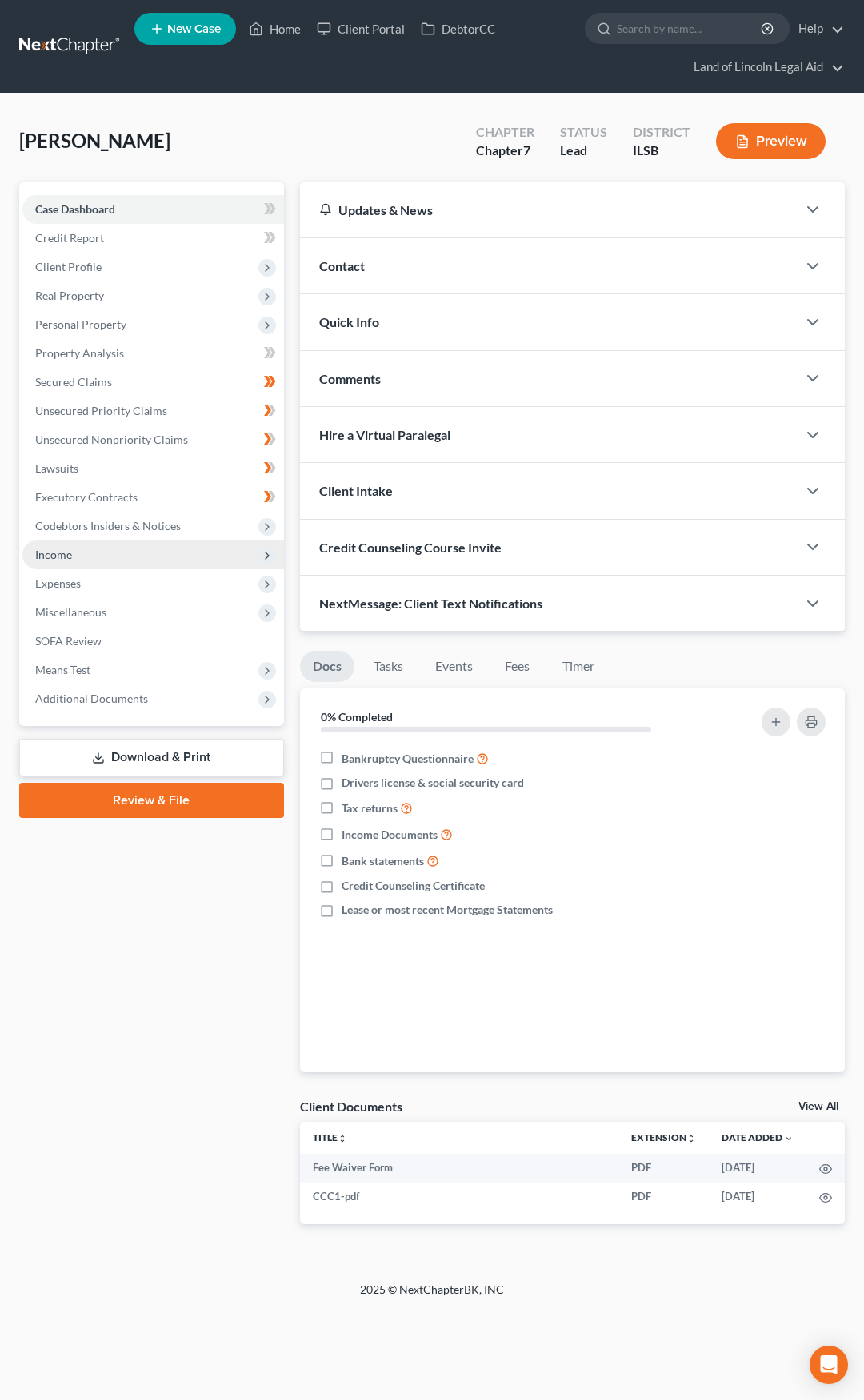
click at [114, 557] on span "Income" at bounding box center [153, 555] width 262 height 28
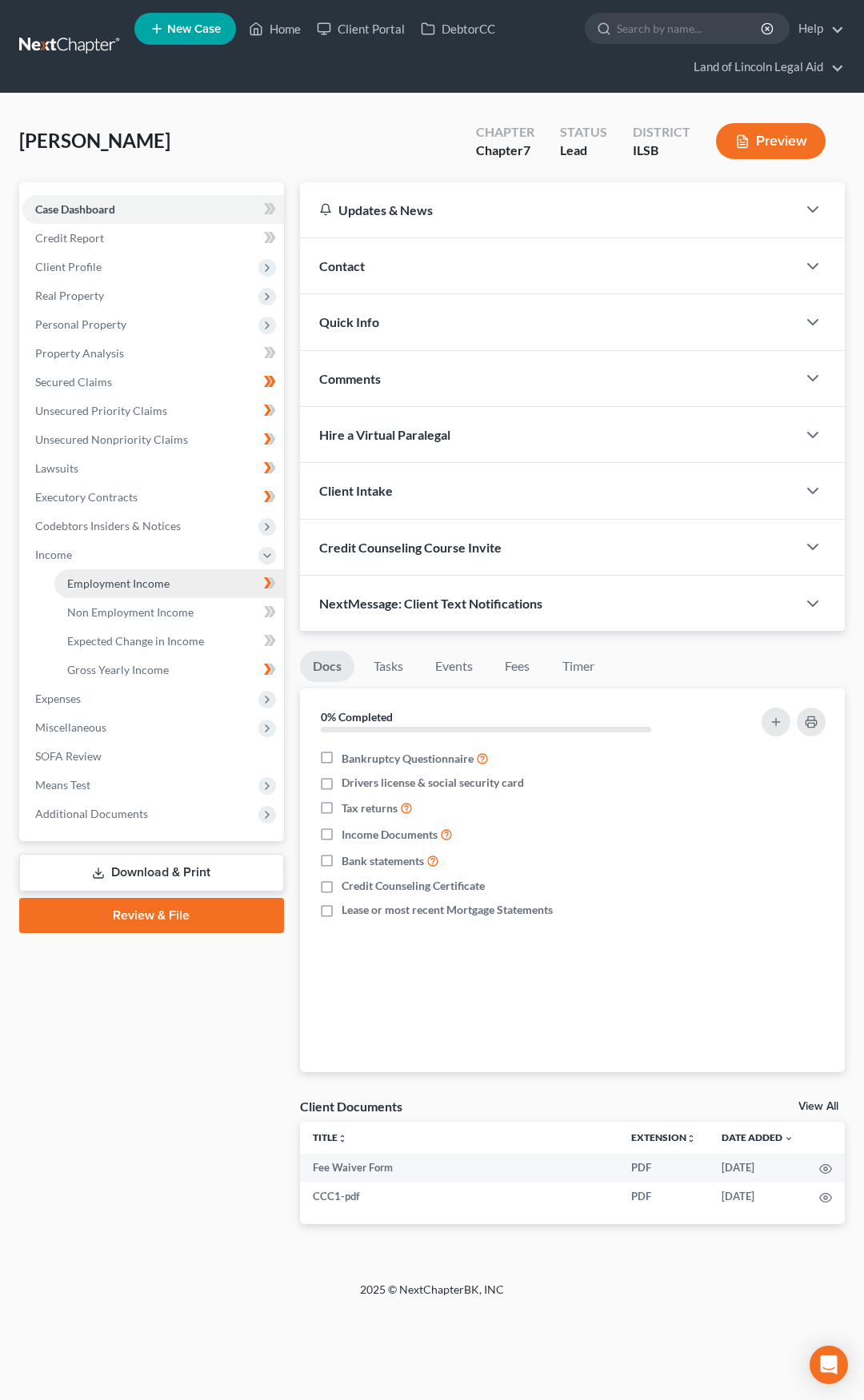
click at [129, 578] on span "Employment Income" at bounding box center [118, 583] width 102 height 13
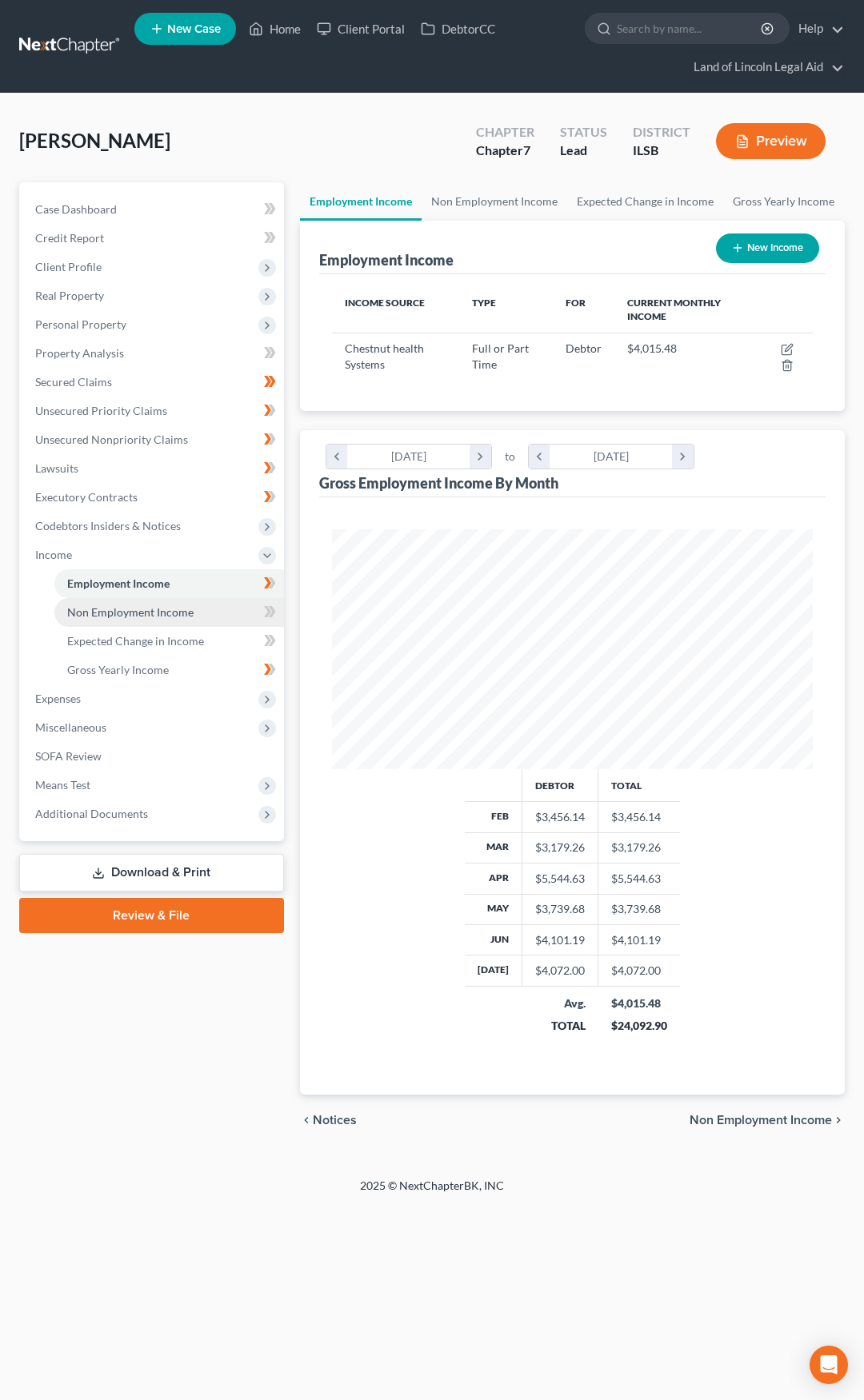
scroll to position [240, 513]
